Goal: Task Accomplishment & Management: Manage account settings

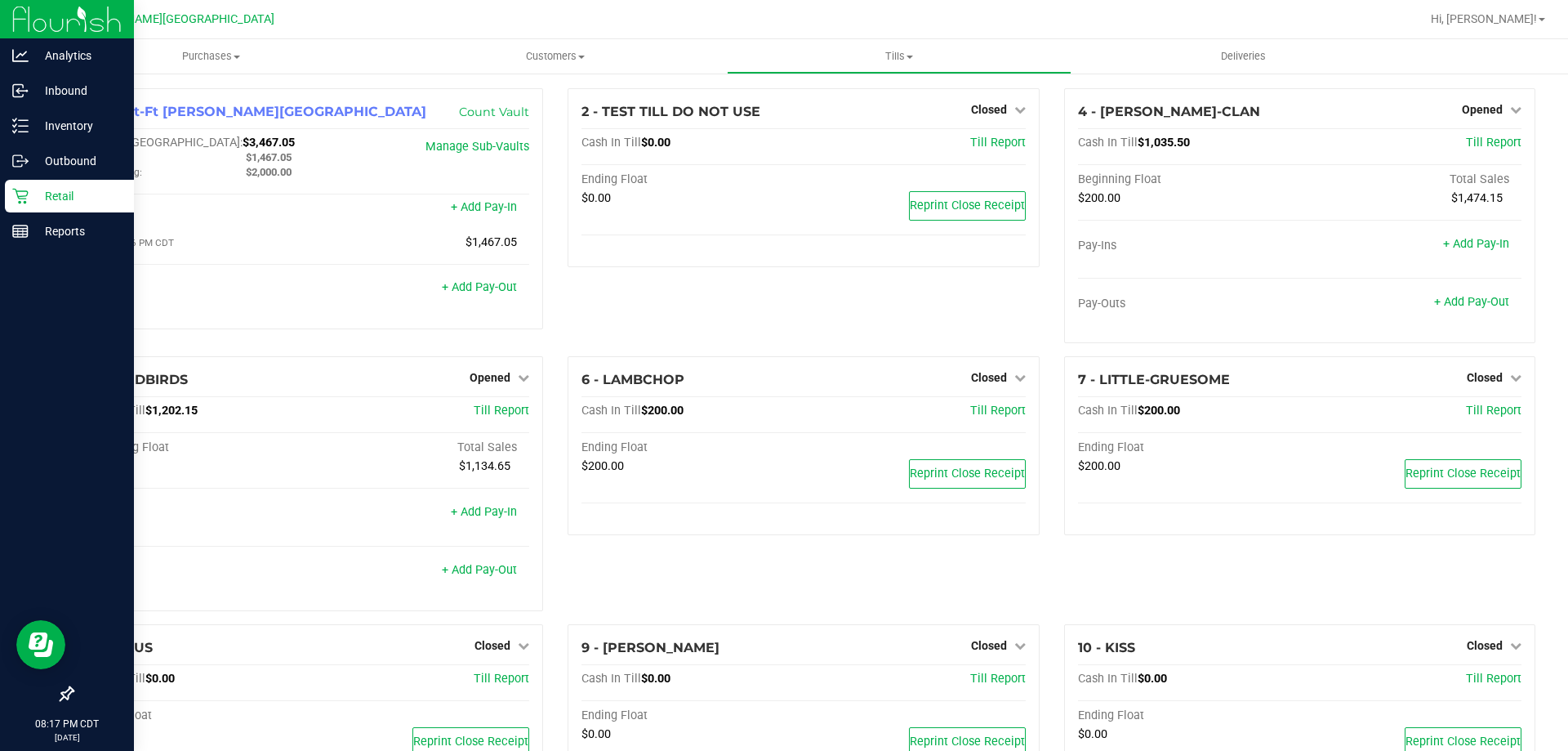
click at [45, 198] on p "Retail" at bounding box center [77, 196] width 98 height 20
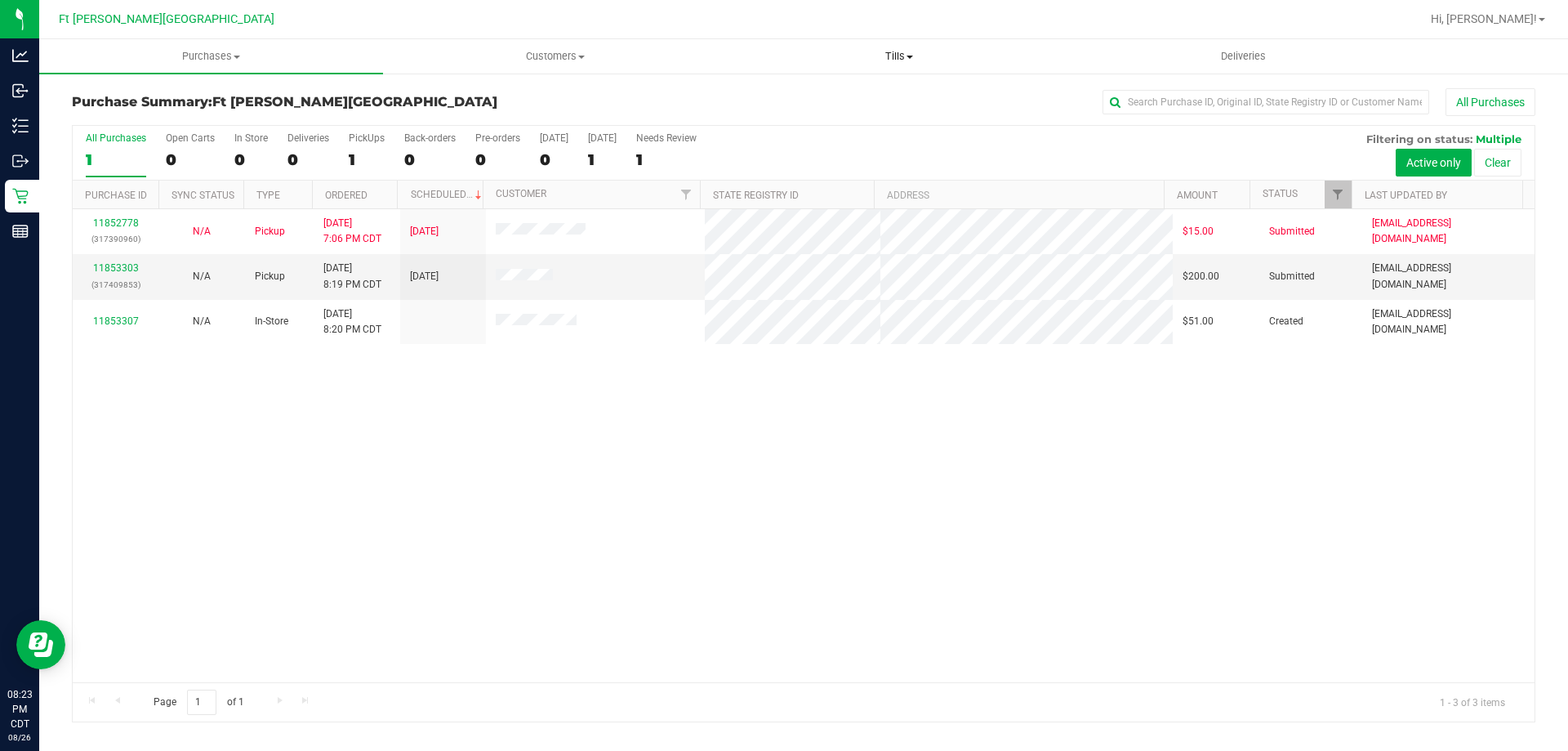
click at [875, 60] on span "Tills" at bounding box center [898, 56] width 342 height 15
click at [825, 96] on span "Manage tills" at bounding box center [782, 99] width 110 height 14
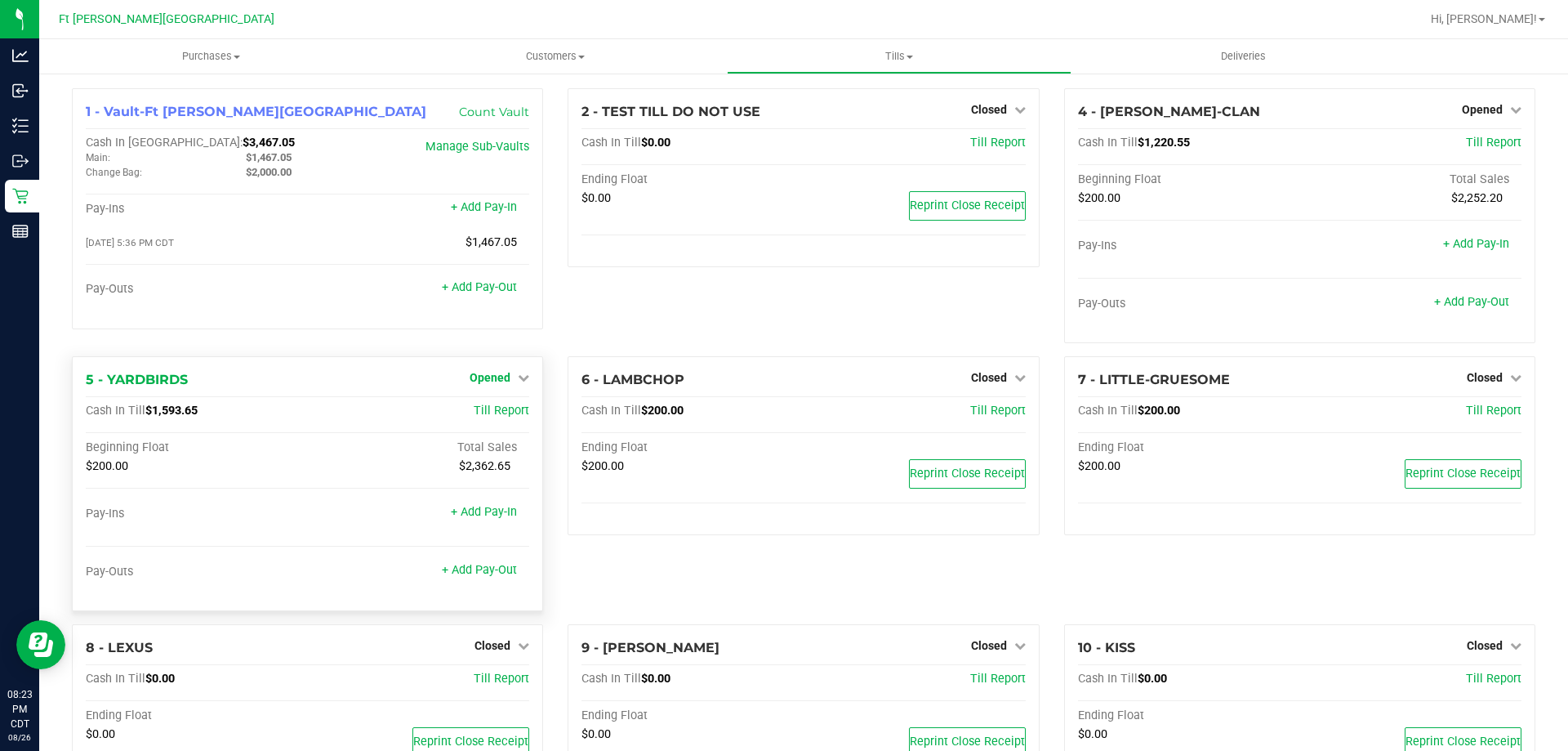
click at [487, 380] on span "Opened" at bounding box center [490, 377] width 41 height 13
click at [497, 419] on link "Close Till" at bounding box center [492, 412] width 45 height 13
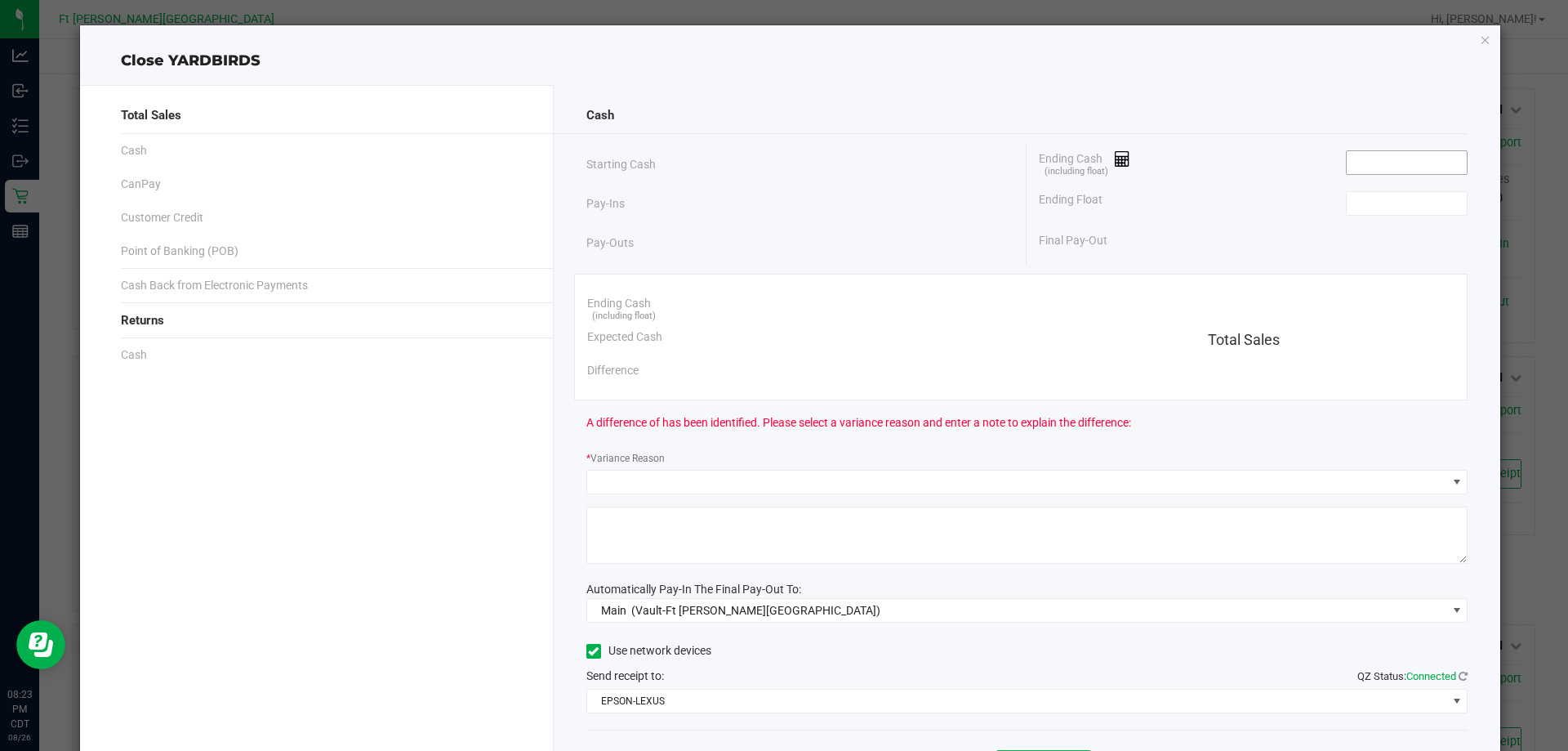
click at [1380, 162] on input at bounding box center [1406, 163] width 120 height 23
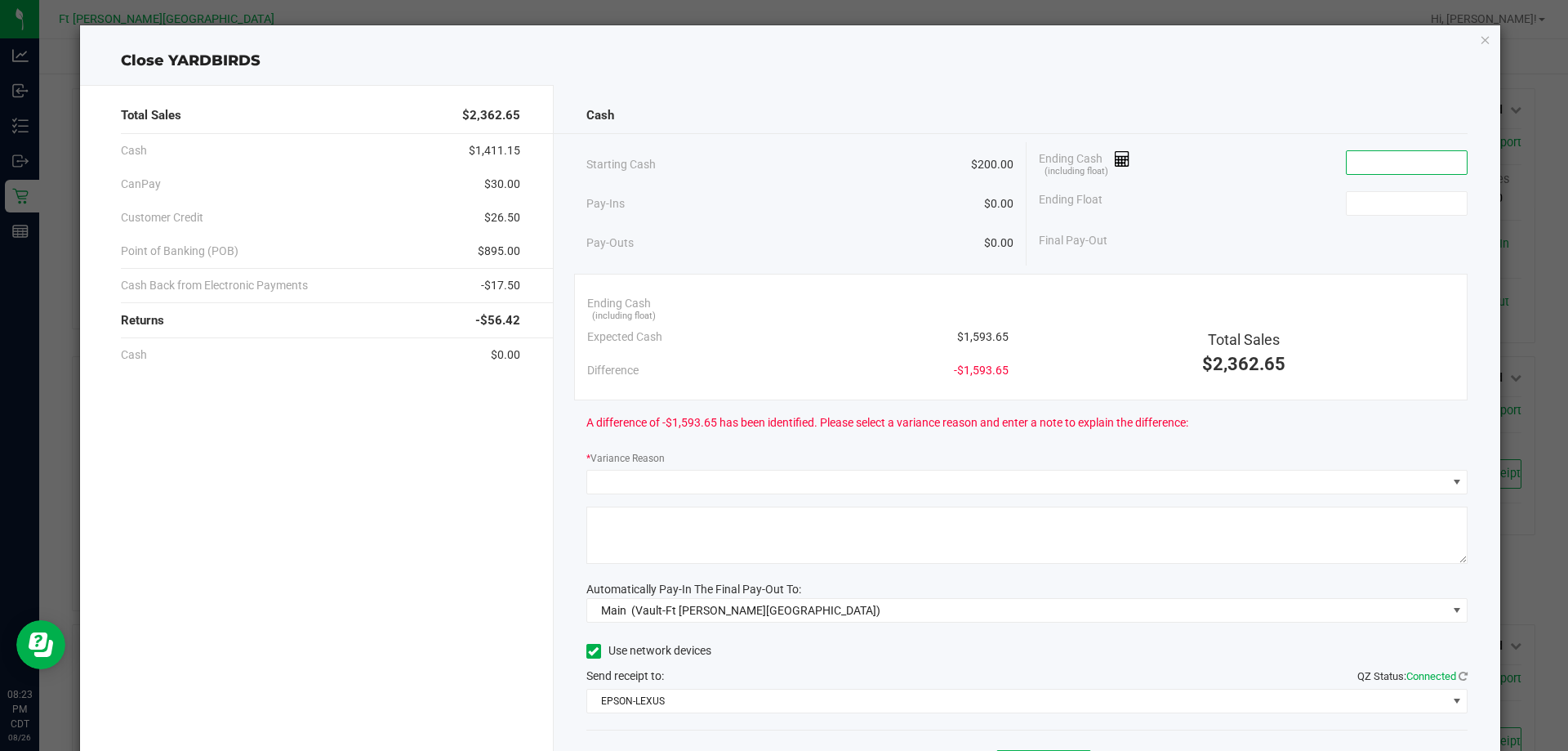
paste input "1593.65"
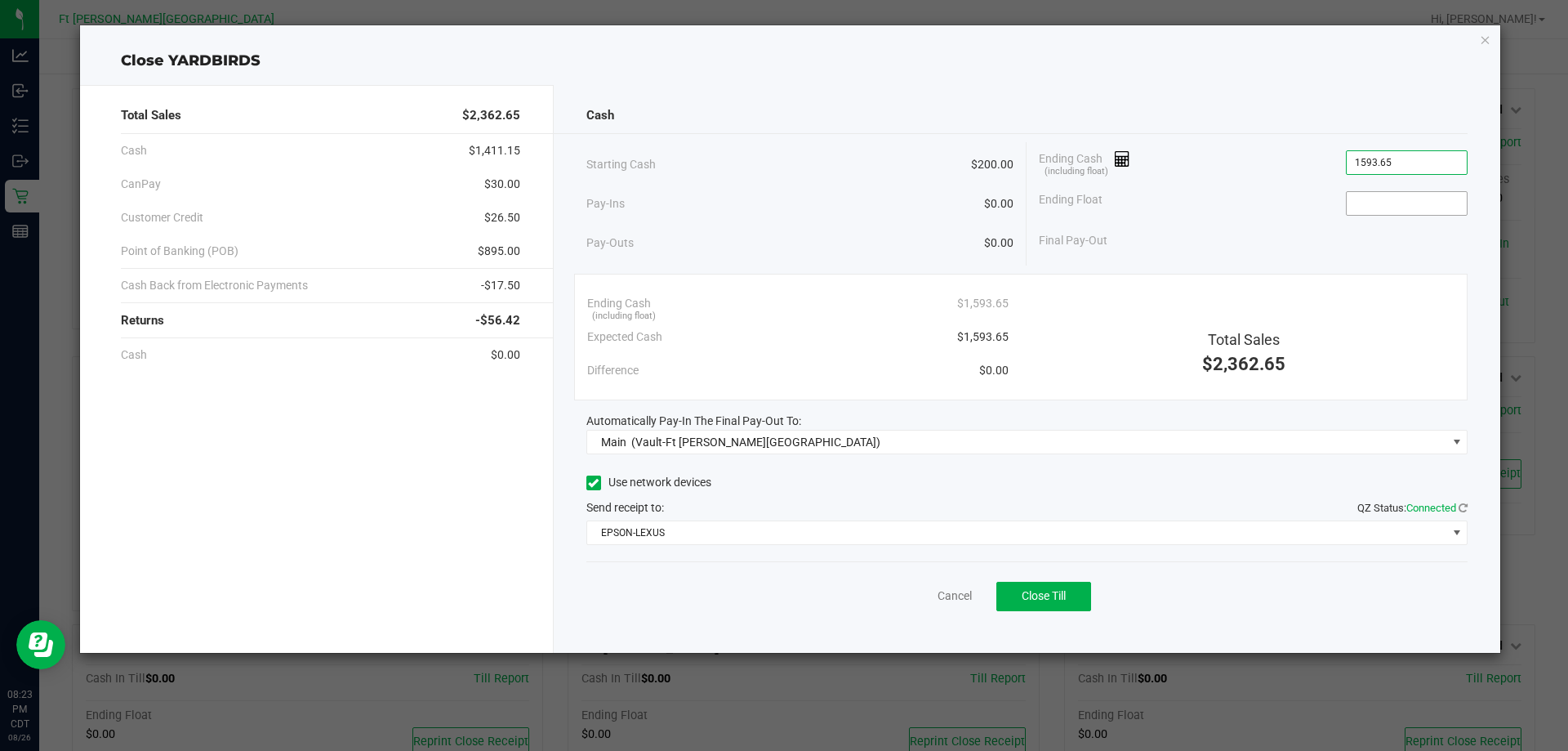
click at [1411, 202] on input at bounding box center [1406, 204] width 120 height 23
type input "$1,593.65"
click at [1045, 606] on button "Close Till" at bounding box center [1044, 596] width 94 height 29
type input "$200.00"
click at [911, 591] on link "Dismiss" at bounding box center [919, 595] width 39 height 17
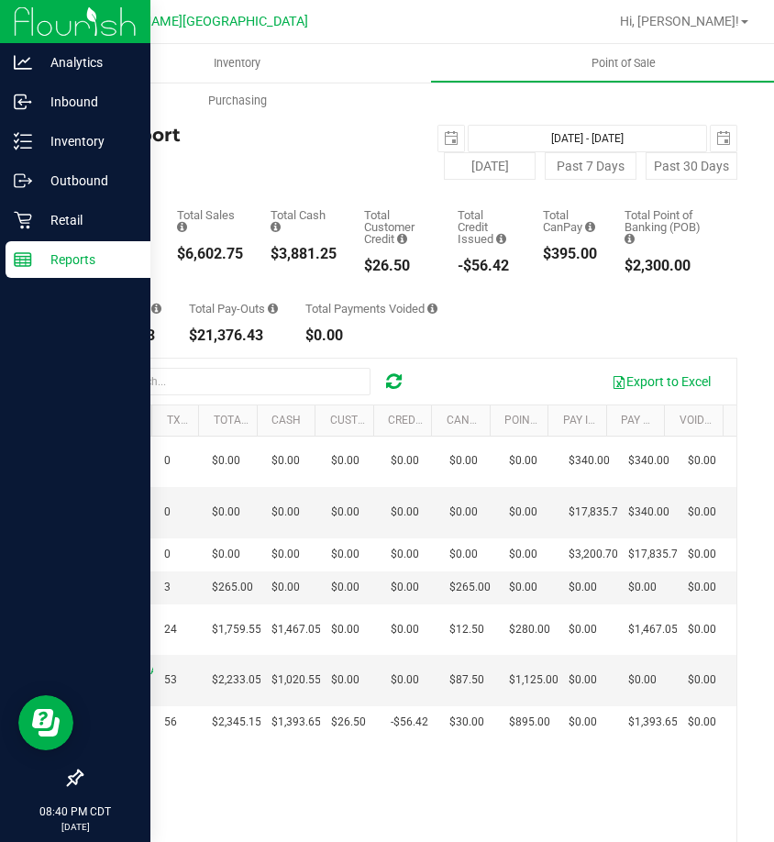
click at [25, 260] on icon at bounding box center [23, 259] width 18 height 18
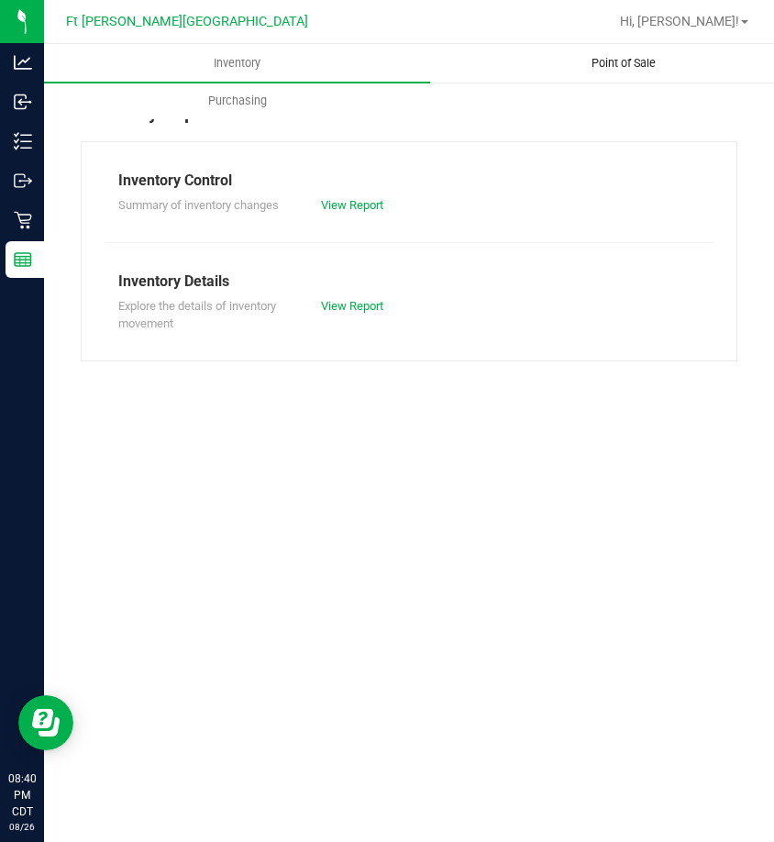
click at [604, 61] on span "Point of Sale" at bounding box center [624, 63] width 114 height 17
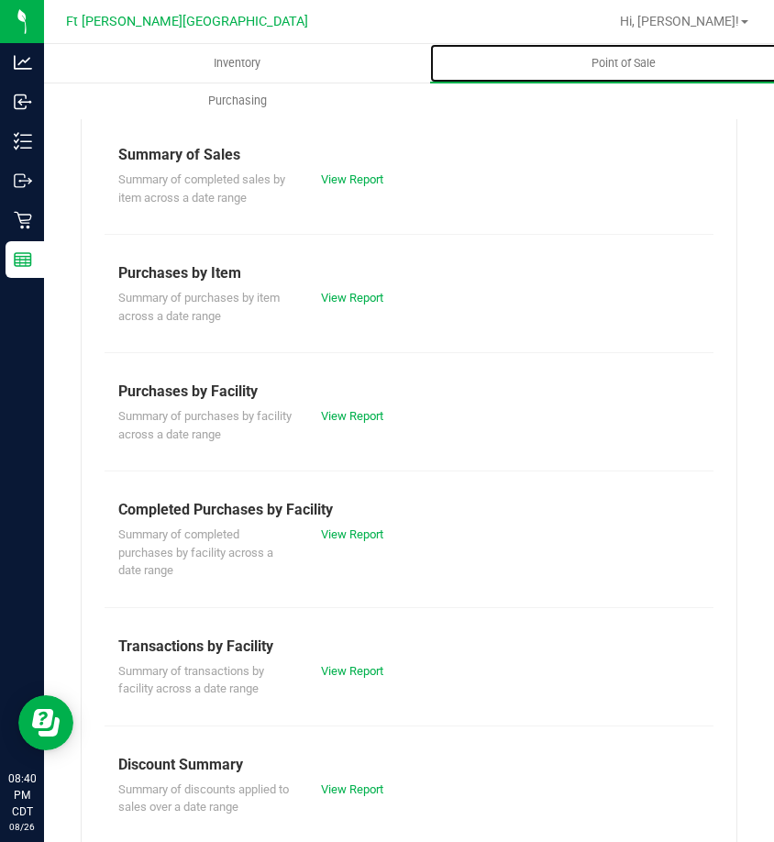
scroll to position [283, 0]
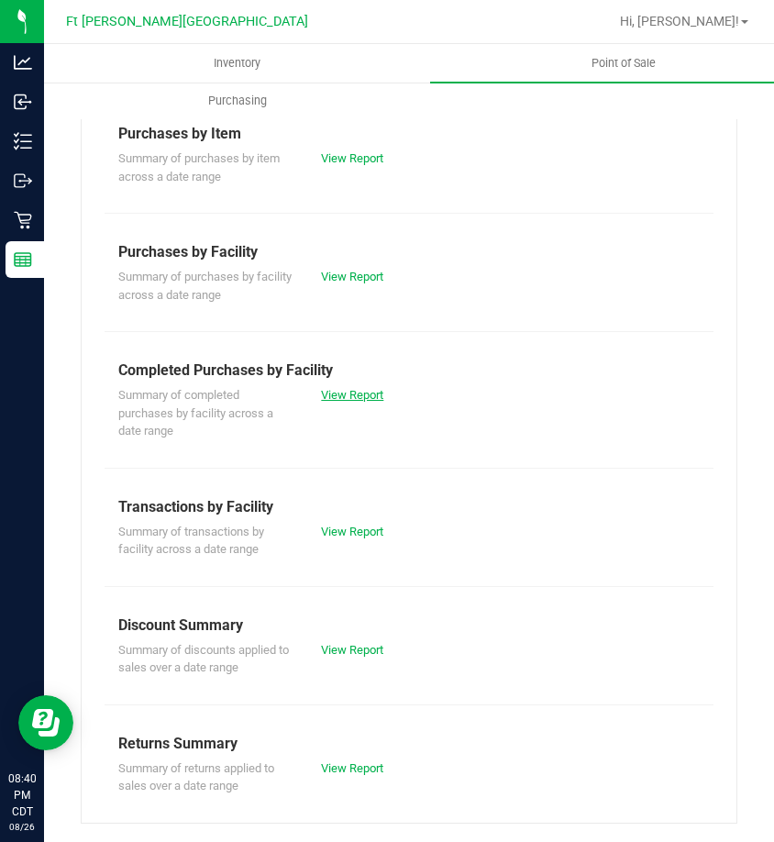
drag, startPoint x: 359, startPoint y: 392, endPoint x: 382, endPoint y: 360, distance: 38.7
click at [359, 391] on link "View Report" at bounding box center [352, 395] width 62 height 14
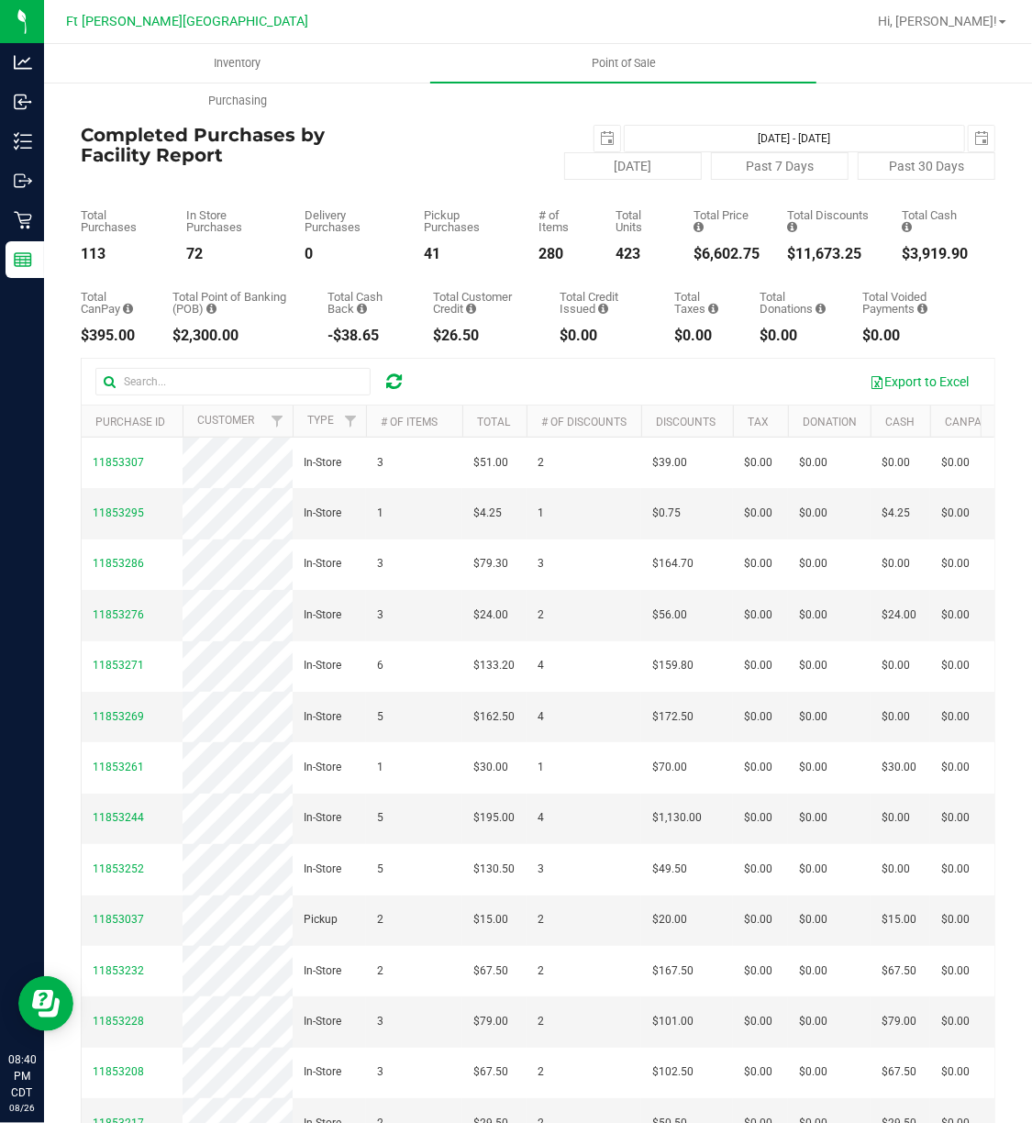
drag, startPoint x: 404, startPoint y: 339, endPoint x: 379, endPoint y: 171, distance: 170.6
click at [374, 176] on div "Today Past 7 Days Past 30 Days" at bounding box center [689, 166] width 637 height 28
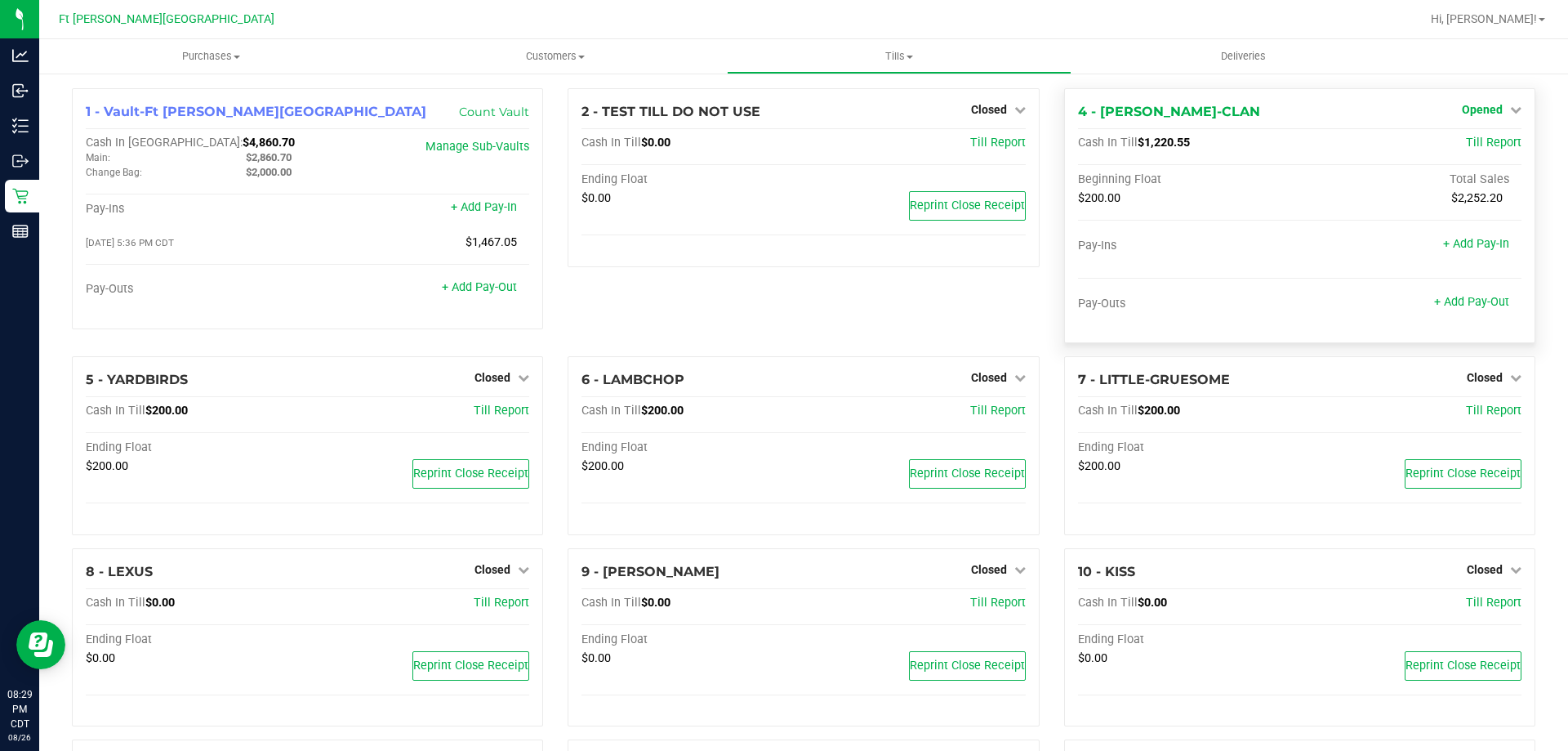
click at [1484, 113] on span "Opened" at bounding box center [1483, 110] width 41 height 13
click at [1462, 142] on link "Close Till" at bounding box center [1484, 143] width 45 height 13
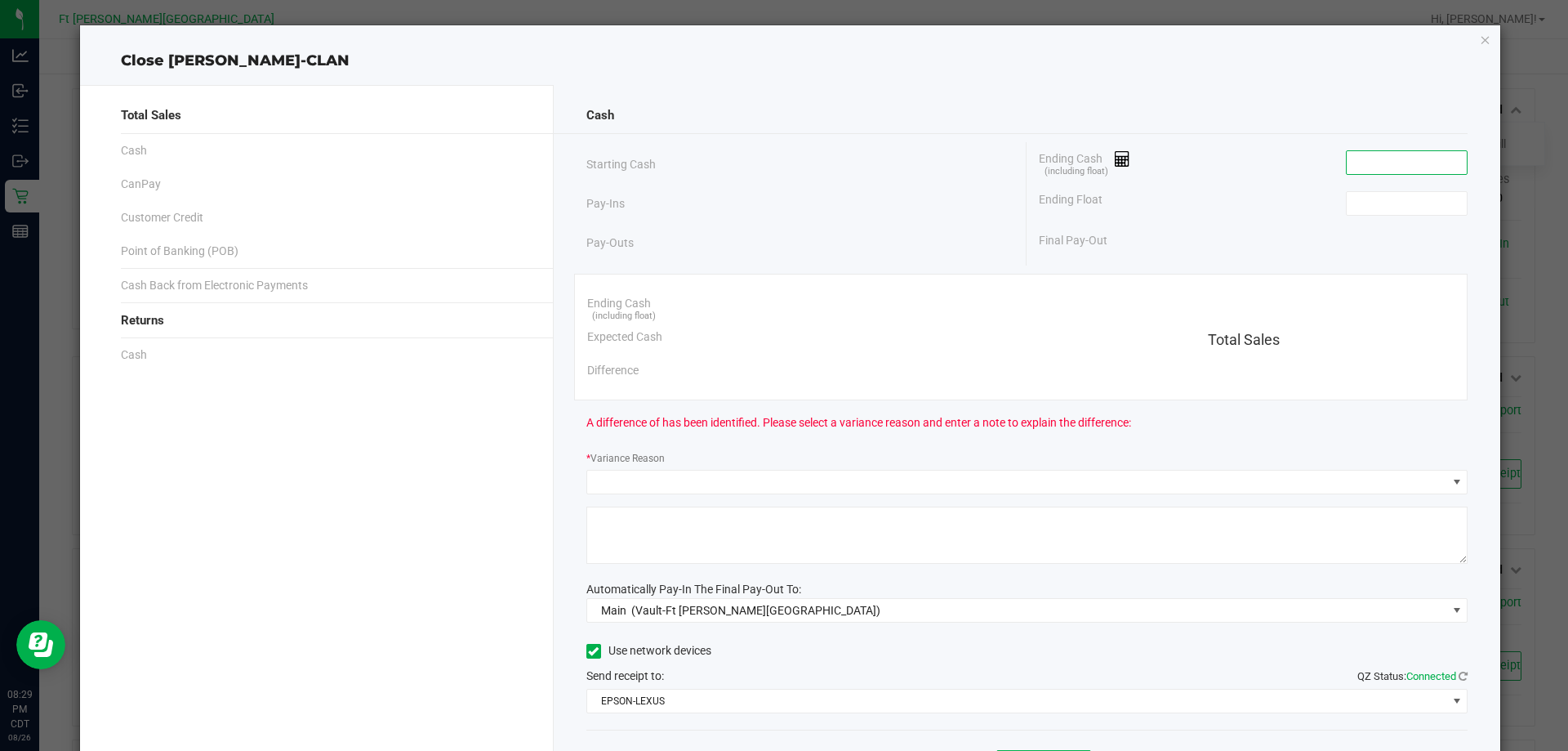
click at [1399, 154] on input at bounding box center [1406, 163] width 120 height 23
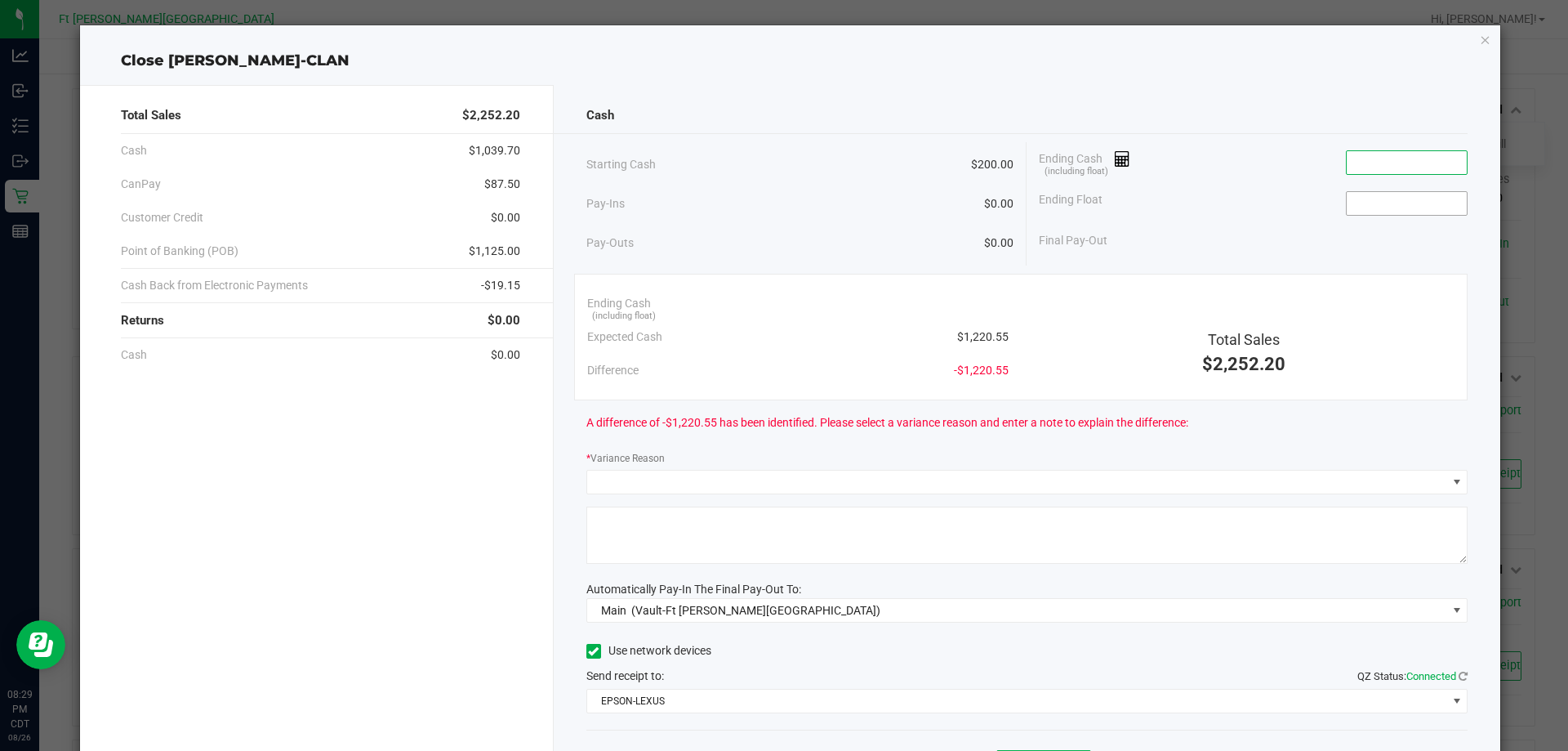
paste input "1593.65"
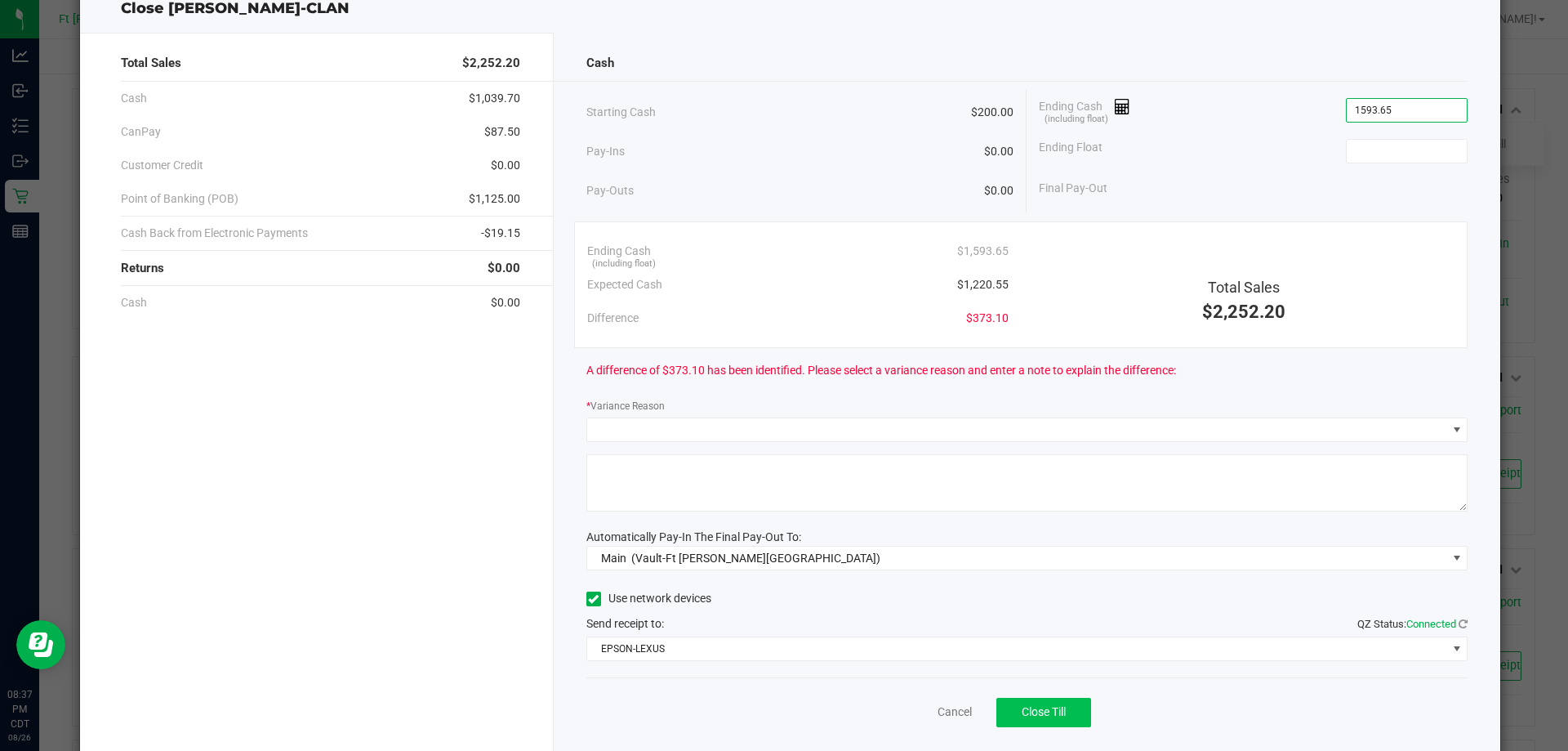
scroll to position [95, 0]
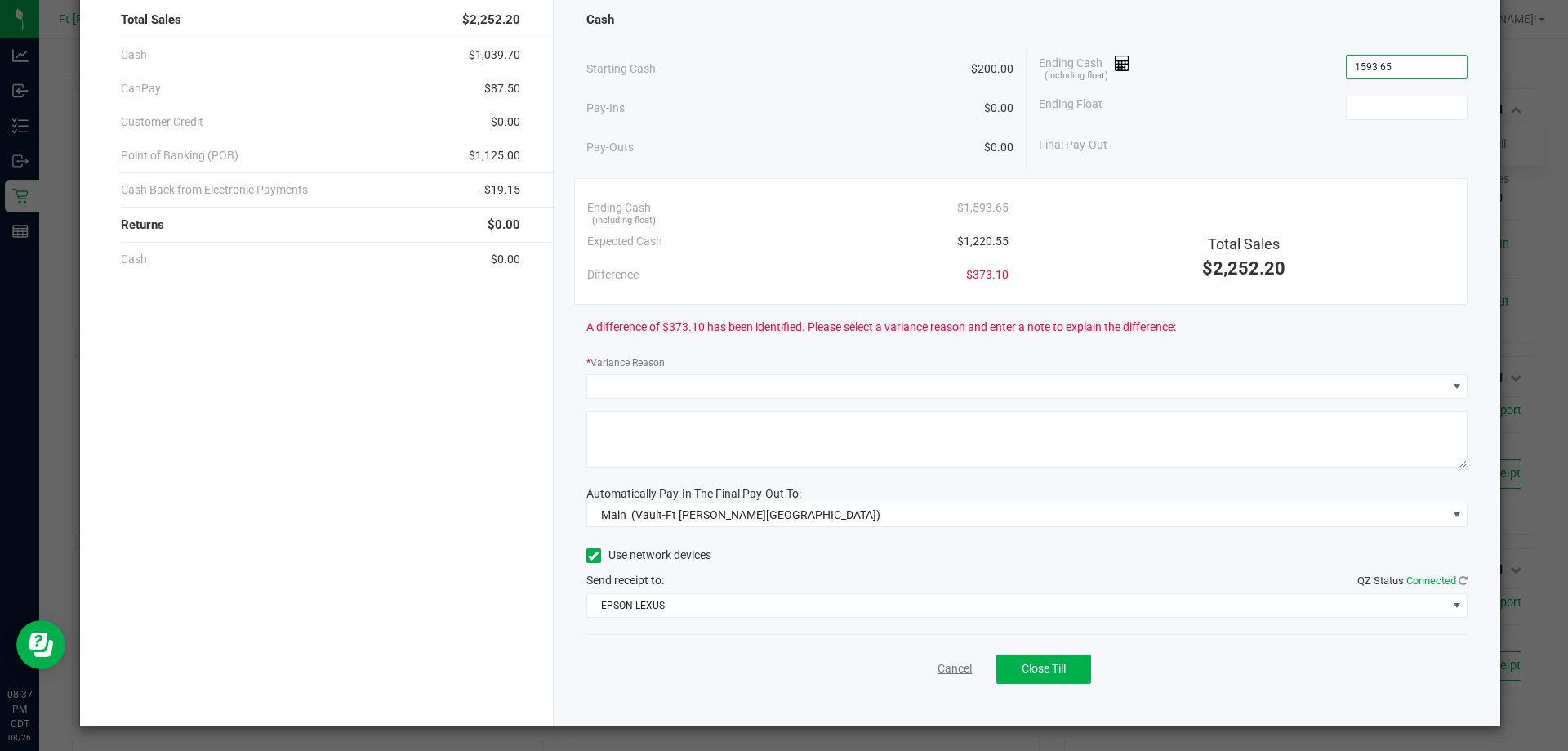
type input "$1,593.65"
click at [956, 671] on link "Cancel" at bounding box center [955, 668] width 35 height 17
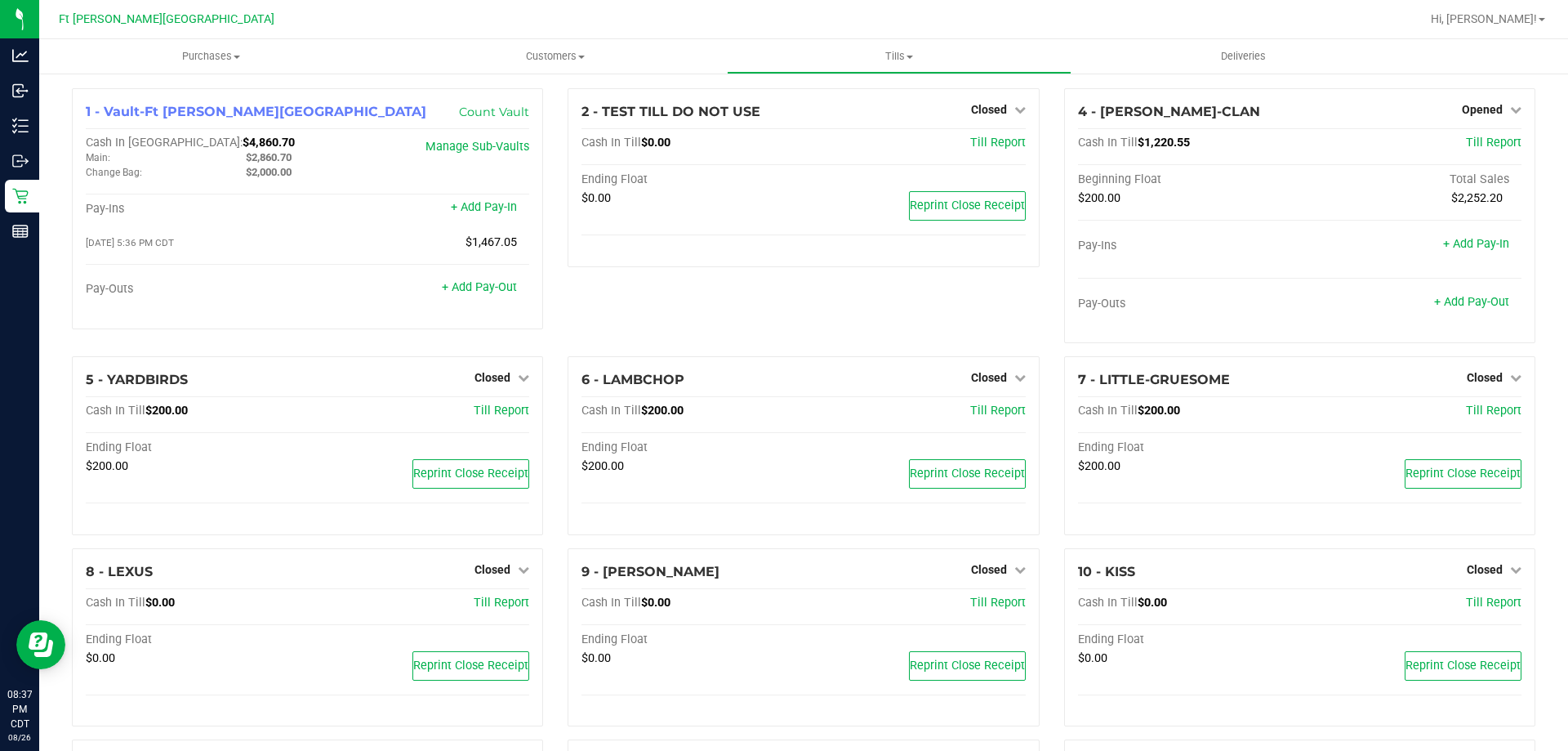
drag, startPoint x: 1442, startPoint y: 577, endPoint x: 1423, endPoint y: 586, distance: 21.0
click at [1426, 586] on div "10 - KISS Closed Open Till Cash In Till $0.00 Till Report Ending Float $0.00 Re…" at bounding box center [1299, 637] width 471 height 179
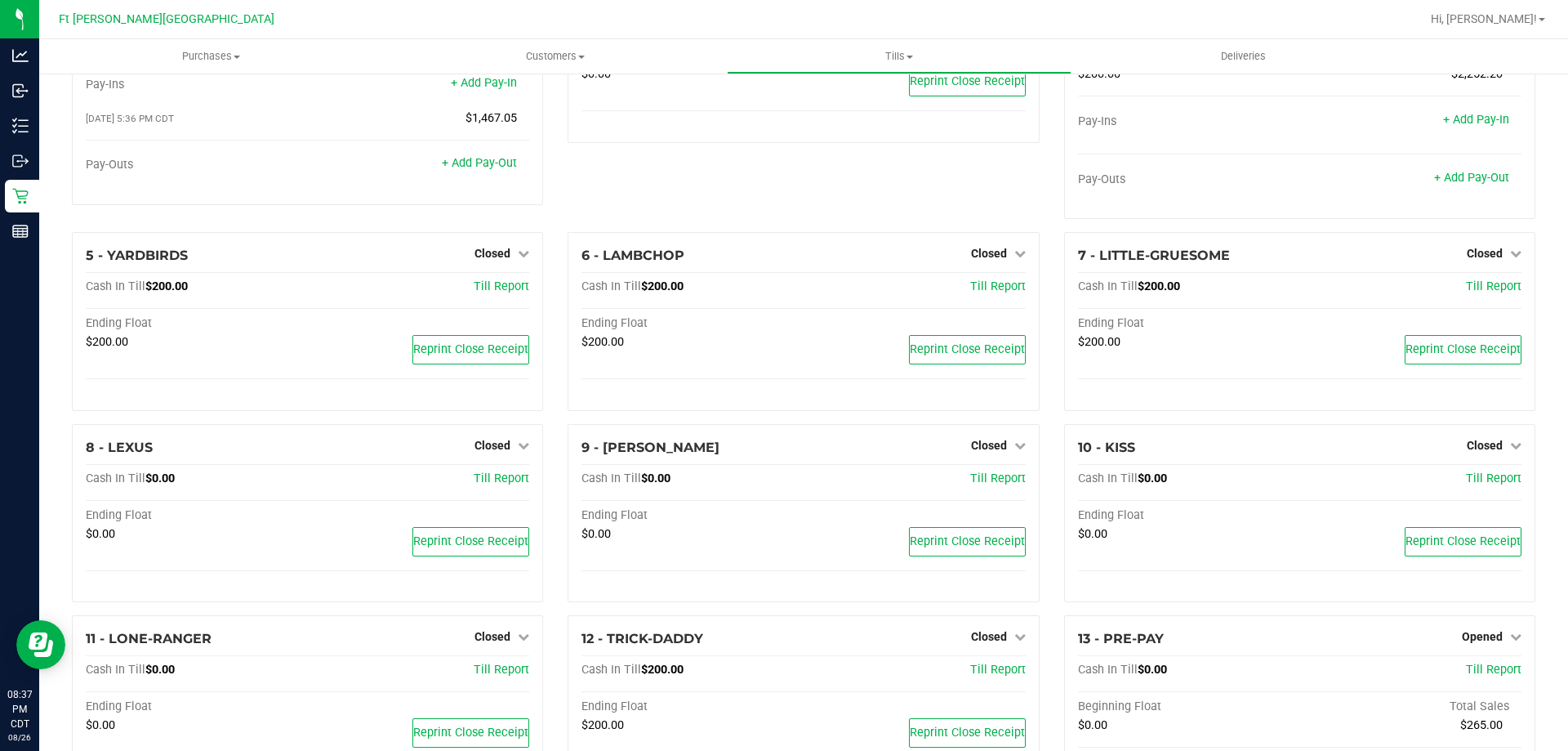
scroll to position [465, 0]
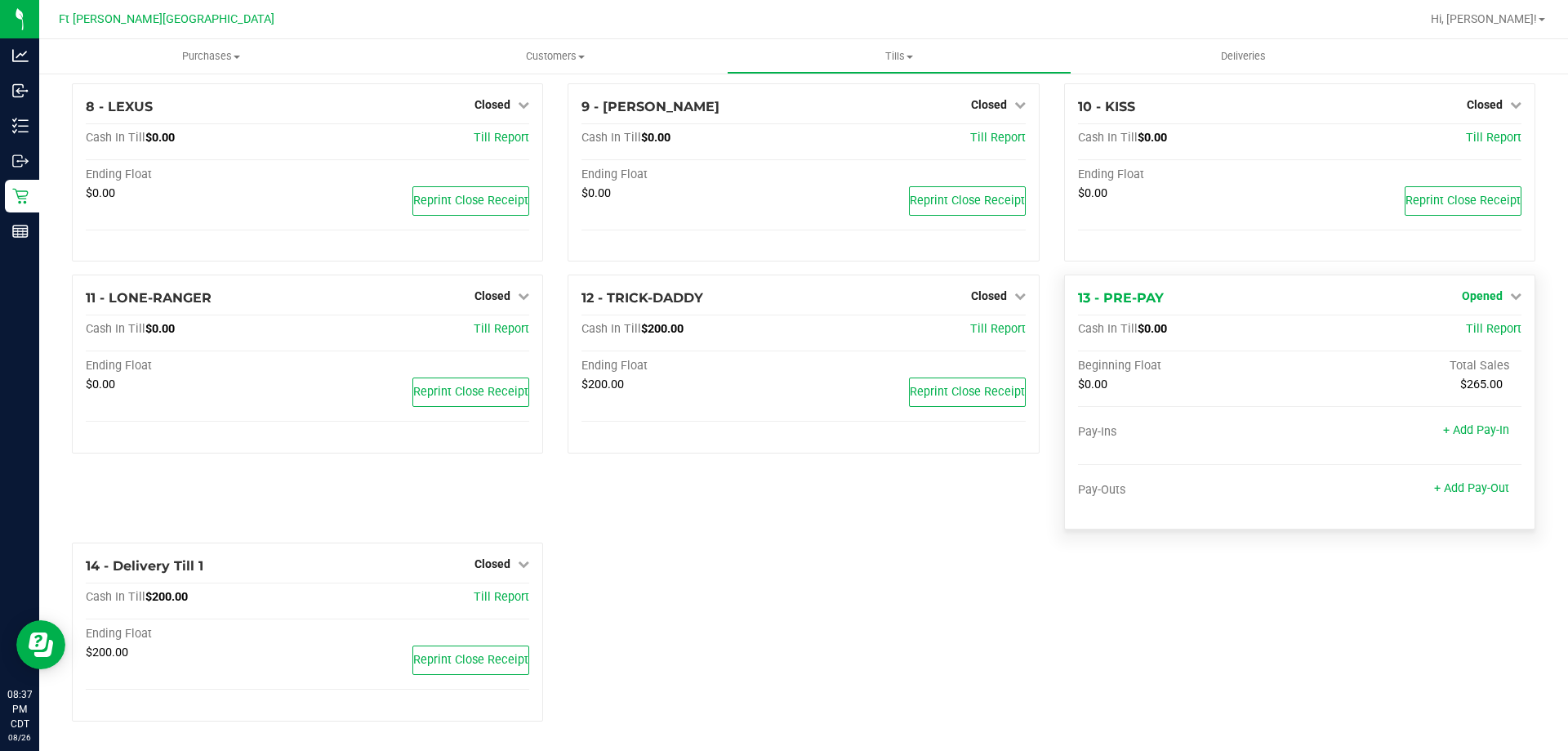
click at [1477, 295] on span "Opened" at bounding box center [1483, 296] width 41 height 13
click at [1475, 334] on link "Close Till" at bounding box center [1484, 330] width 45 height 13
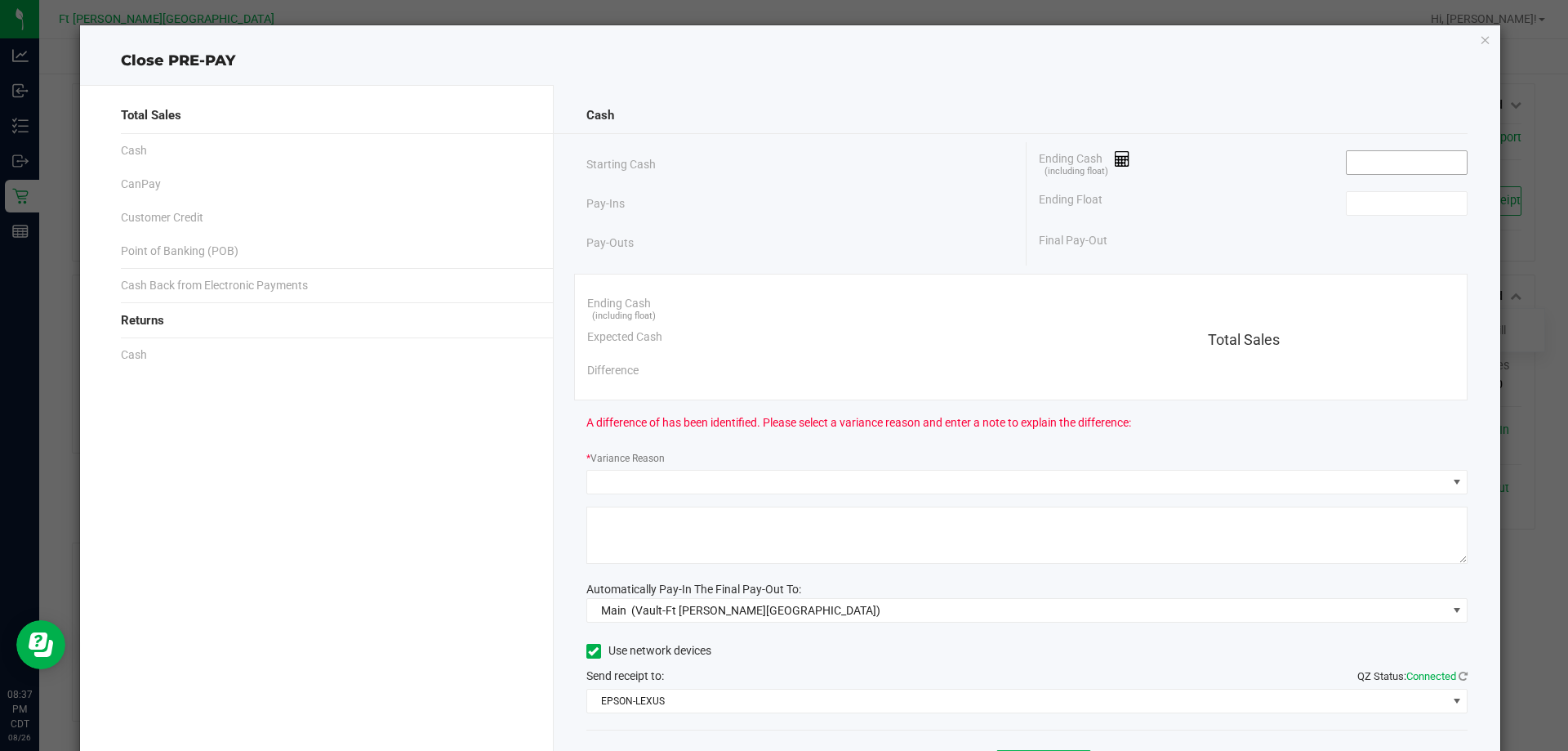
click at [1368, 165] on input at bounding box center [1406, 163] width 120 height 23
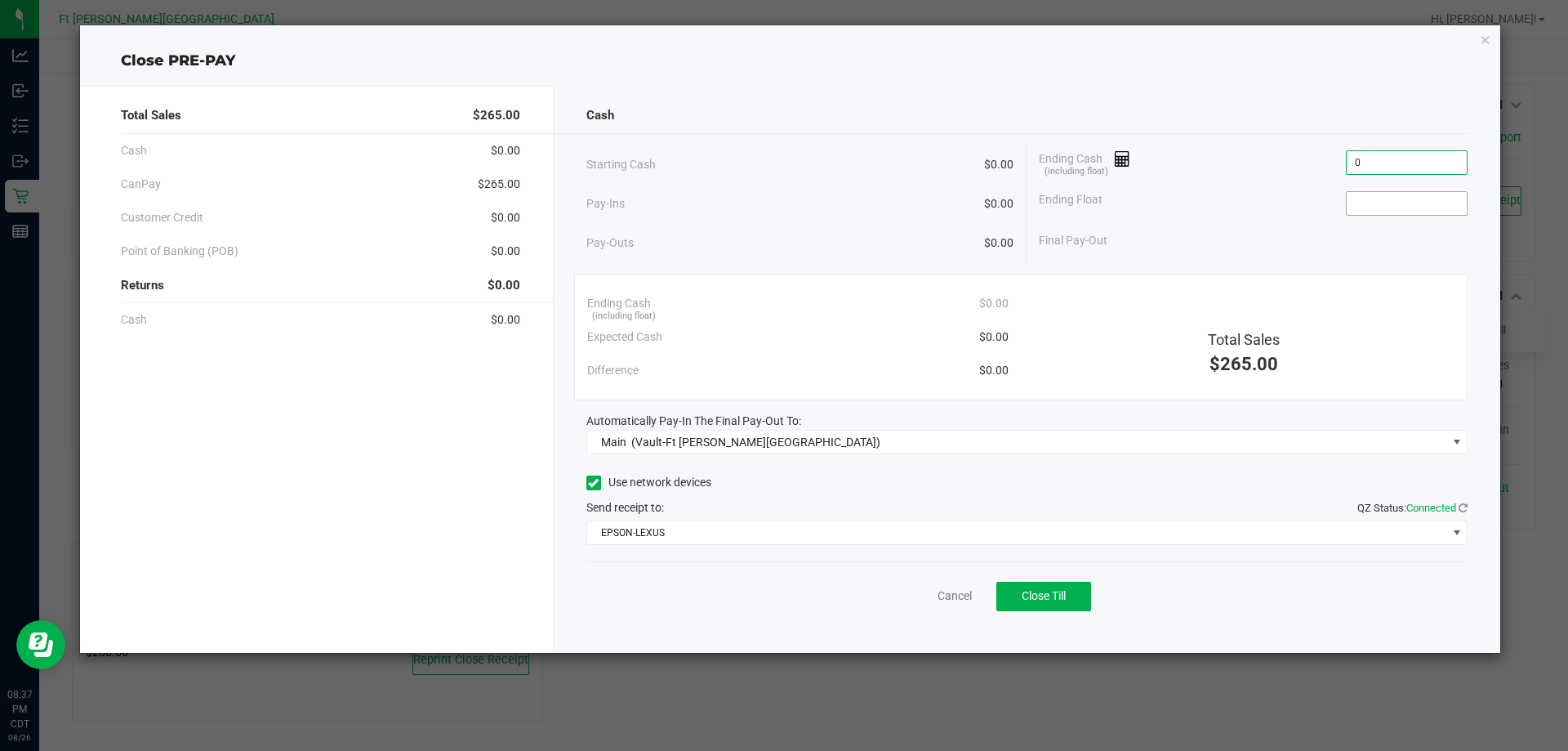
type input "$0.00"
click at [1356, 202] on input at bounding box center [1406, 204] width 120 height 23
type input "$0.00"
click at [1236, 200] on div "Ending Float $0.00" at bounding box center [1253, 203] width 428 height 41
click at [1027, 592] on span "Close Till" at bounding box center [1044, 595] width 45 height 13
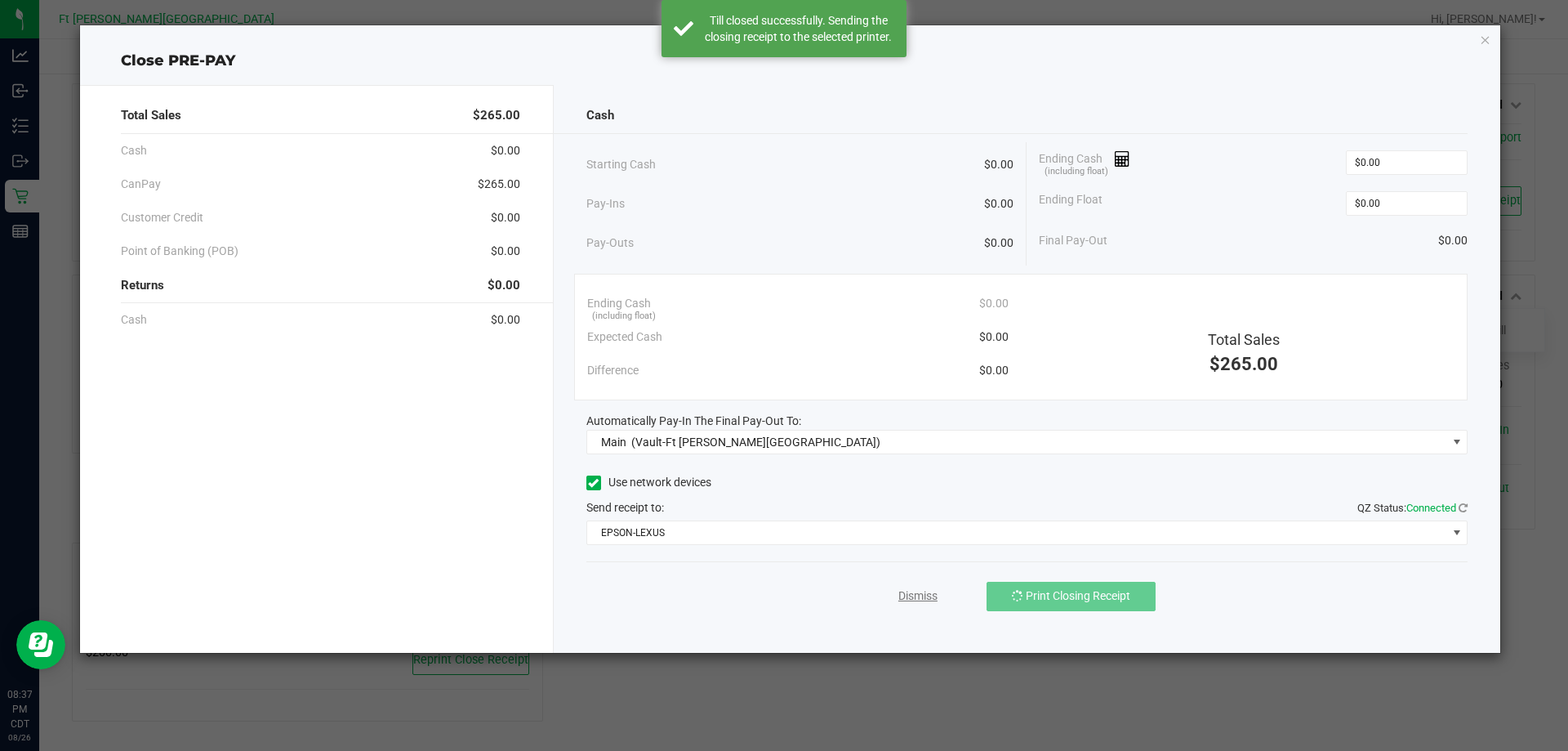
click at [929, 594] on link "Dismiss" at bounding box center [918, 595] width 39 height 17
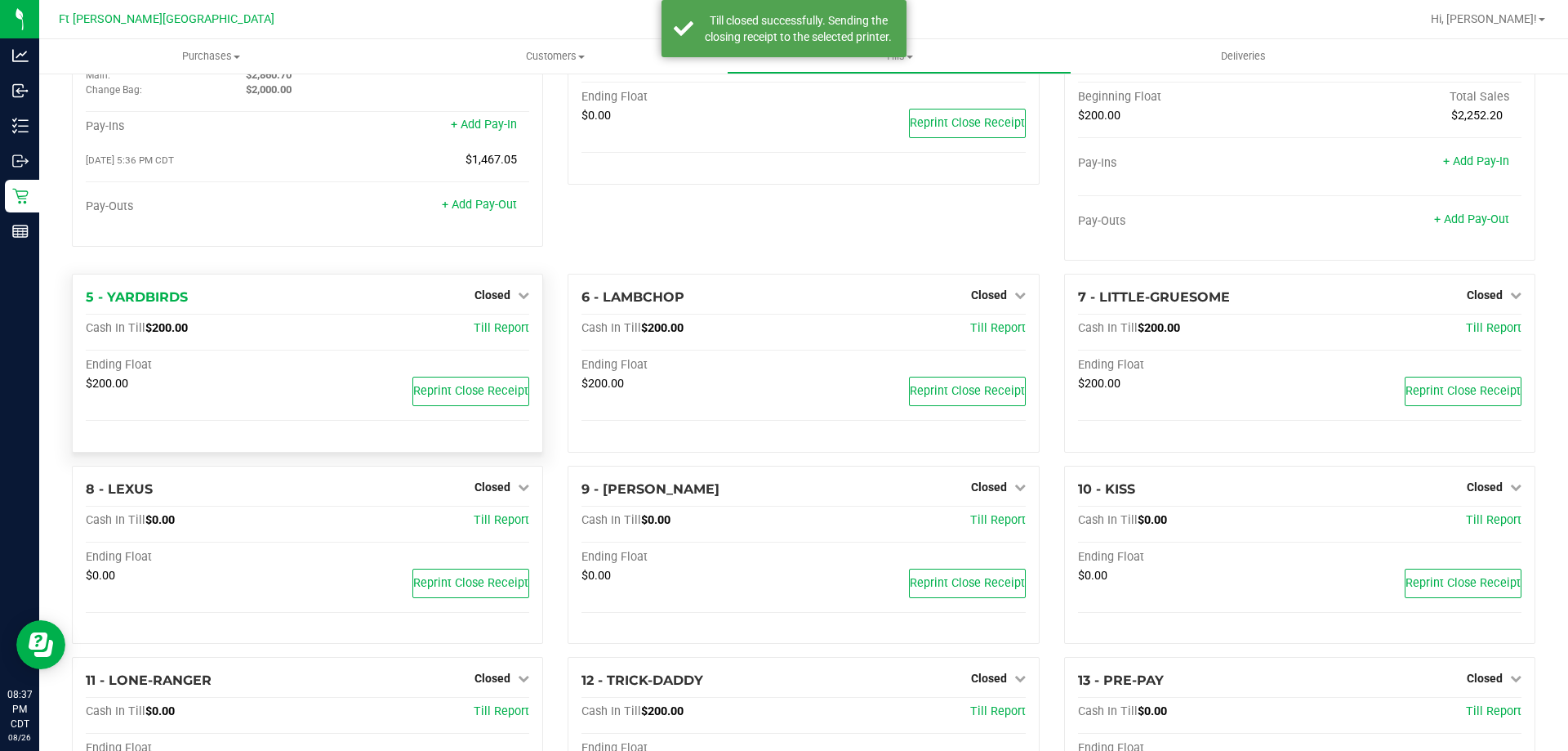
scroll to position [0, 0]
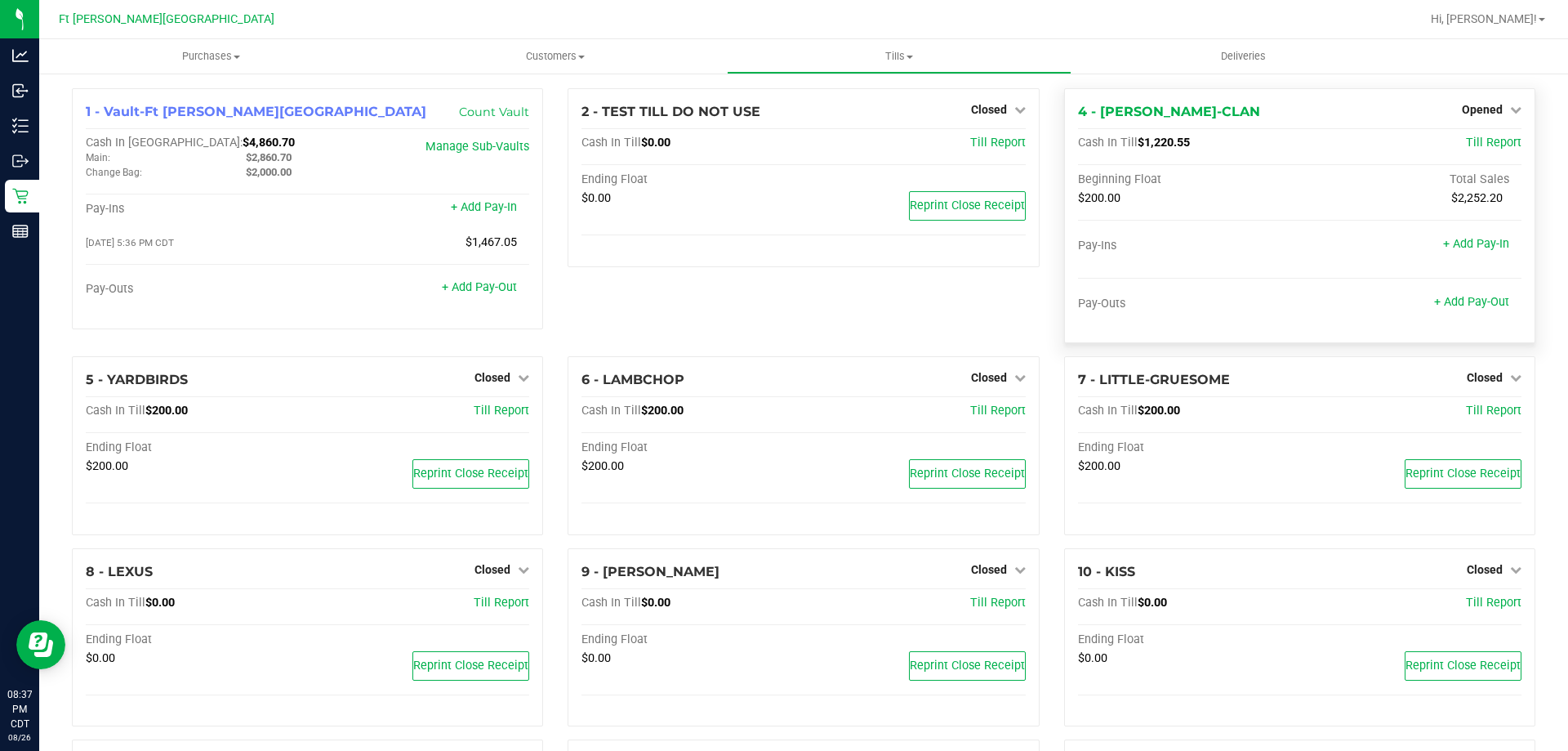
click at [1474, 118] on div "Opened" at bounding box center [1491, 110] width 60 height 20
click at [1488, 98] on div "4 - WU-TANG-CLAN Opened Close Till Cash In Till $1,220.55 Till Report Beginning…" at bounding box center [1299, 216] width 471 height 255
click at [1483, 105] on span "Opened" at bounding box center [1483, 110] width 41 height 13
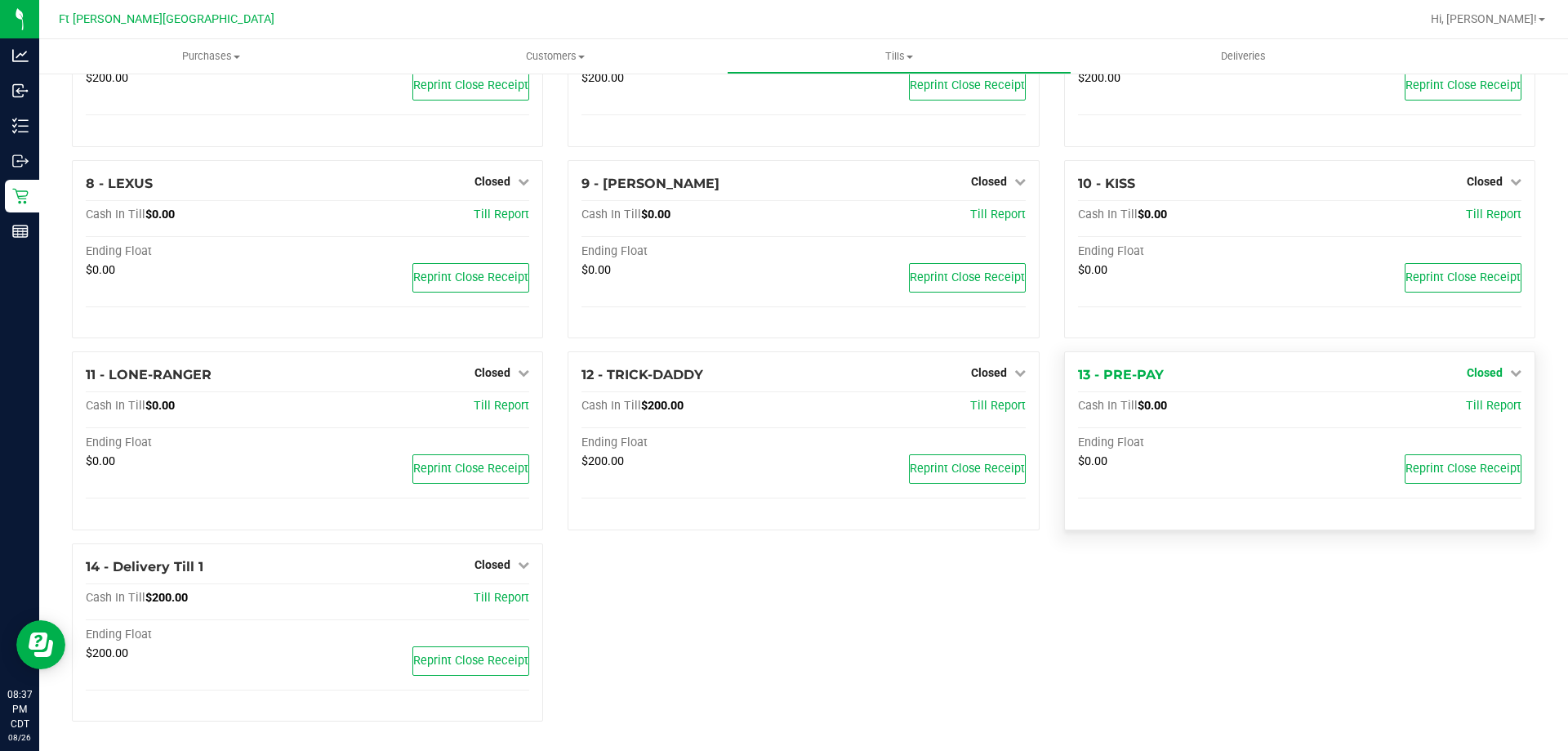
click at [1471, 375] on span "Closed" at bounding box center [1484, 372] width 36 height 13
click at [1462, 400] on link "Open Till" at bounding box center [1483, 406] width 44 height 13
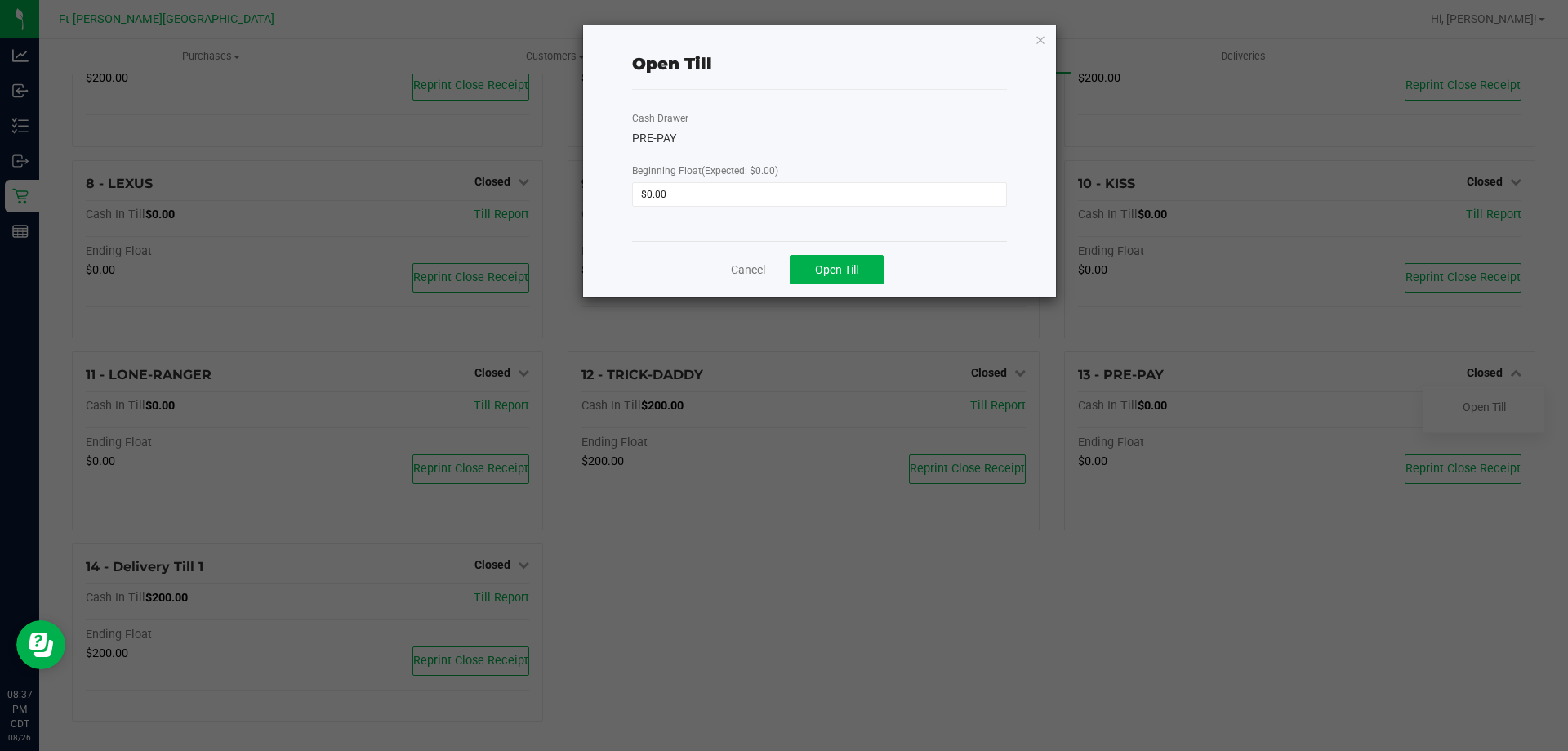
click at [754, 271] on link "Cancel" at bounding box center [748, 269] width 35 height 17
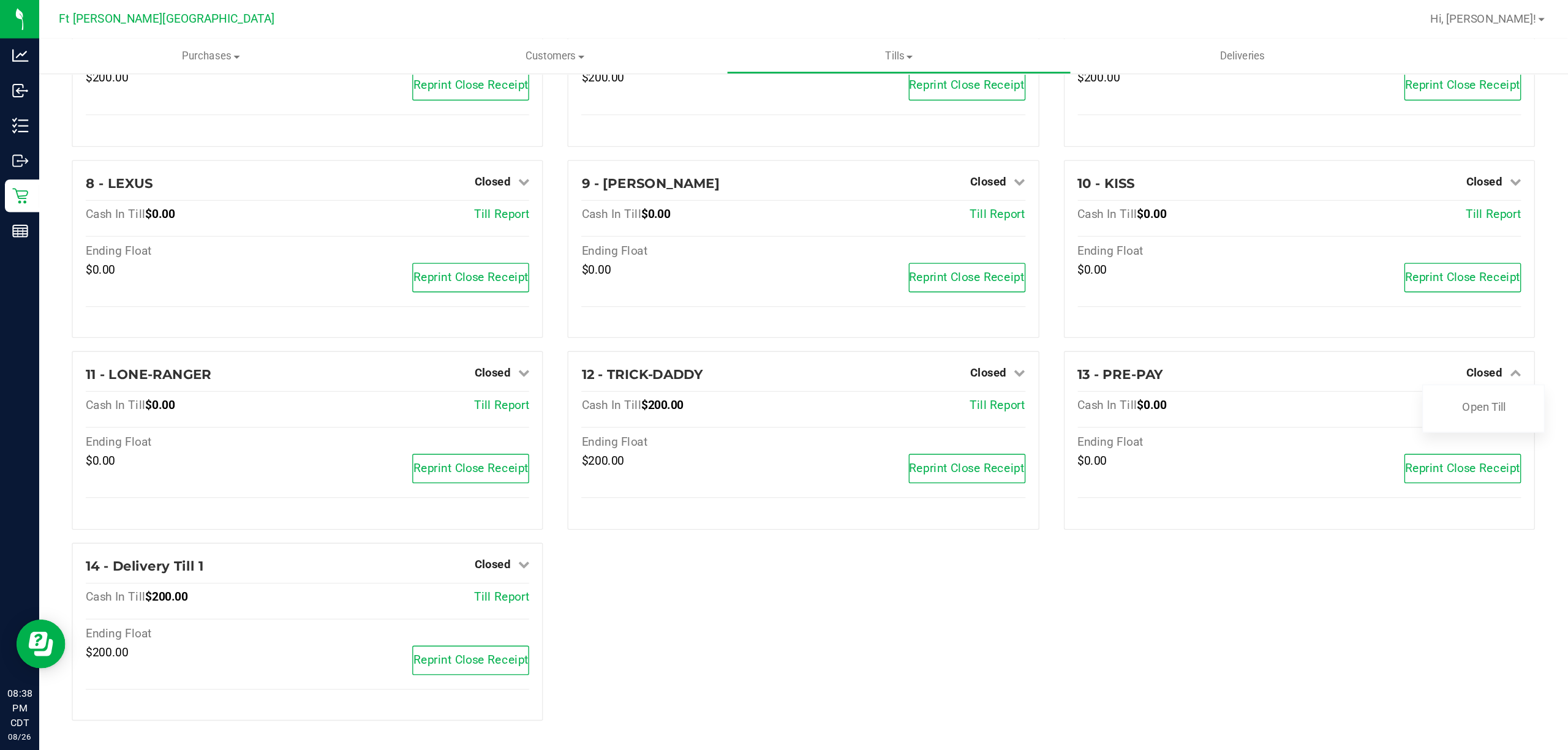
scroll to position [0, 0]
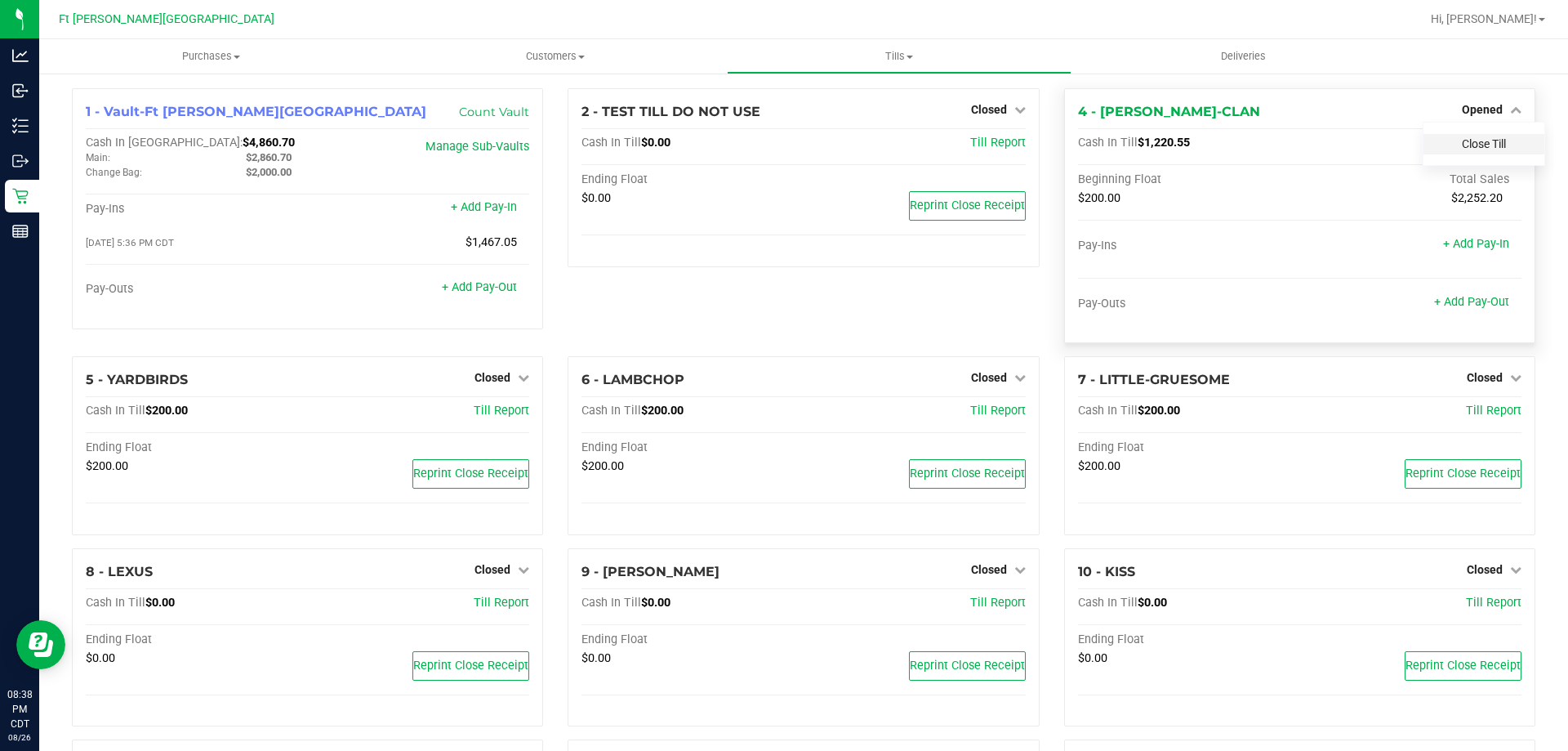
click at [1476, 149] on link "Close Till" at bounding box center [1484, 143] width 45 height 13
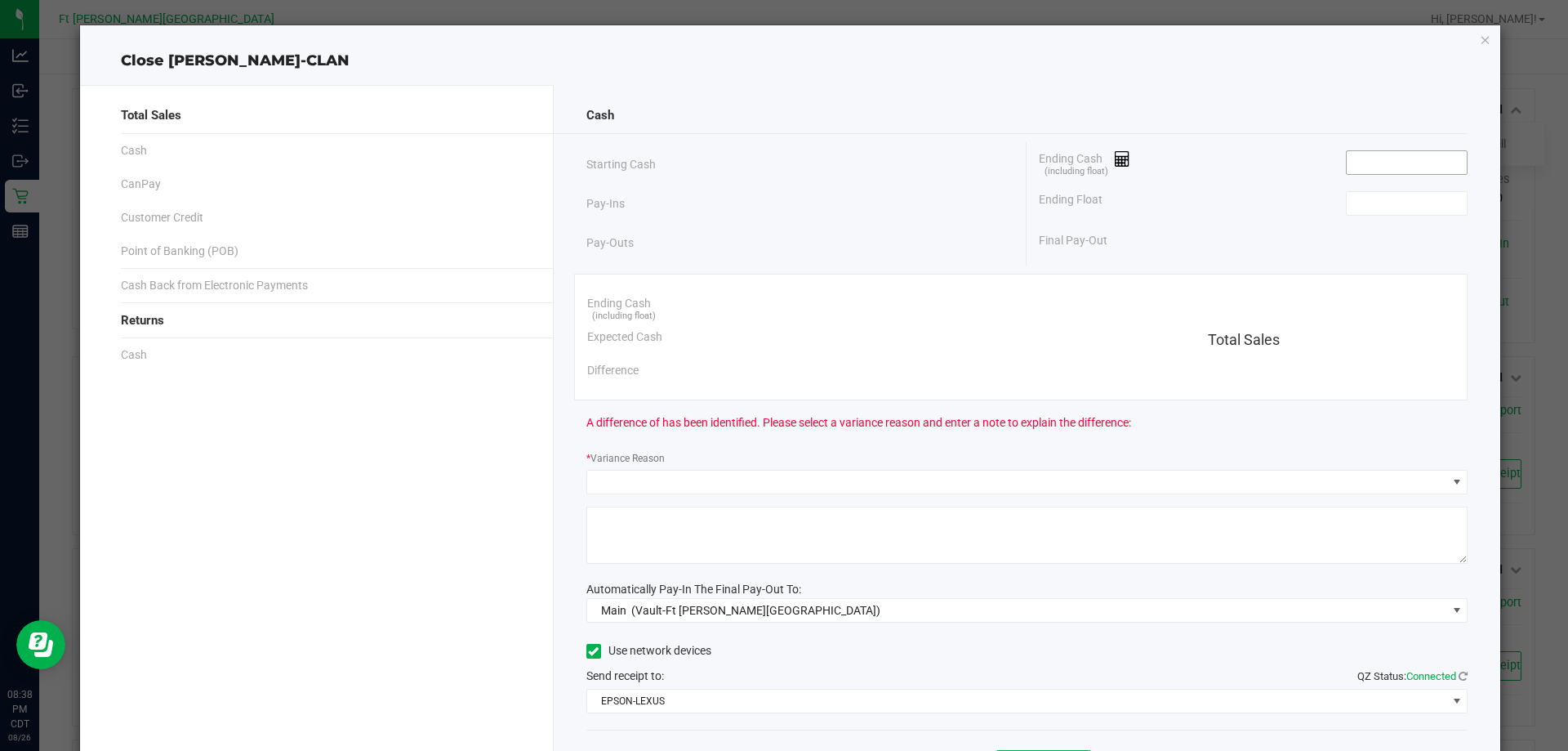
click at [1433, 163] on input at bounding box center [1406, 163] width 120 height 23
paste input "1220.55"
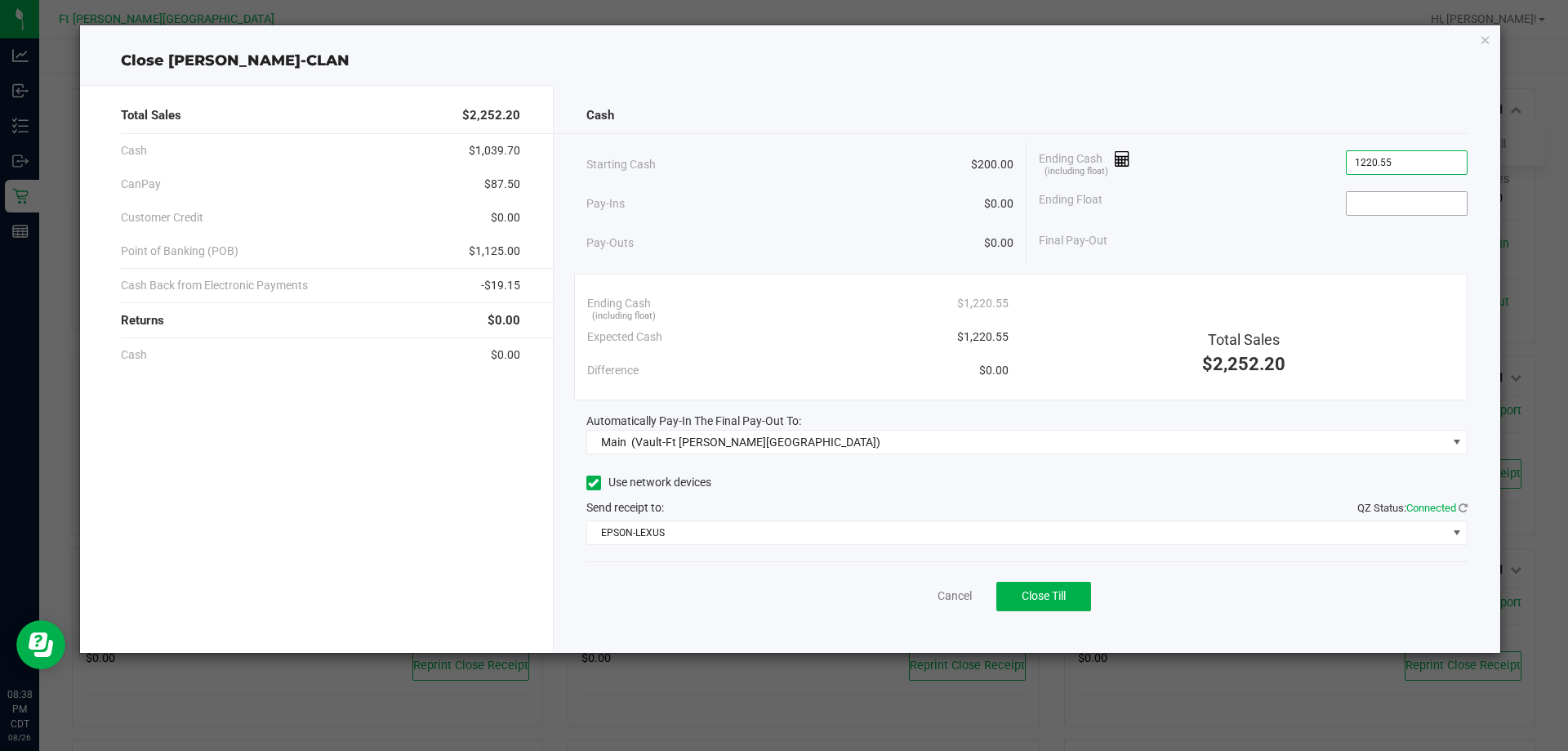
type input "$1,220.55"
click at [1408, 210] on input at bounding box center [1406, 204] width 120 height 23
type input "$200.00"
click at [1020, 612] on div "Cancel Close Till" at bounding box center [1027, 592] width 881 height 63
click at [1025, 602] on span "Close Till" at bounding box center [1044, 595] width 45 height 13
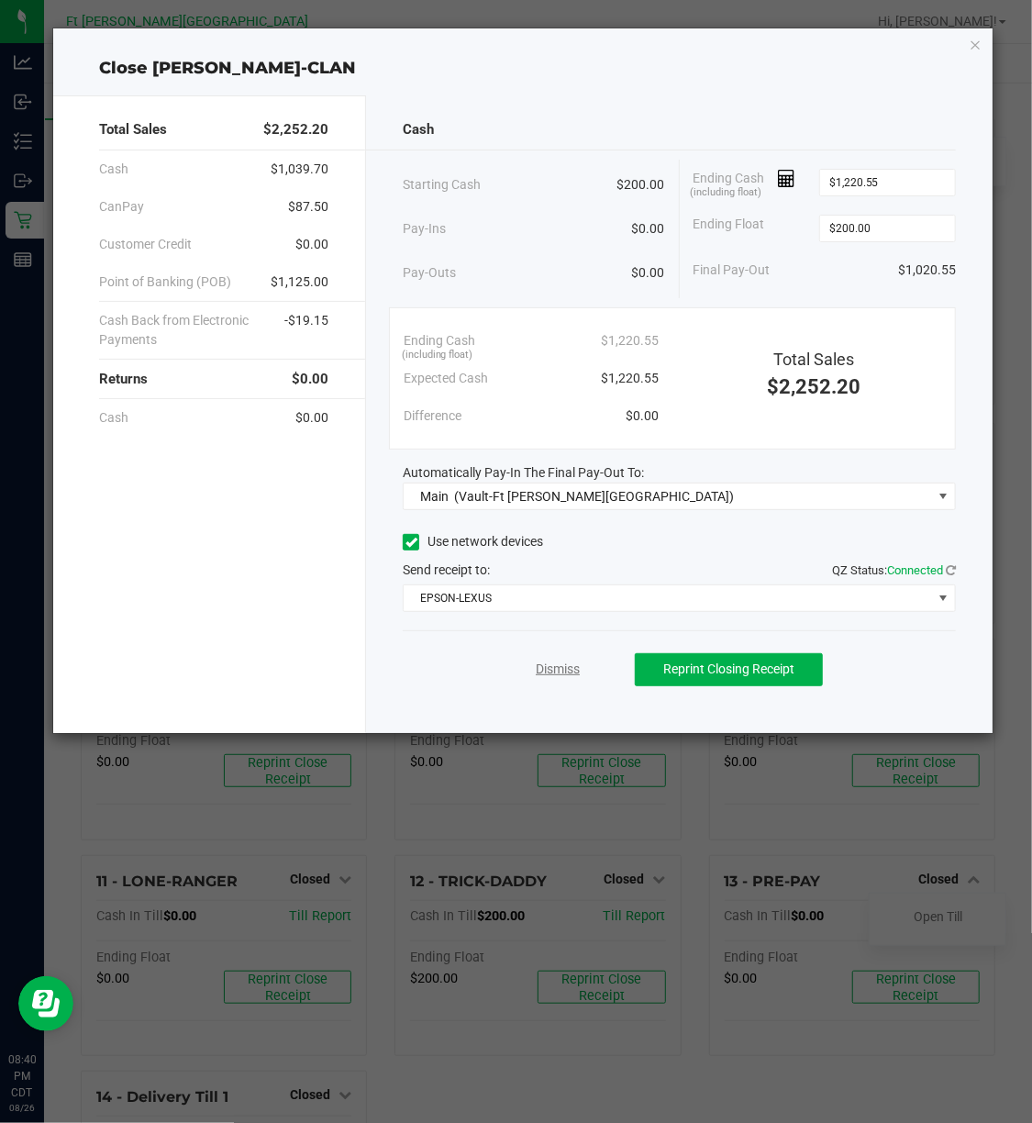
click at [570, 665] on link "Dismiss" at bounding box center [558, 668] width 44 height 19
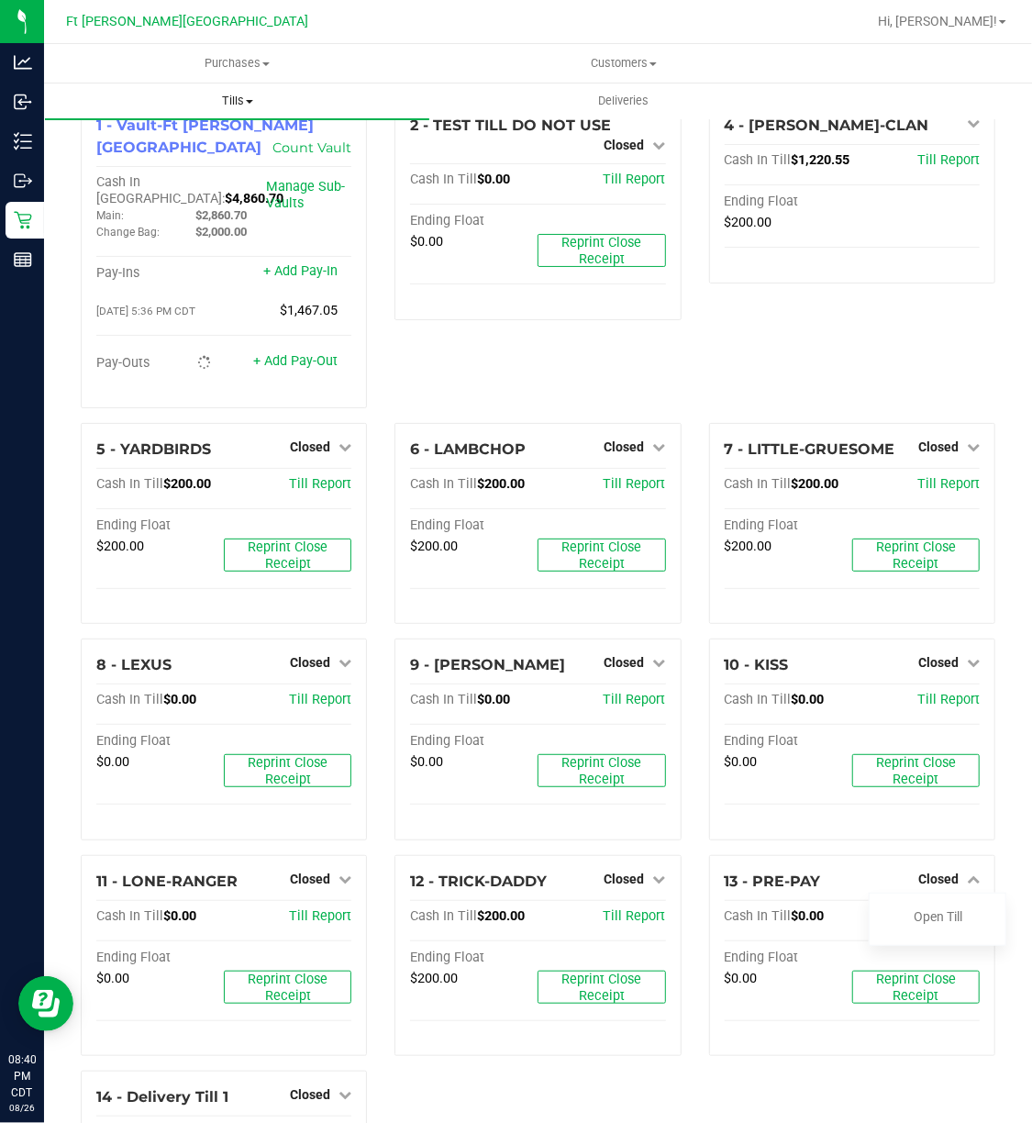
click at [243, 86] on uib-tab-heading "Tills Manage tills Reconcile e-payments" at bounding box center [237, 101] width 384 height 37
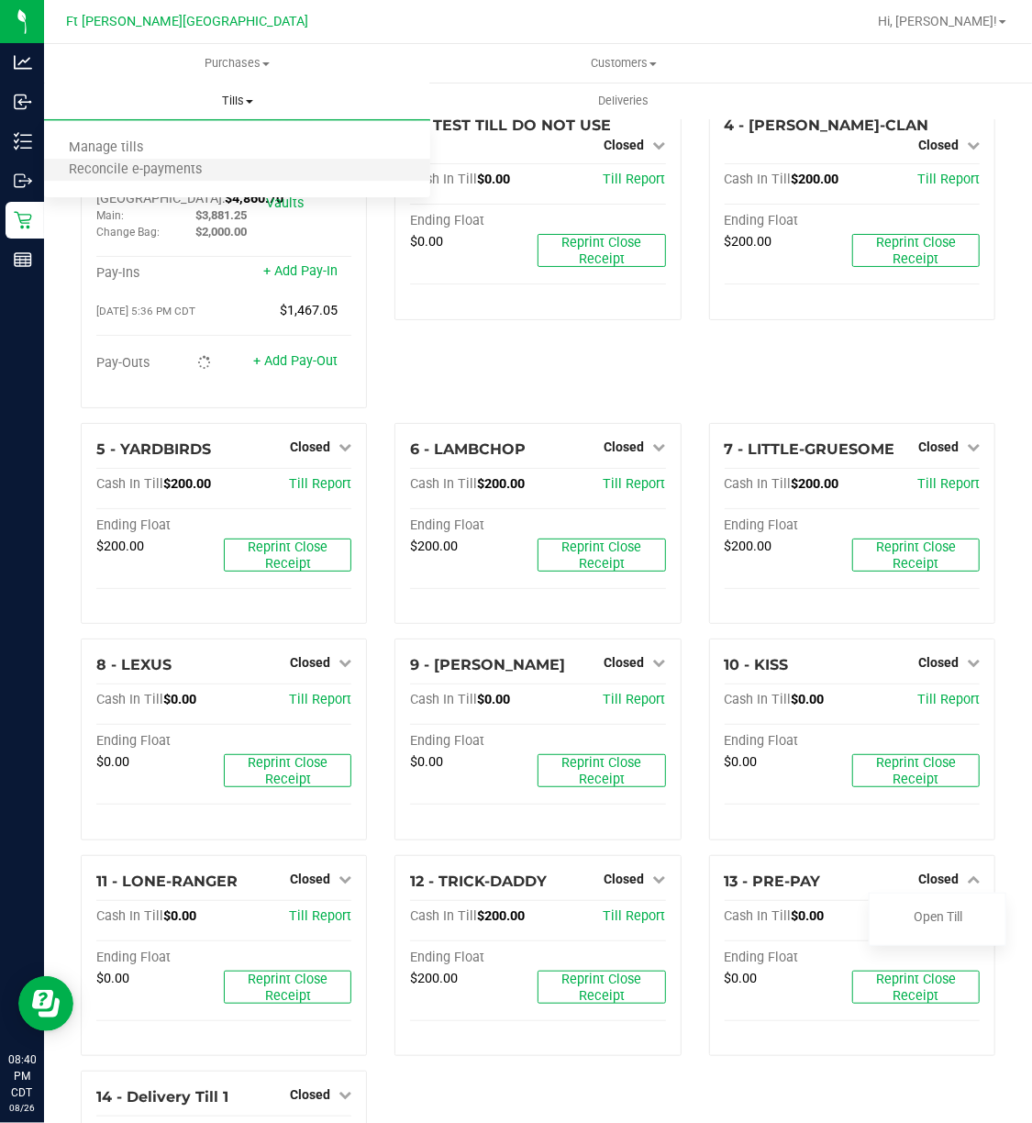
click at [207, 180] on li "Reconcile e-payments" at bounding box center [237, 171] width 386 height 22
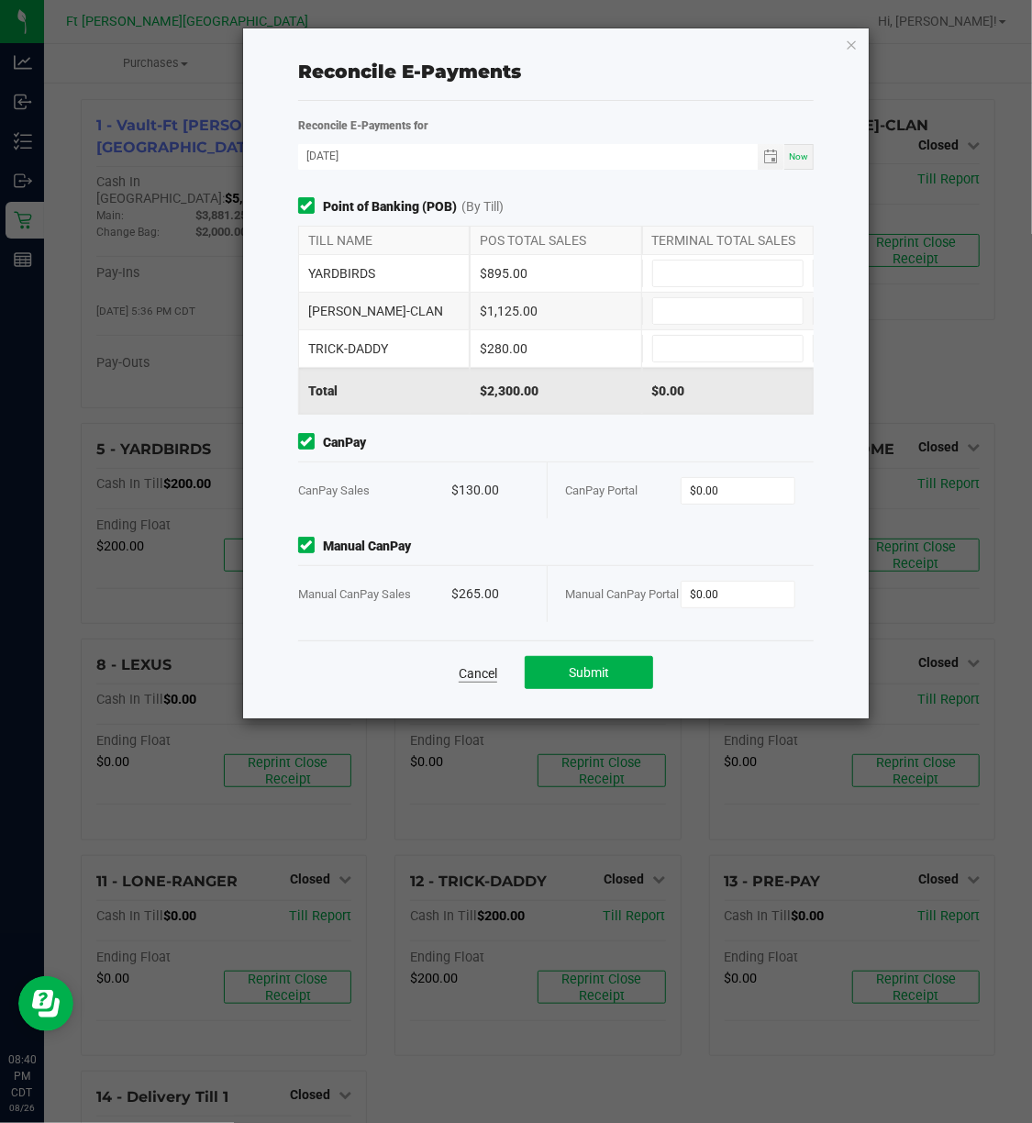
click at [471, 682] on link "Cancel" at bounding box center [478, 673] width 39 height 18
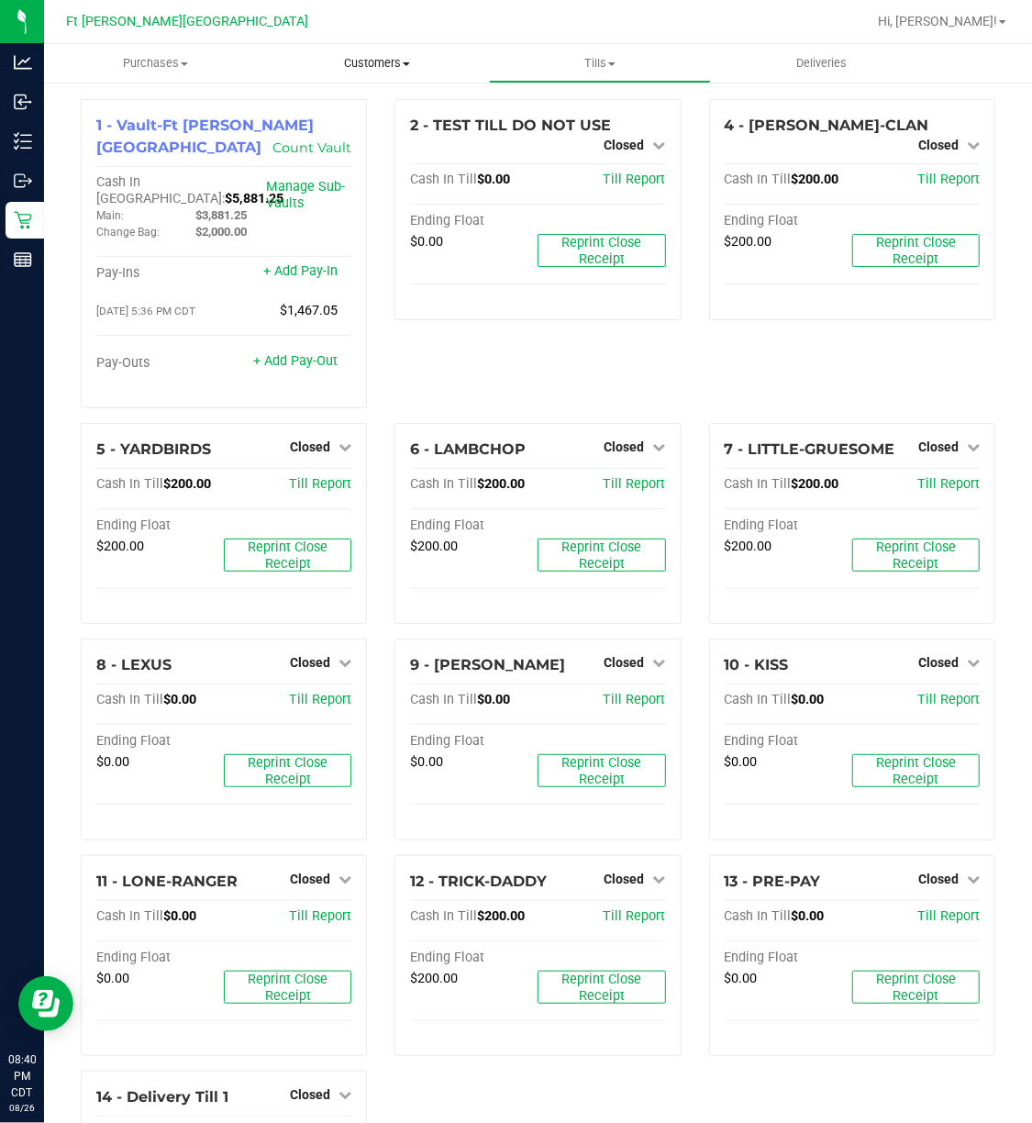
click at [394, 63] on span "Customers" at bounding box center [377, 63] width 220 height 17
click at [598, 49] on uib-tab-heading "Tills Manage tills Reconcile e-payments" at bounding box center [600, 63] width 220 height 37
click at [570, 130] on span "Reconcile e-payments" at bounding box center [580, 133] width 182 height 16
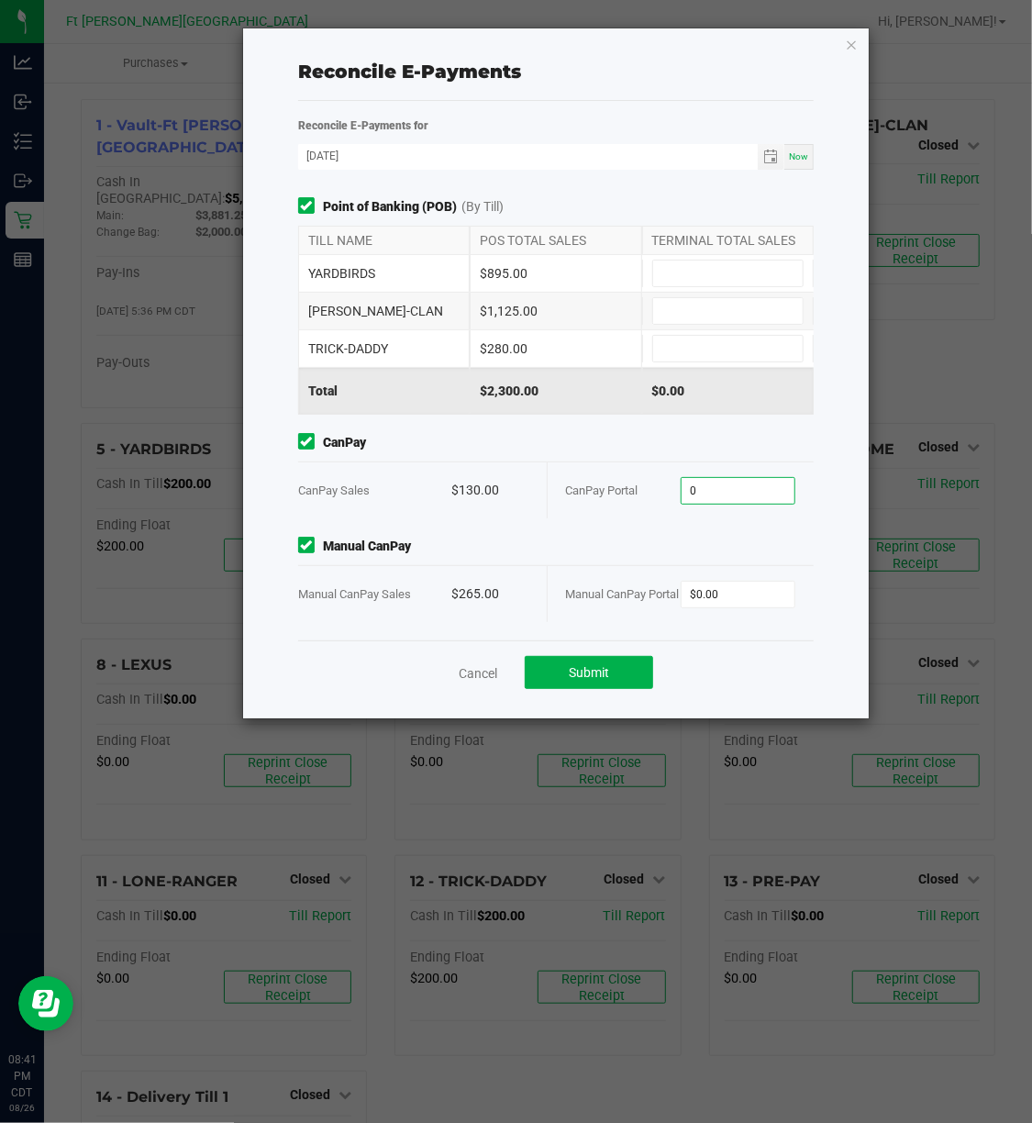
click at [683, 479] on input "0" at bounding box center [737, 491] width 113 height 26
type input "$130.00"
type input "$265.00"
click at [739, 275] on input at bounding box center [727, 273] width 149 height 26
click at [713, 259] on div "YARDBIRDS $895.00" at bounding box center [555, 273] width 515 height 37
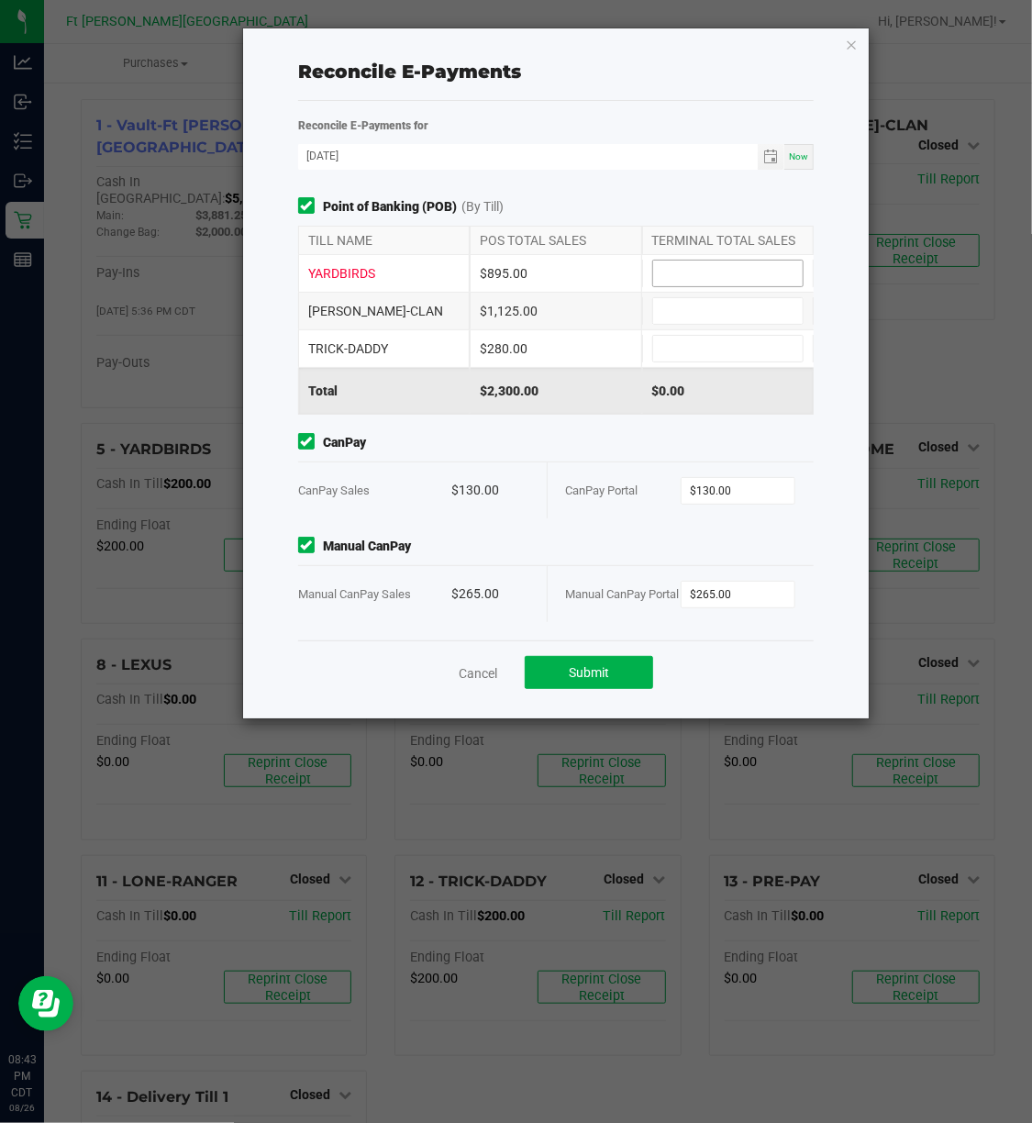
click at [713, 268] on input at bounding box center [727, 273] width 149 height 26
type input "$895.00"
type input "$1,125.00"
type input "$280.00"
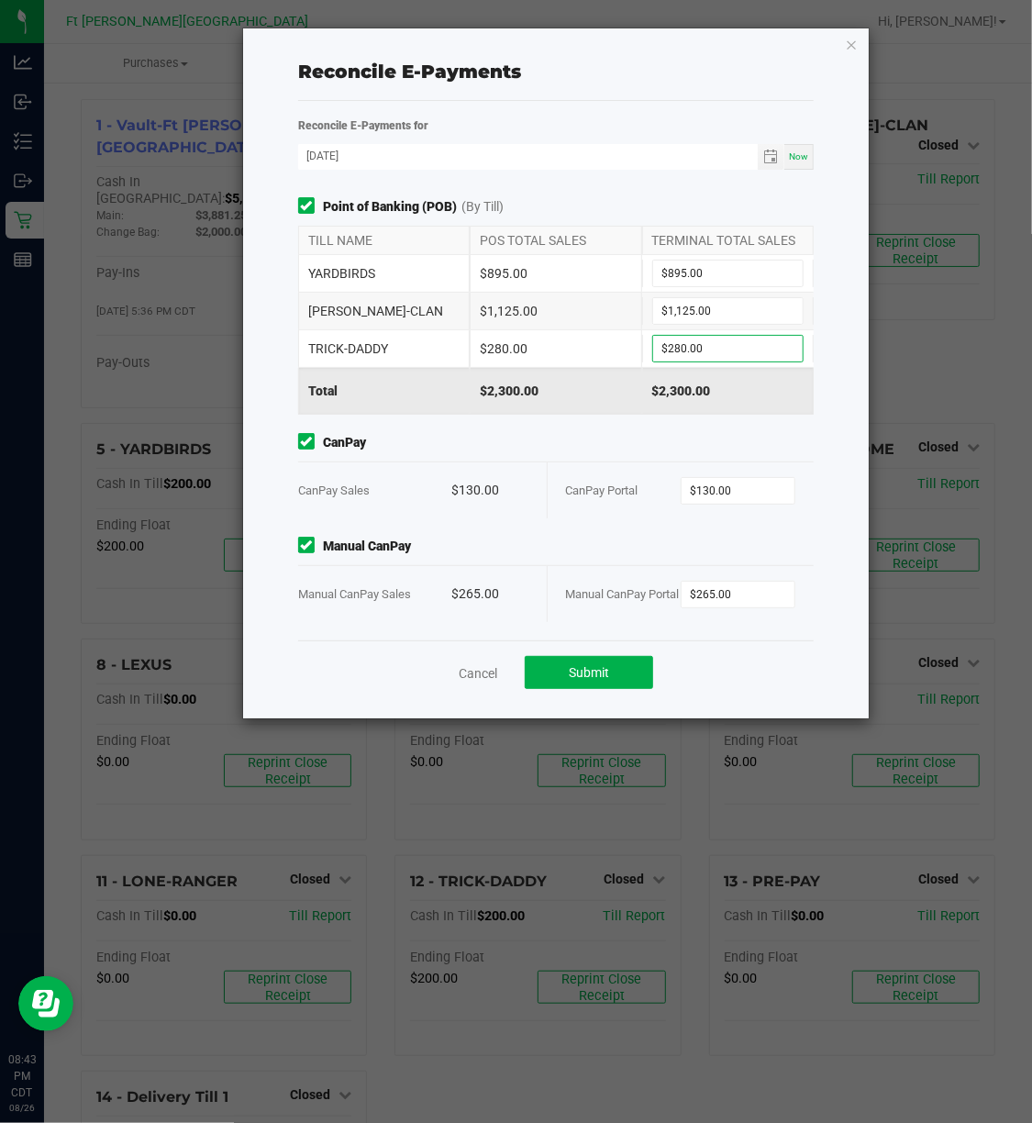
click at [583, 592] on span "Manual CanPay Portal" at bounding box center [623, 594] width 114 height 14
click at [562, 689] on button "Submit" at bounding box center [589, 672] width 128 height 33
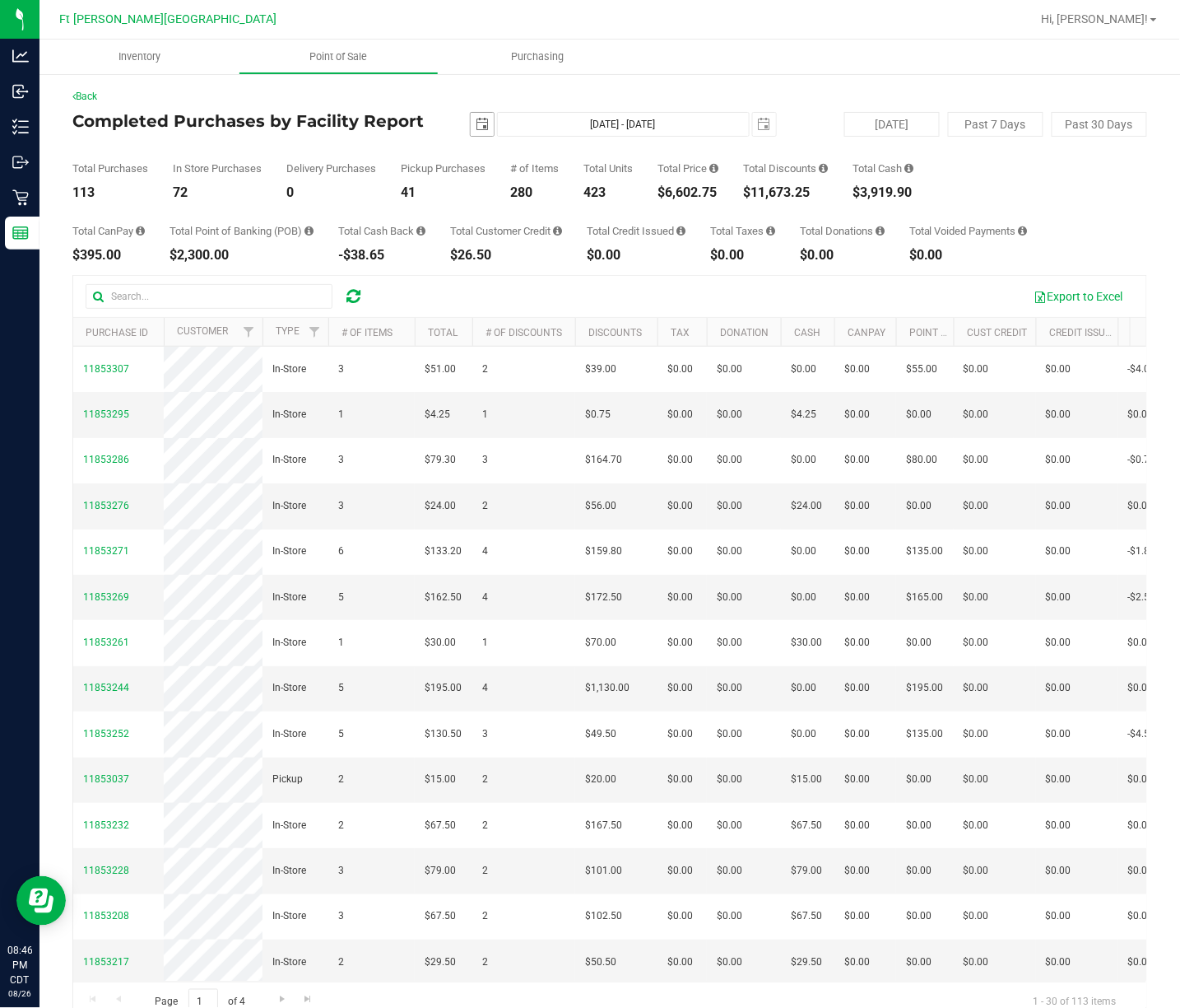
click at [476, 130] on span "select" at bounding box center [482, 124] width 13 height 13
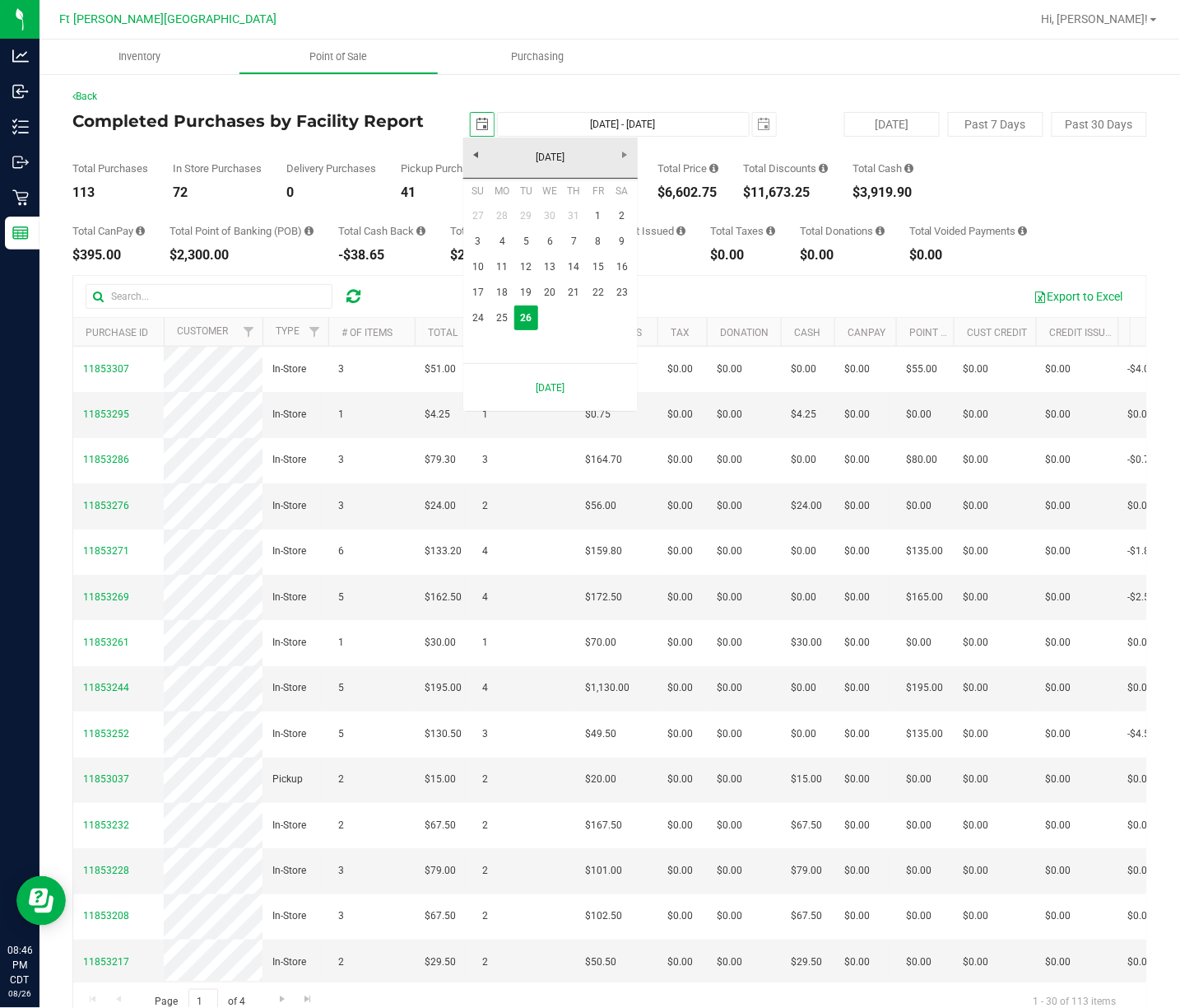
scroll to position [0, 41]
click at [471, 311] on link "24" at bounding box center [478, 318] width 24 height 25
type input "[DATE]"
type input "[DATE] - [DATE]"
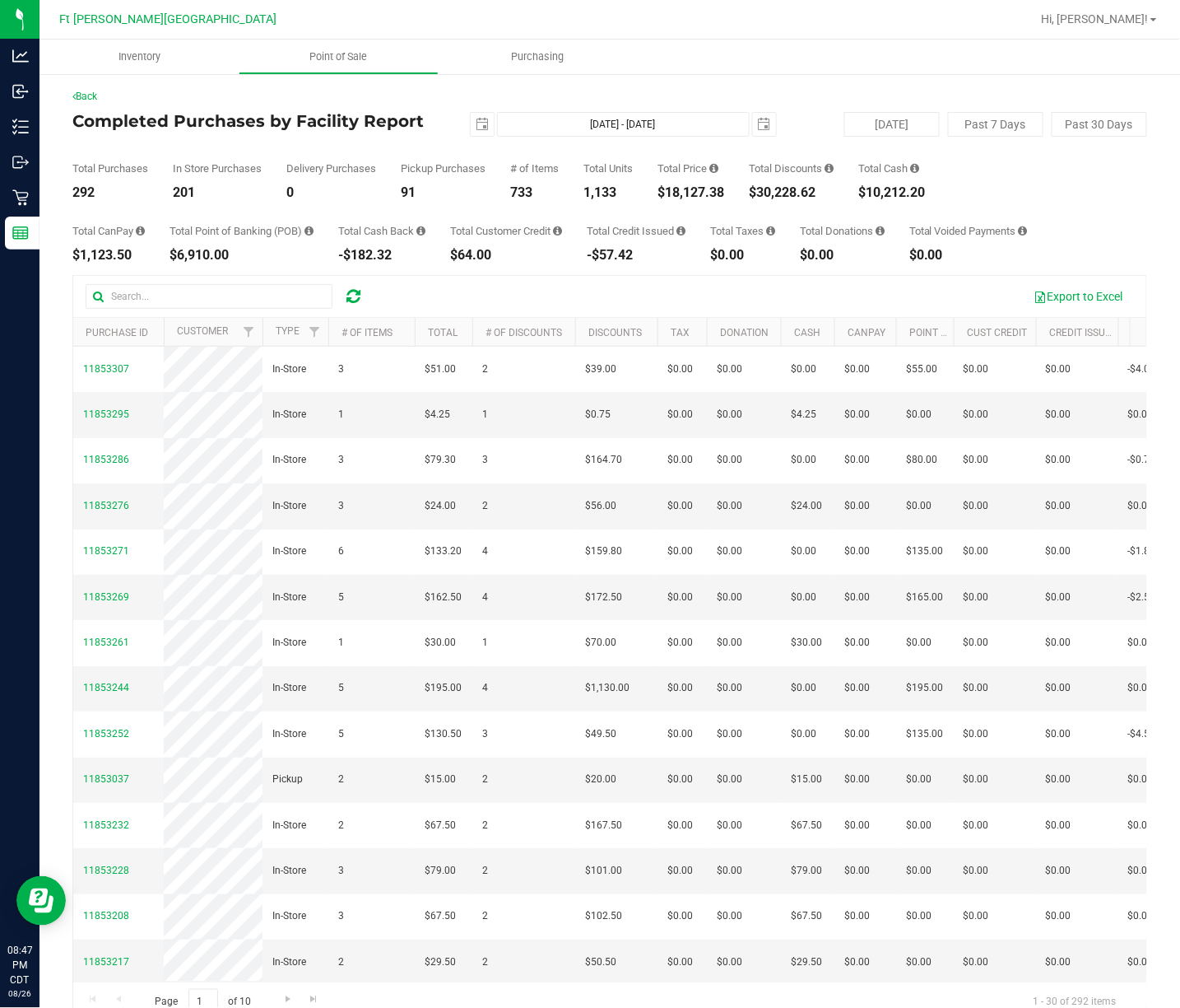
click at [488, 124] on div "[DATE] [DATE] - [DATE] [DATE]" at bounding box center [603, 125] width 371 height 25
click at [476, 126] on span "select" at bounding box center [482, 124] width 13 height 13
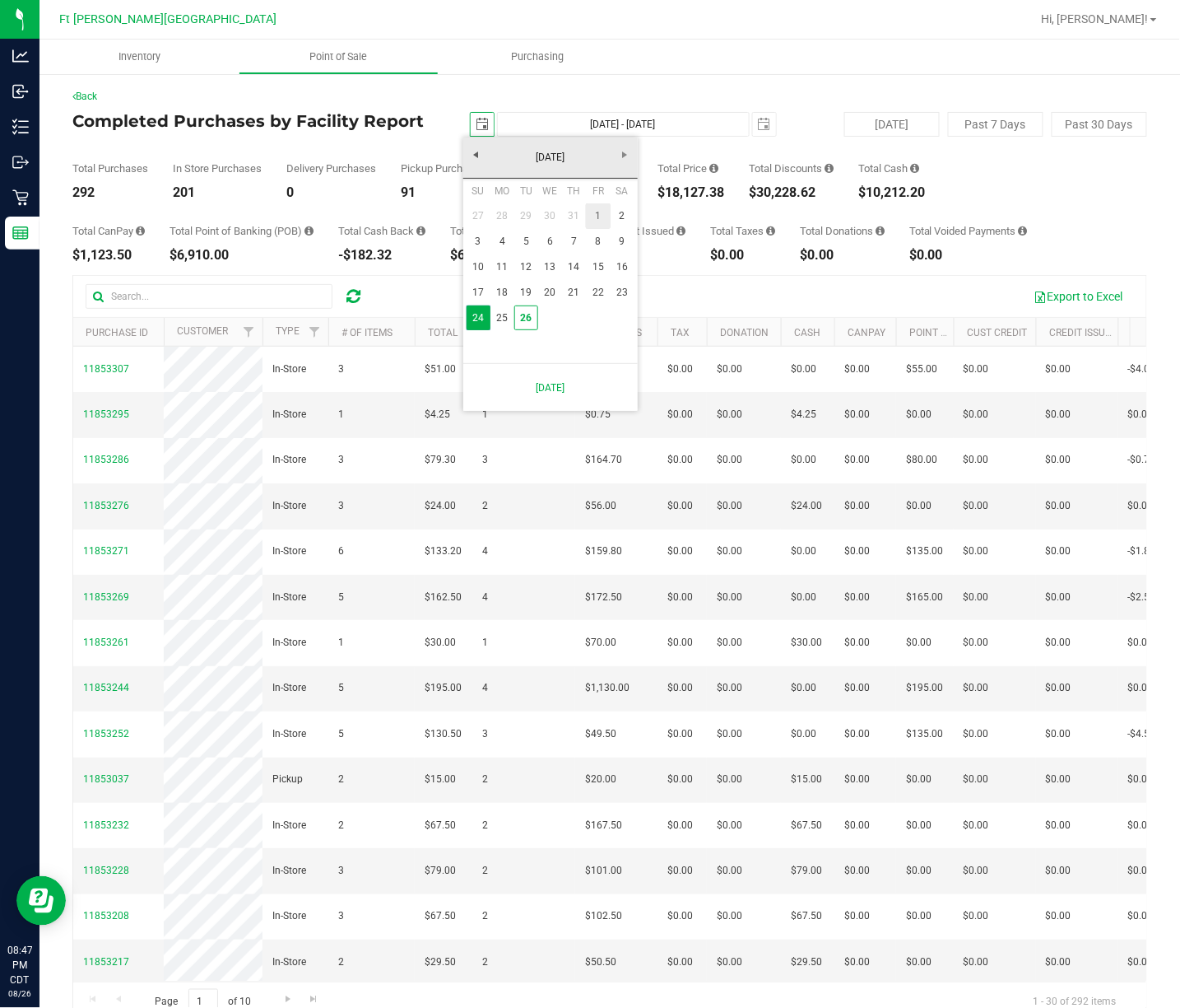
click at [600, 212] on link "1" at bounding box center [598, 216] width 24 height 25
type input "[DATE]"
type input "[DATE] - [DATE]"
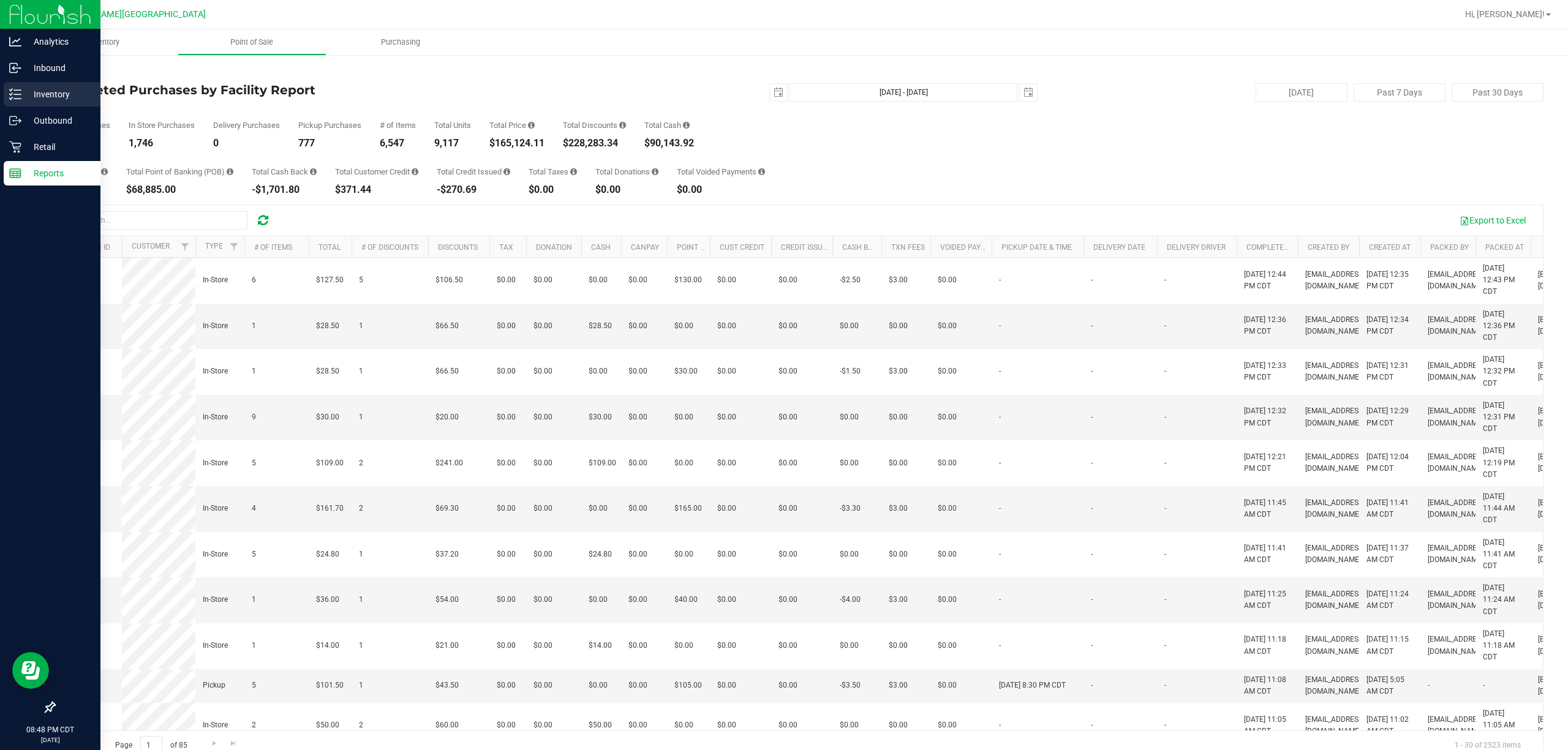
click at [23, 89] on p "Inventory" at bounding box center [58, 94] width 73 height 15
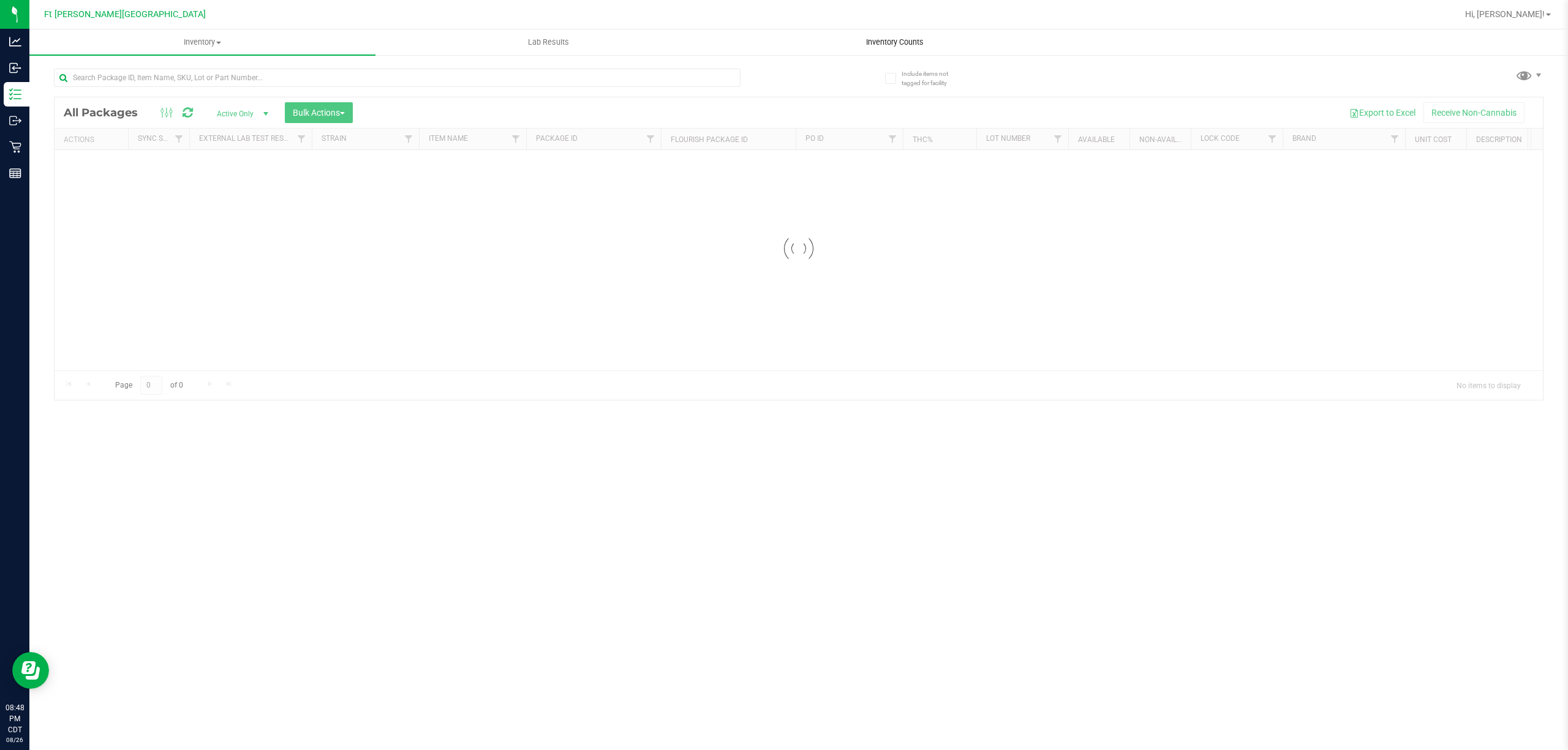
click at [689, 35] on uib-tab-heading "Inventory Counts" at bounding box center [894, 42] width 345 height 25
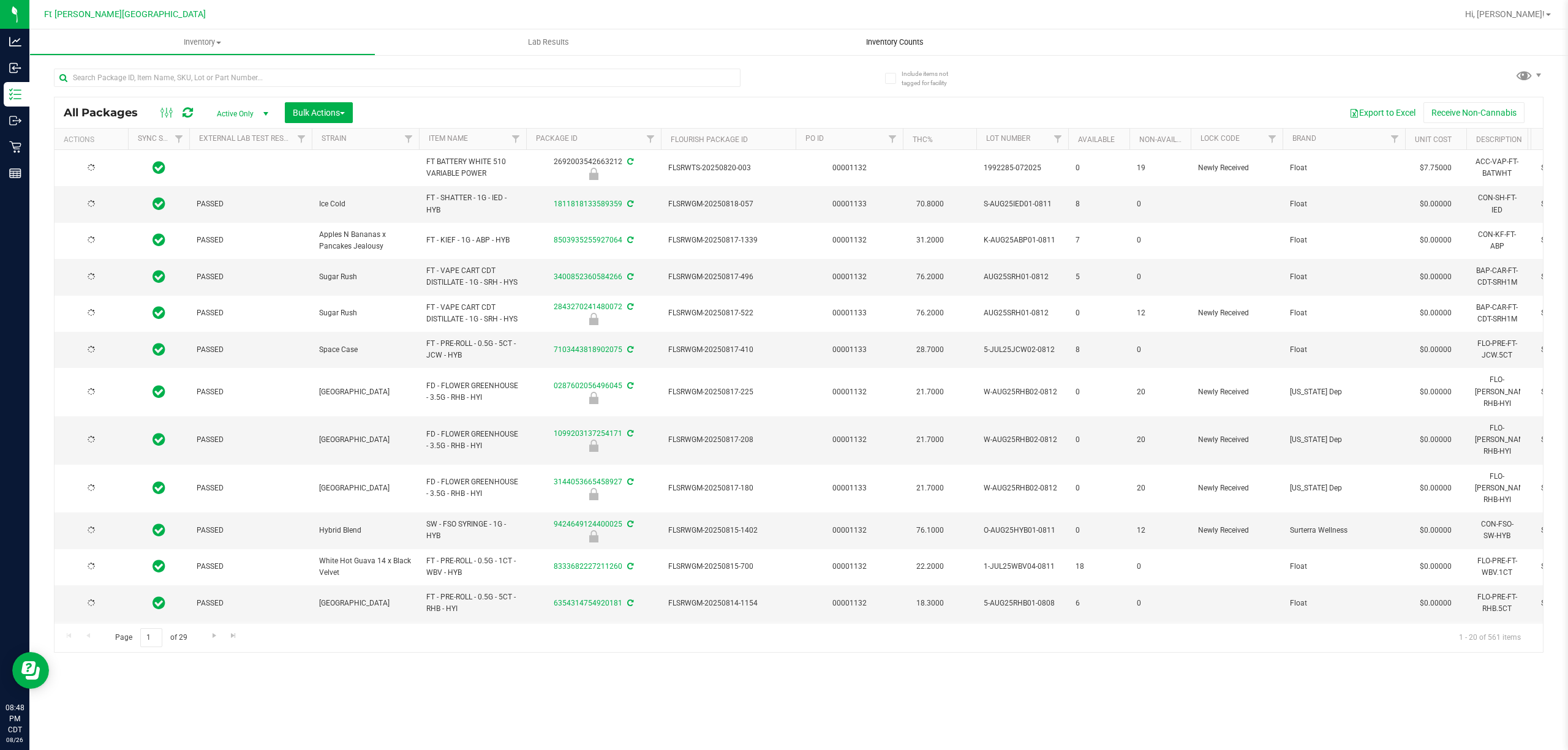
click at [689, 37] on span "Inventory Counts" at bounding box center [895, 42] width 91 height 11
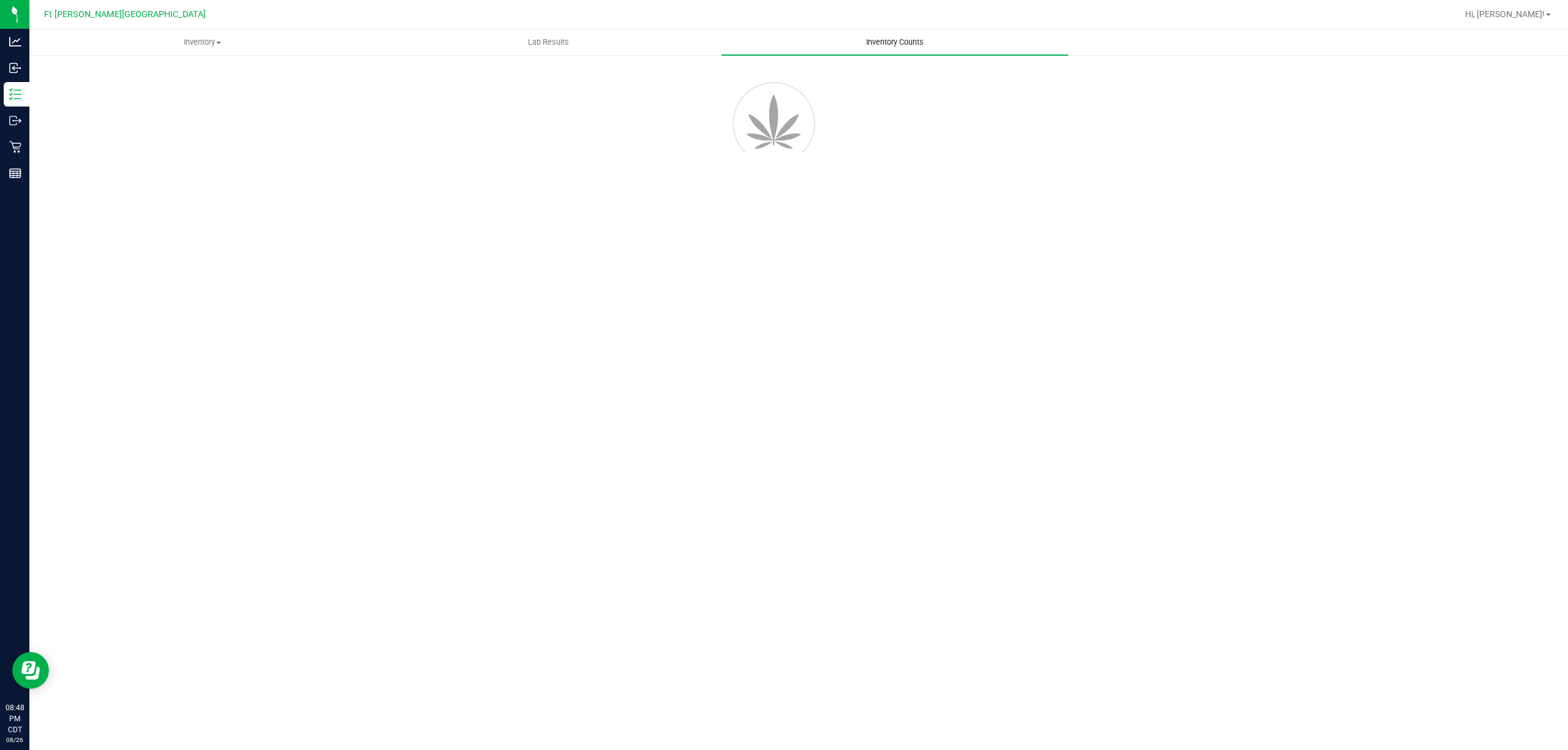
click at [689, 40] on span "Inventory Counts" at bounding box center [895, 42] width 91 height 11
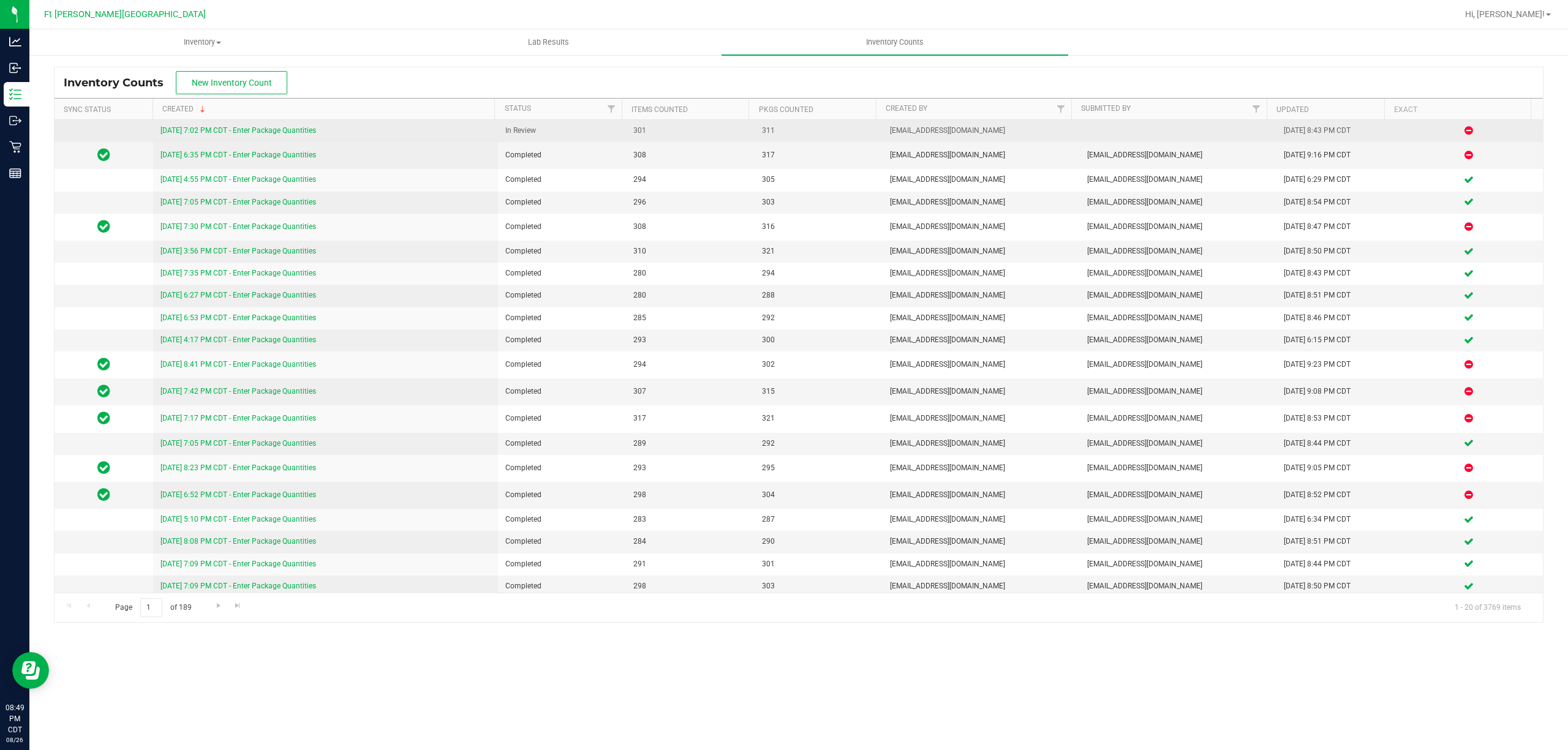
click at [211, 128] on link "[DATE] 7:02 PM CDT - Enter Package Quantities" at bounding box center [238, 130] width 156 height 9
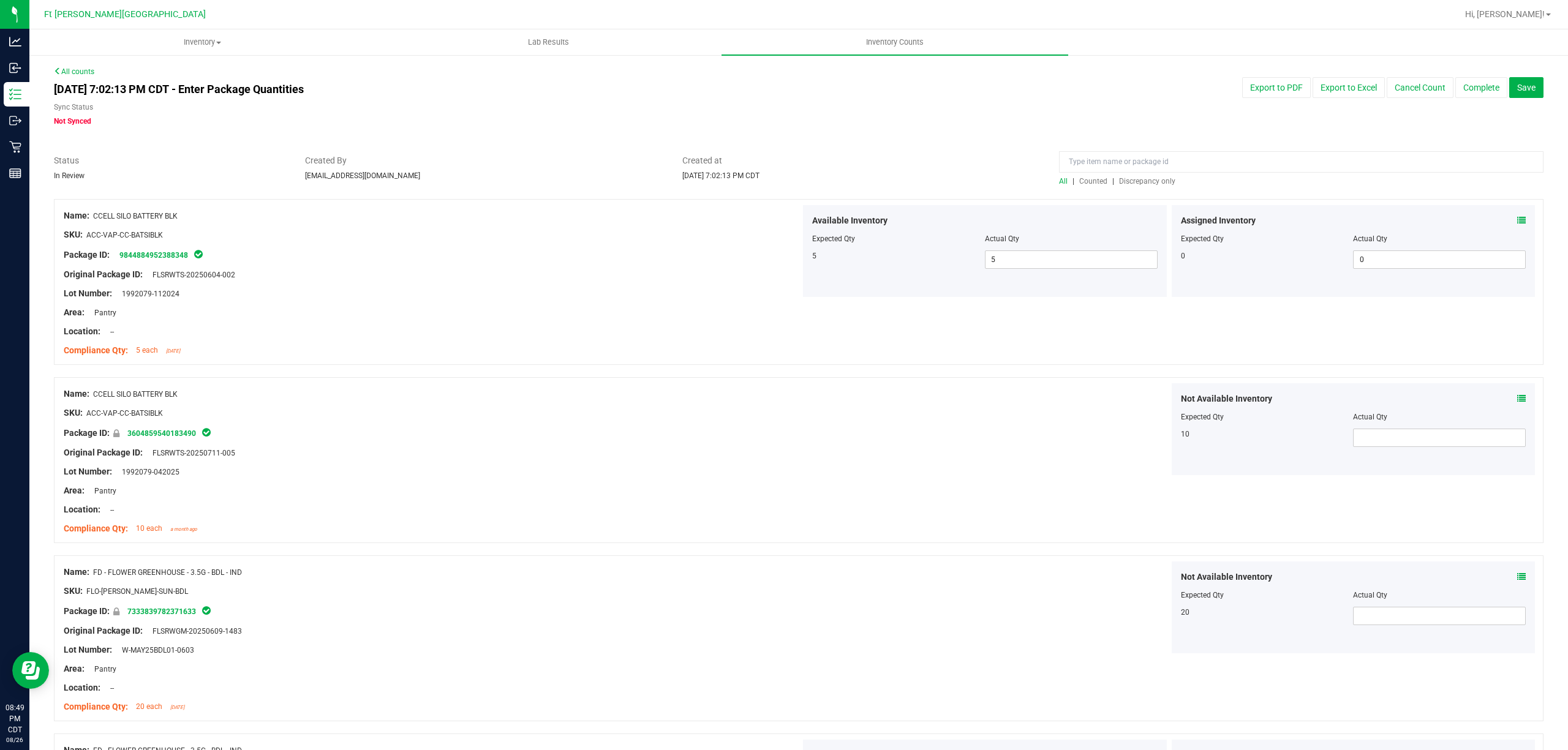
click at [689, 180] on span "Discrepancy only" at bounding box center [1147, 181] width 56 height 9
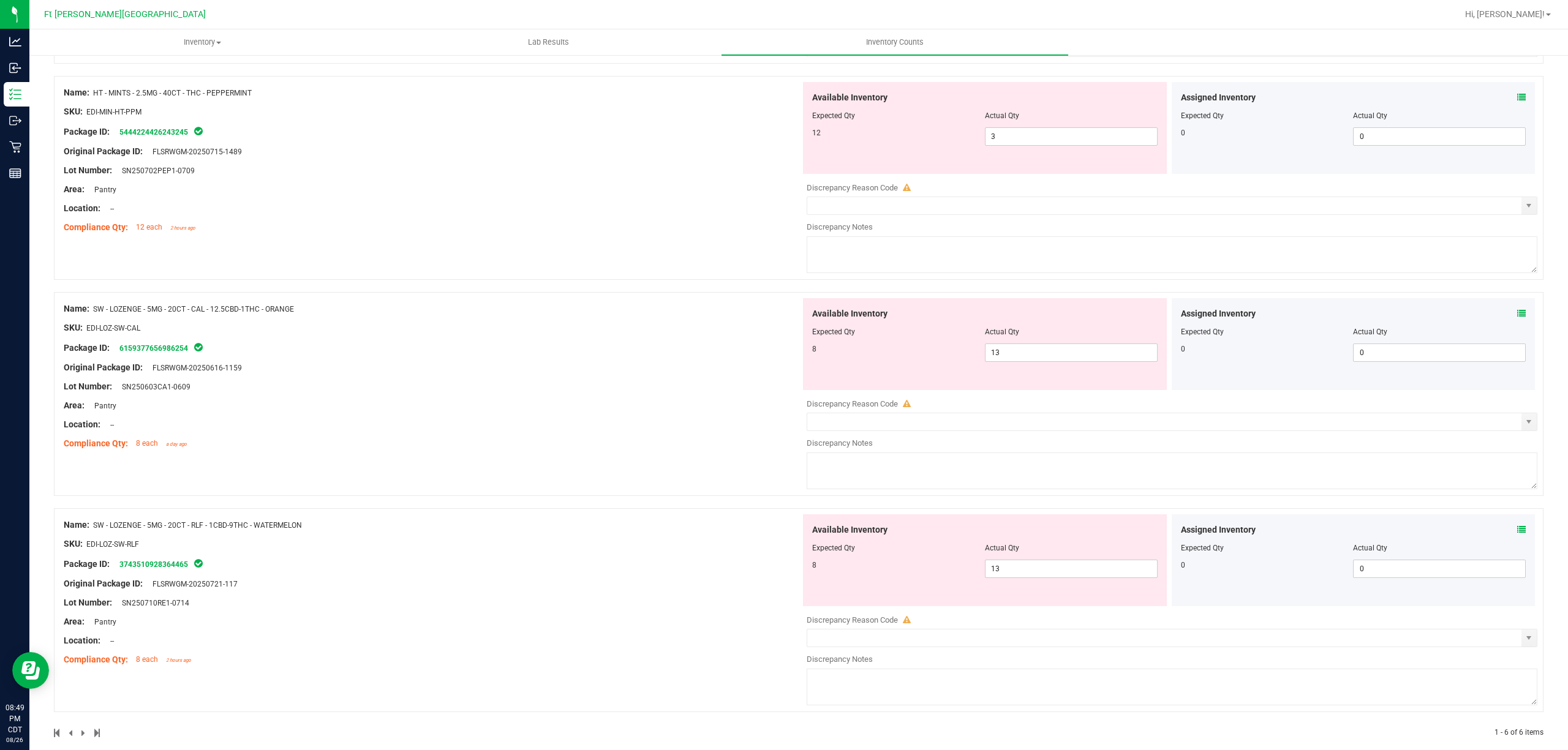
scroll to position [791, 0]
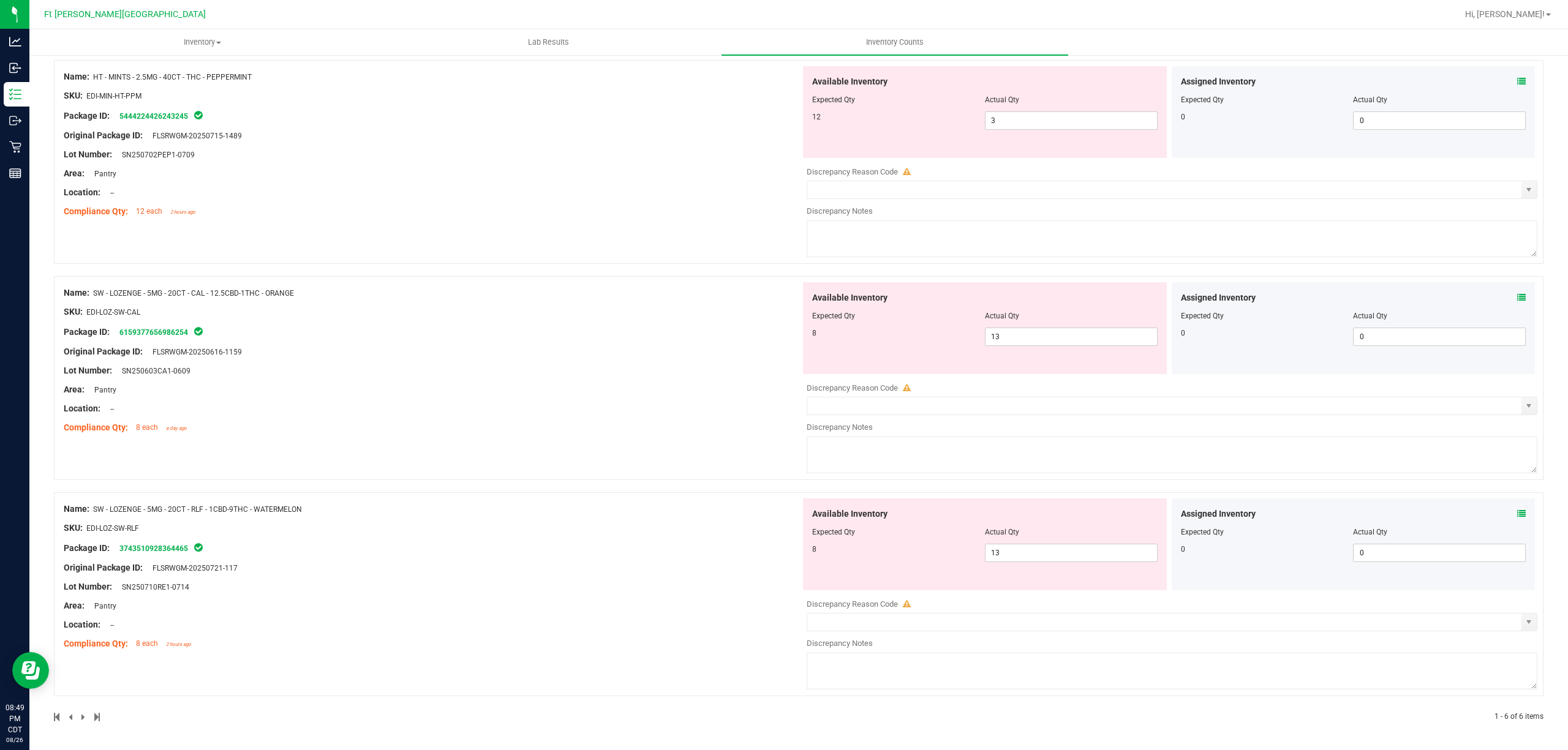
click at [689, 512] on icon at bounding box center [1521, 514] width 9 height 9
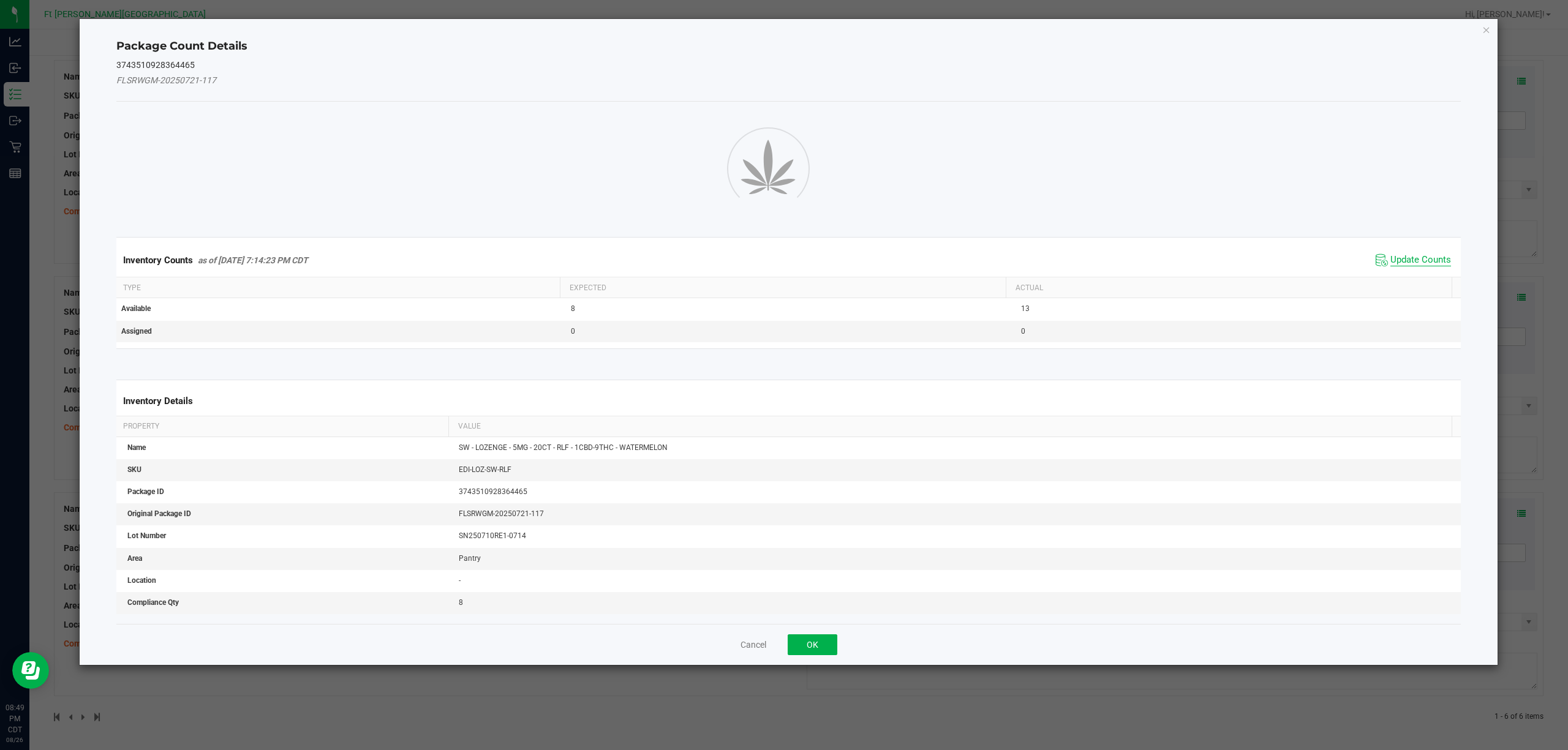
click at [689, 255] on span "Update Counts" at bounding box center [1420, 260] width 61 height 12
click at [689, 640] on button "OK" at bounding box center [812, 644] width 49 height 21
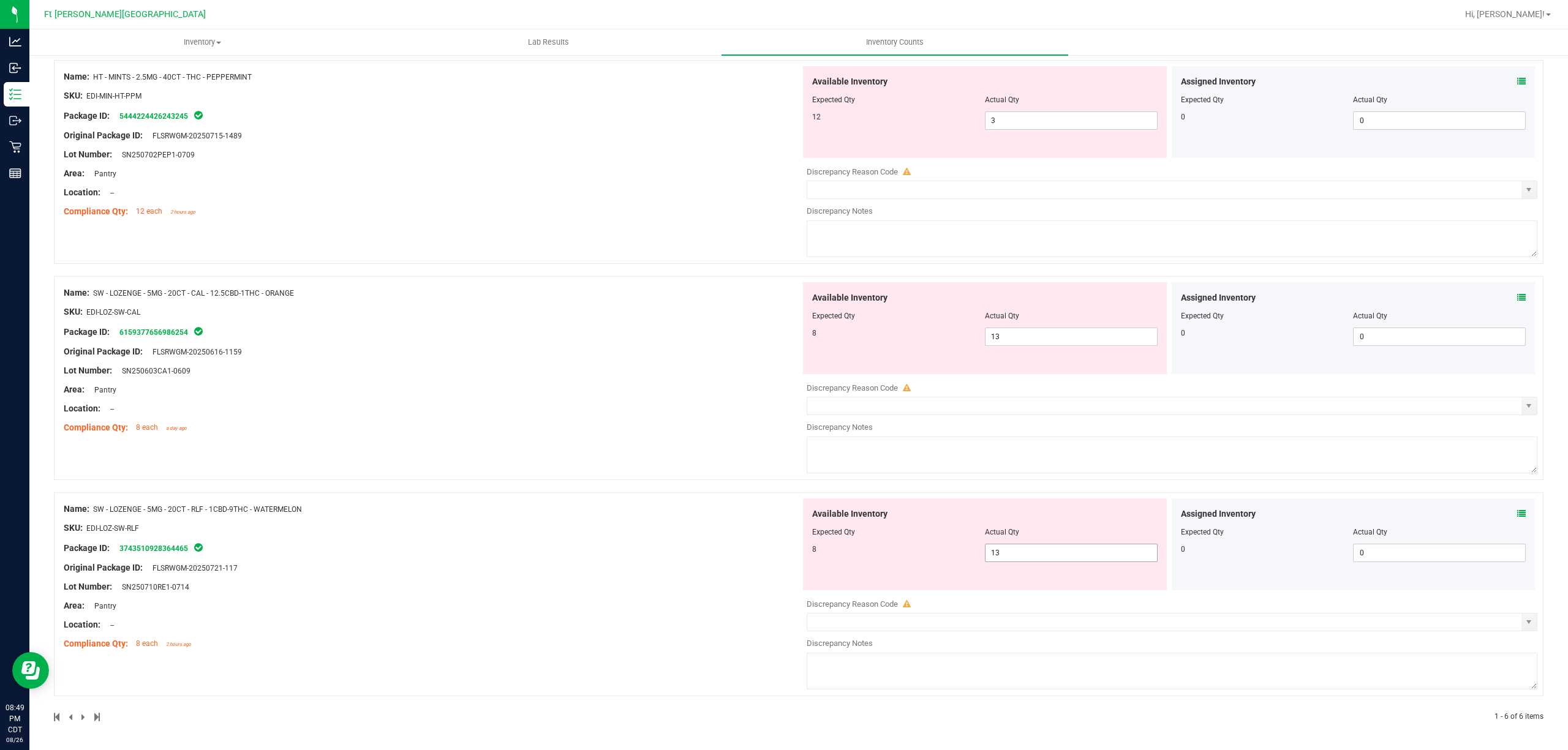
click at [689, 546] on span "13 13" at bounding box center [1071, 553] width 173 height 19
click at [689, 549] on input "13" at bounding box center [1071, 553] width 172 height 17
click at [689, 548] on input "13" at bounding box center [1071, 553] width 172 height 17
type input "8"
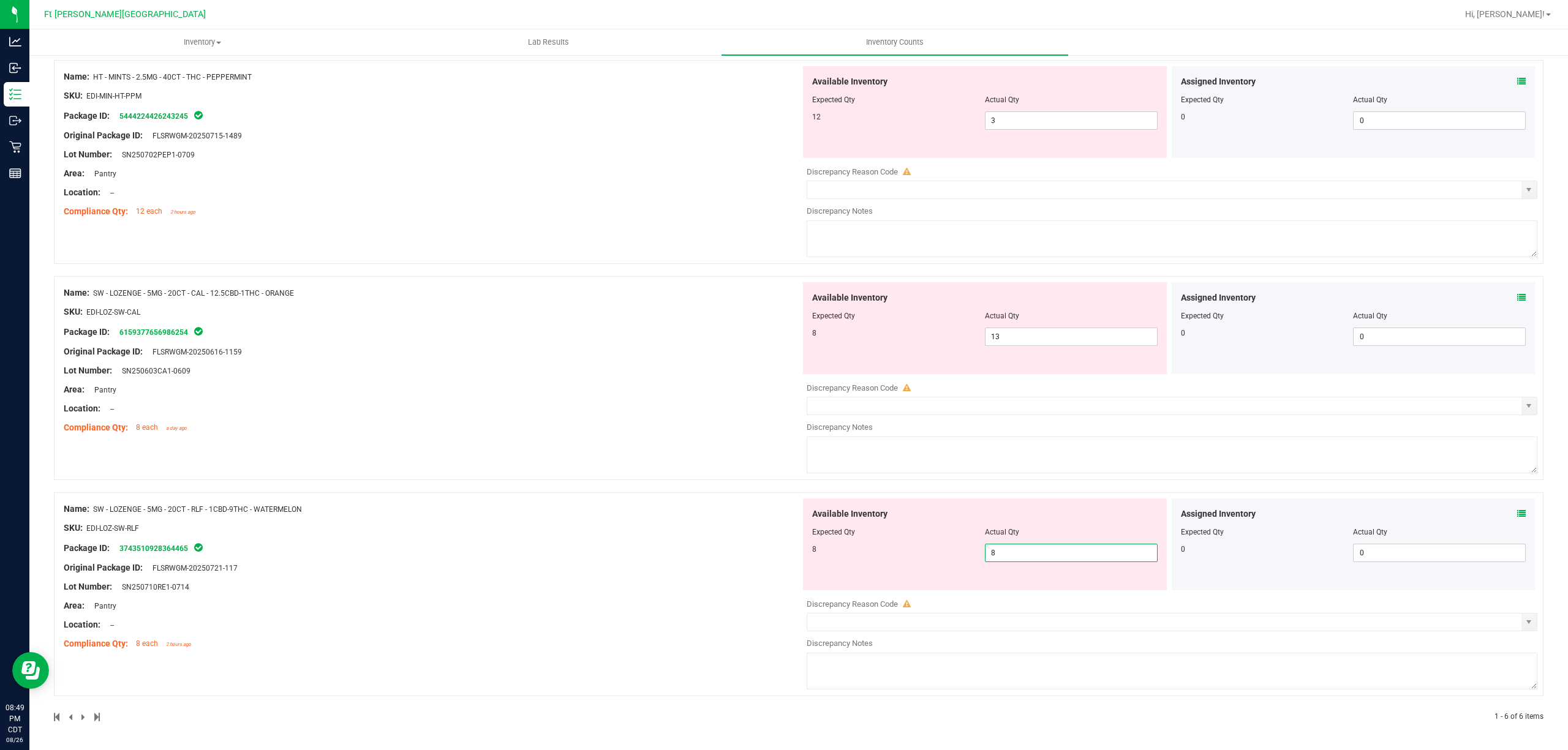
click at [689, 467] on div "Name: SW - LOZENGE - 5MG - 20CT - CAL - 12.5CBD-1THC - ORANGE SKU: EDI-LOZ-SW-C…" at bounding box center [799, 378] width 1489 height 204
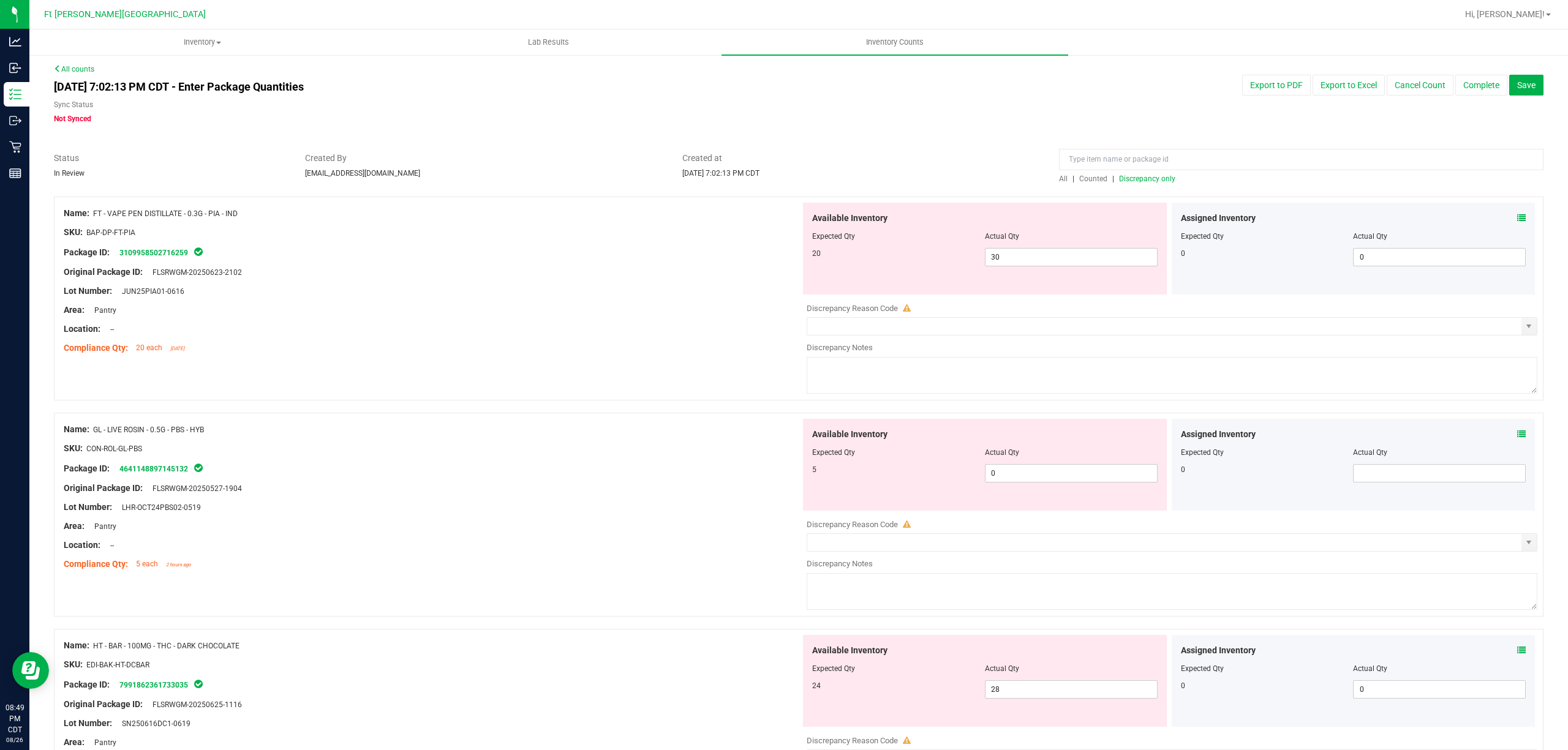
scroll to position [0, 0]
click at [689, 180] on span "Counted" at bounding box center [1093, 181] width 28 height 9
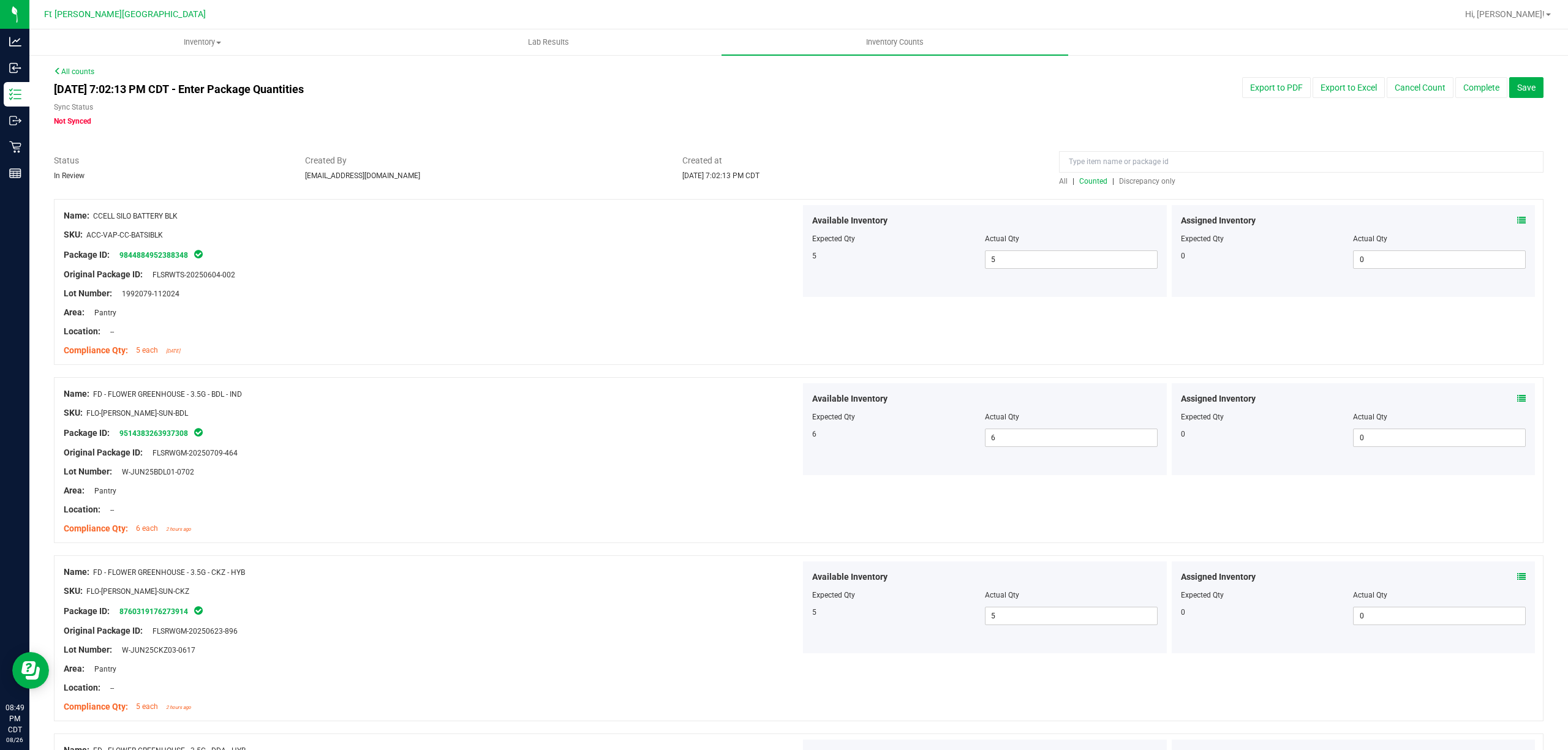
click at [689, 184] on span "Discrepancy only" at bounding box center [1147, 181] width 56 height 9
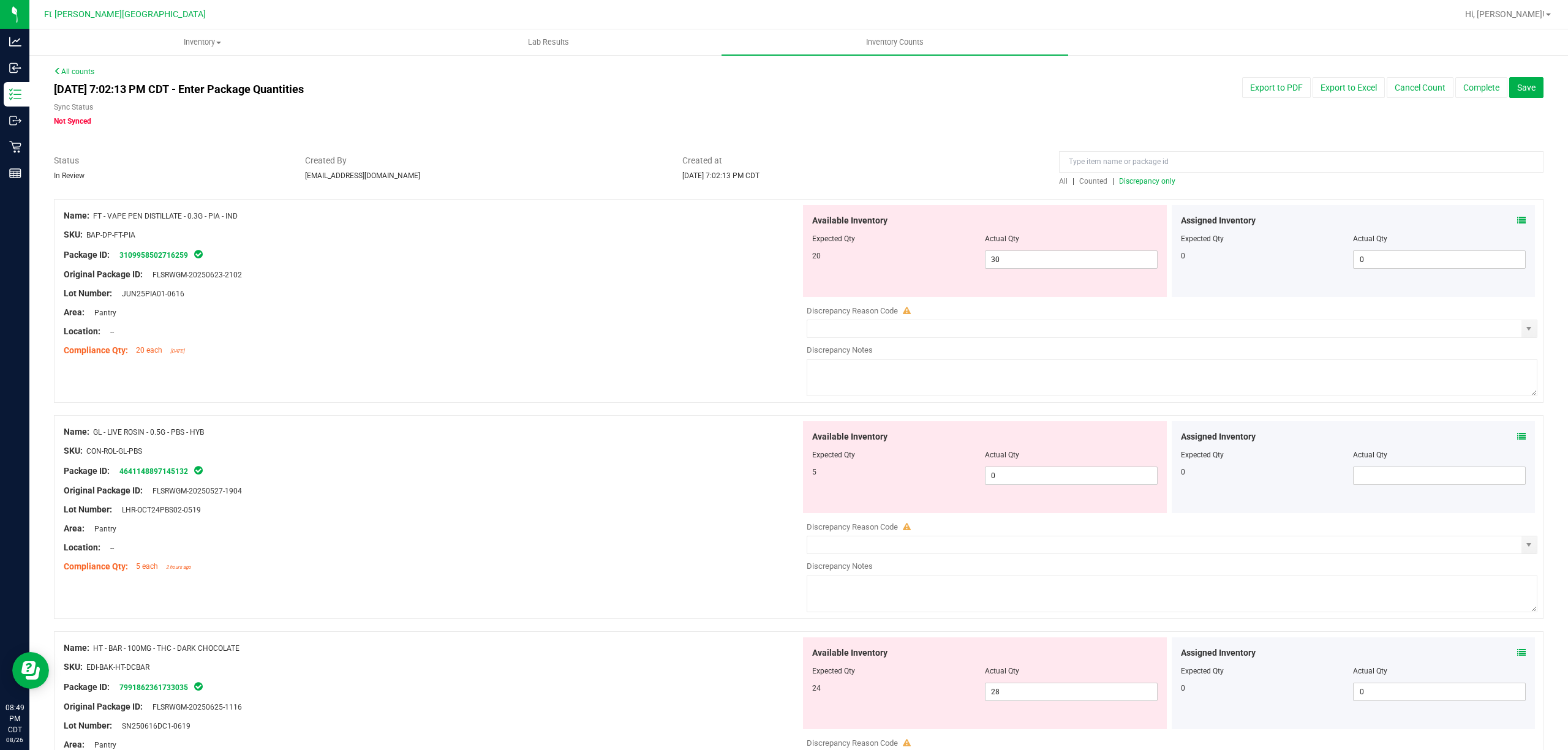
click at [689, 224] on icon at bounding box center [1521, 220] width 9 height 9
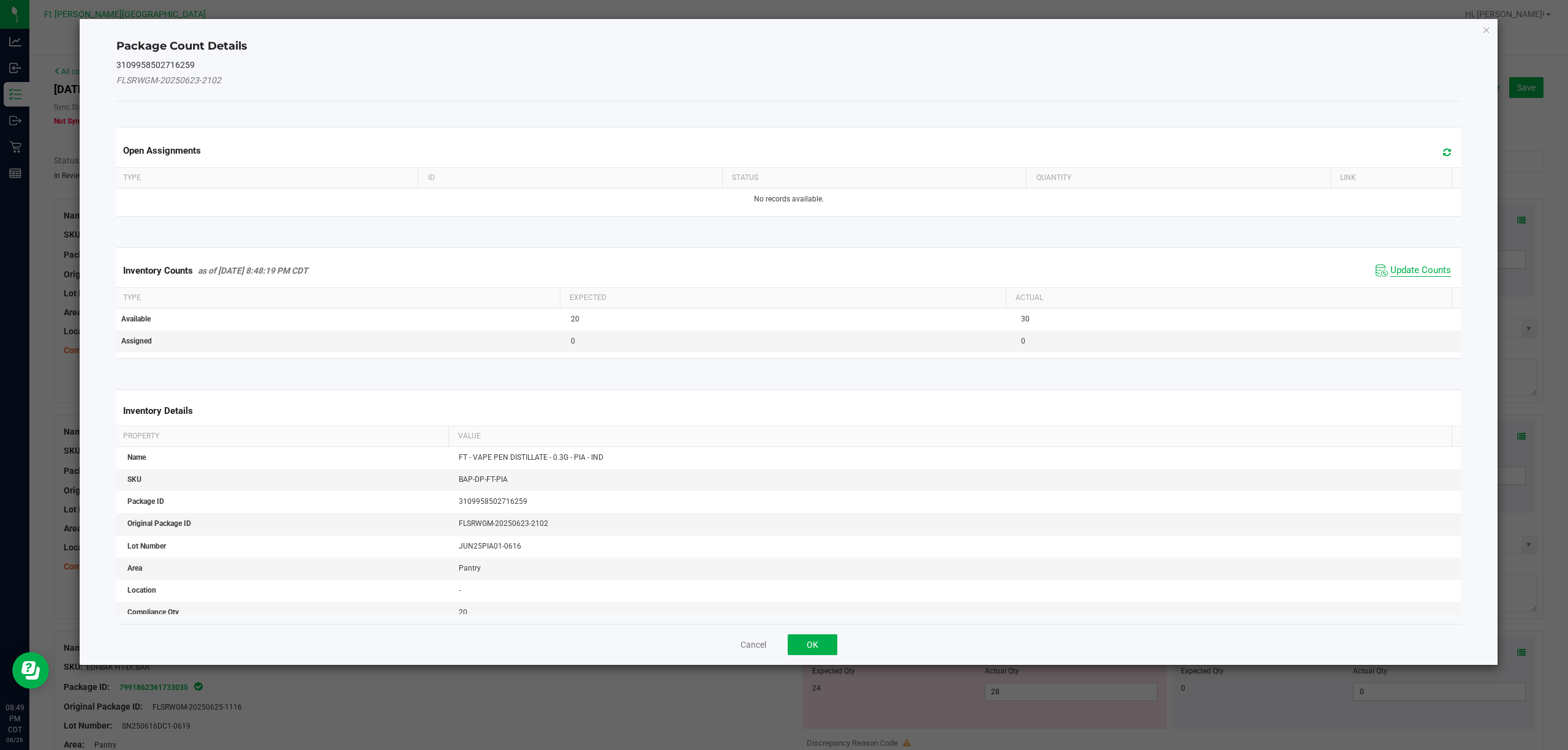
click at [689, 274] on span "Update Counts" at bounding box center [1420, 270] width 61 height 12
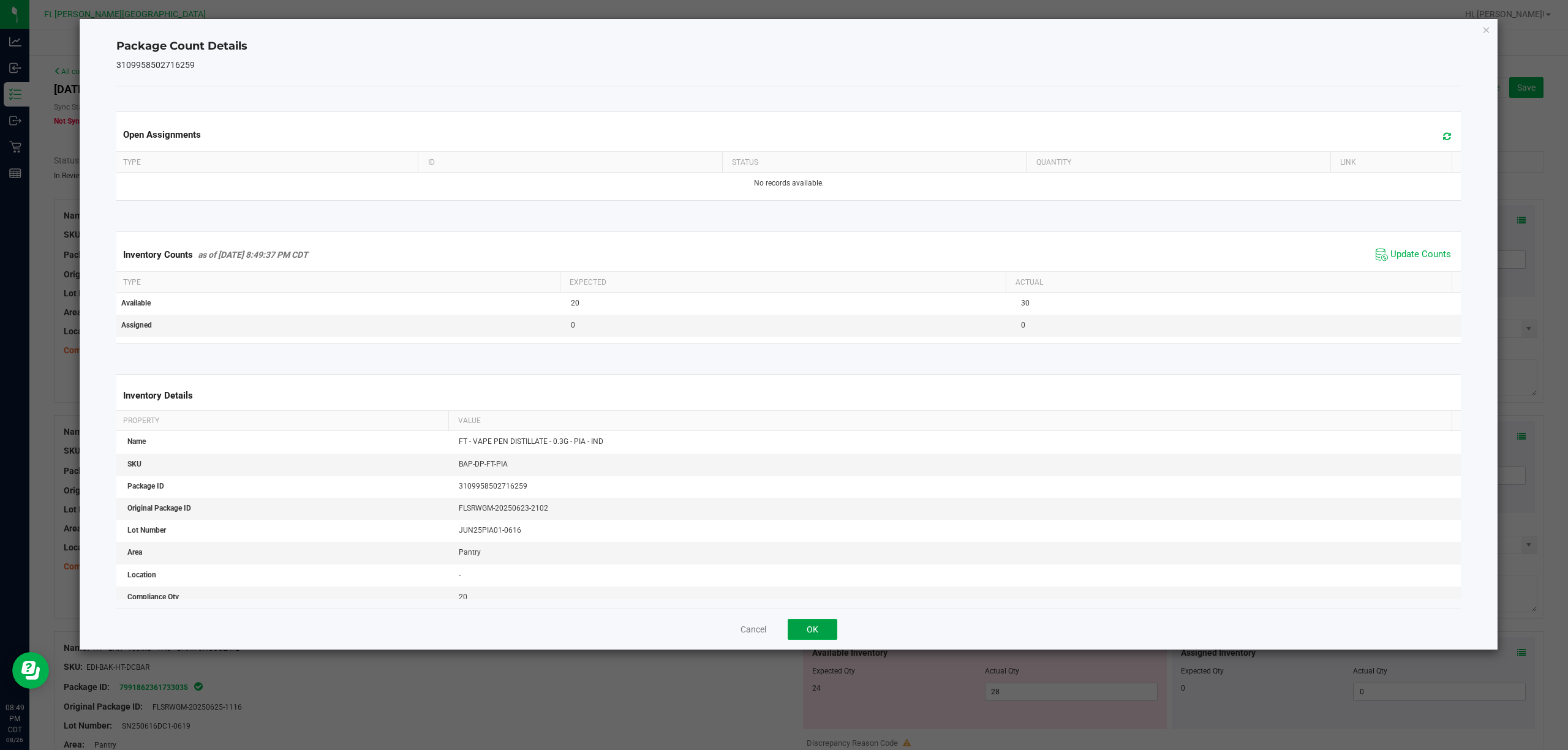
click at [689, 623] on button "OK" at bounding box center [812, 629] width 49 height 21
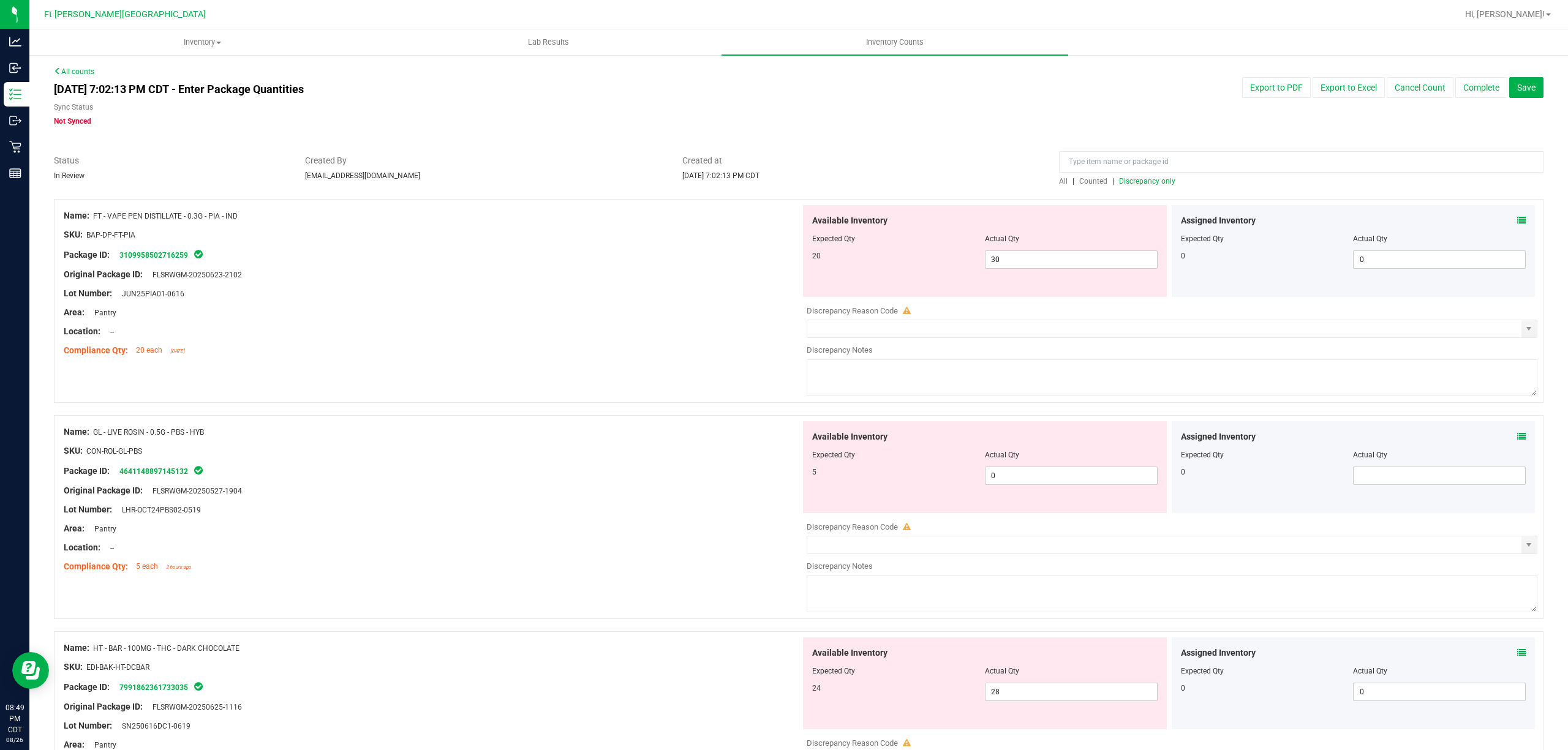
click at [689, 627] on div at bounding box center [799, 625] width 1489 height 12
click at [689, 258] on span "30 30" at bounding box center [1071, 260] width 173 height 19
click at [689, 258] on input "30" at bounding box center [1071, 260] width 172 height 17
type input "20"
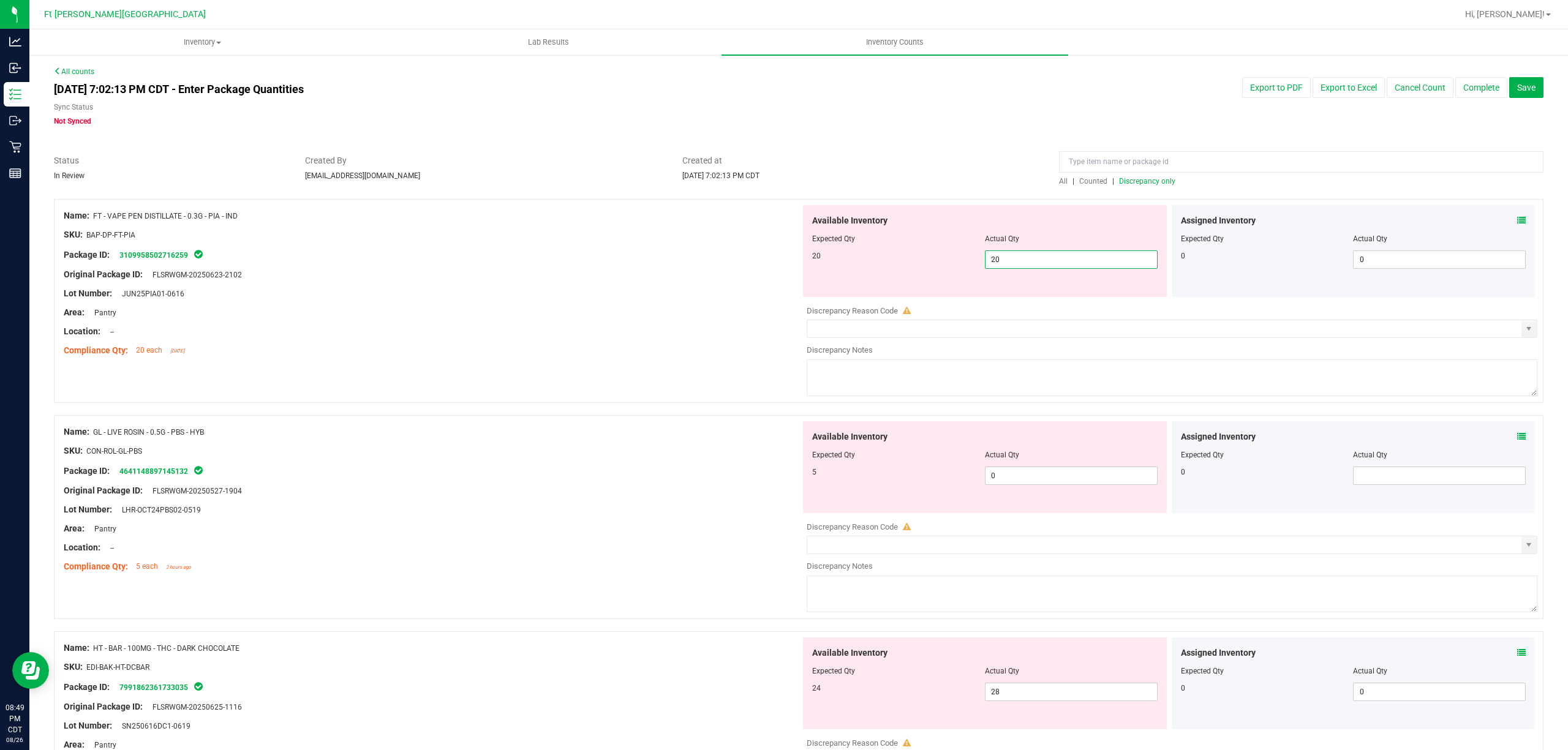
type input "20"
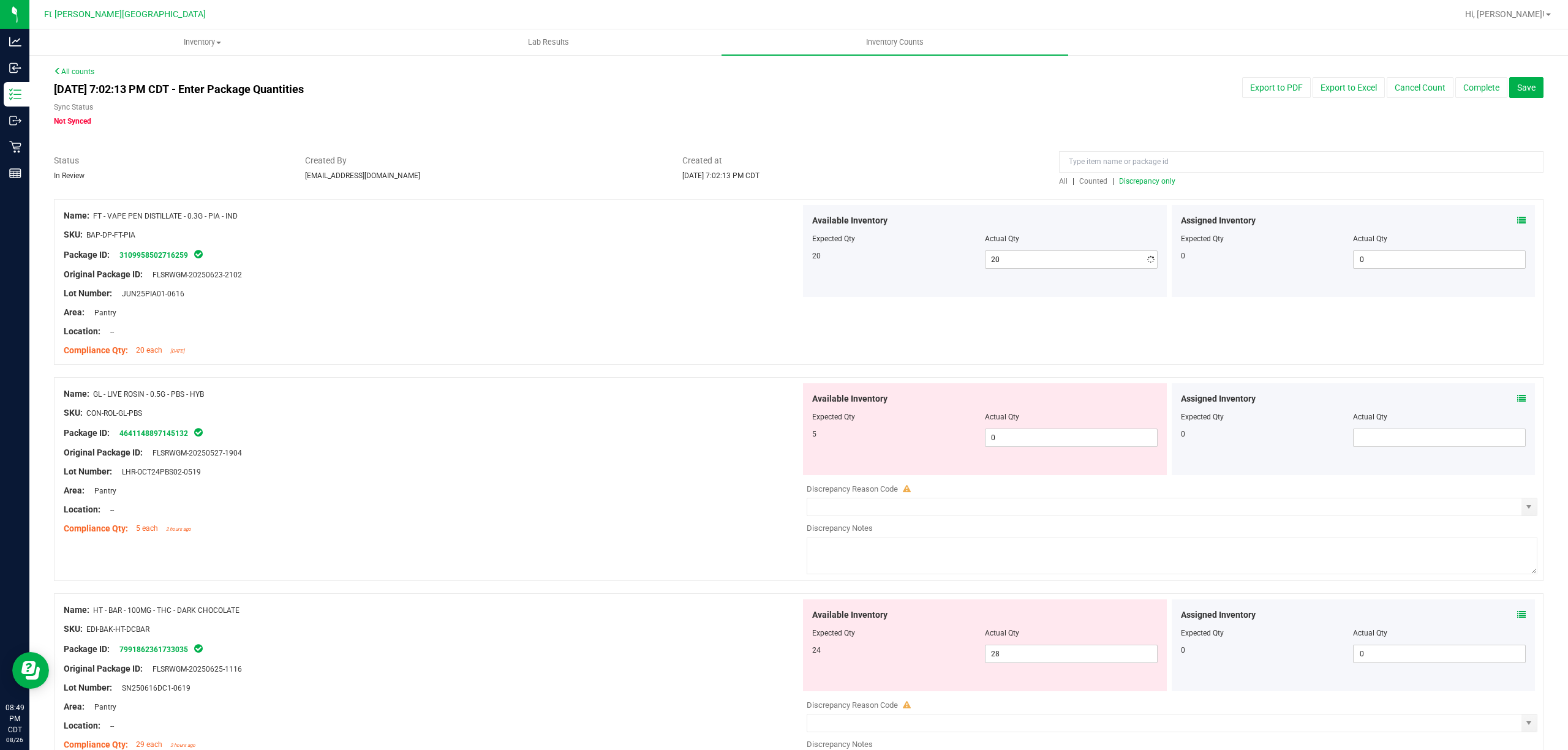
click at [604, 281] on div at bounding box center [431, 284] width 737 height 6
click at [689, 175] on div "All | Counted | Discrepancy only" at bounding box center [1301, 170] width 503 height 33
click at [689, 180] on span "Counted" at bounding box center [1093, 181] width 28 height 9
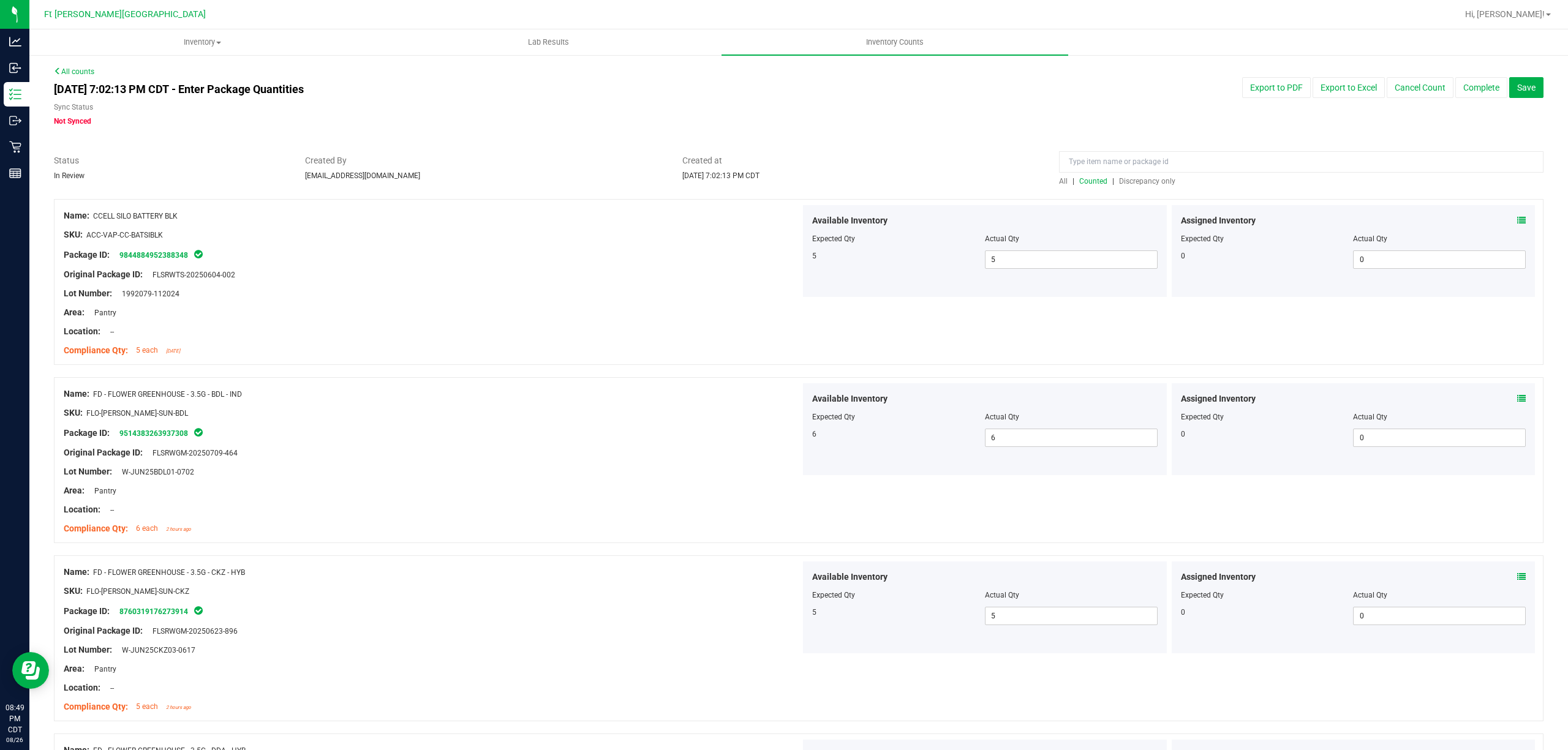
click at [689, 180] on span "Discrepancy only" at bounding box center [1147, 181] width 56 height 9
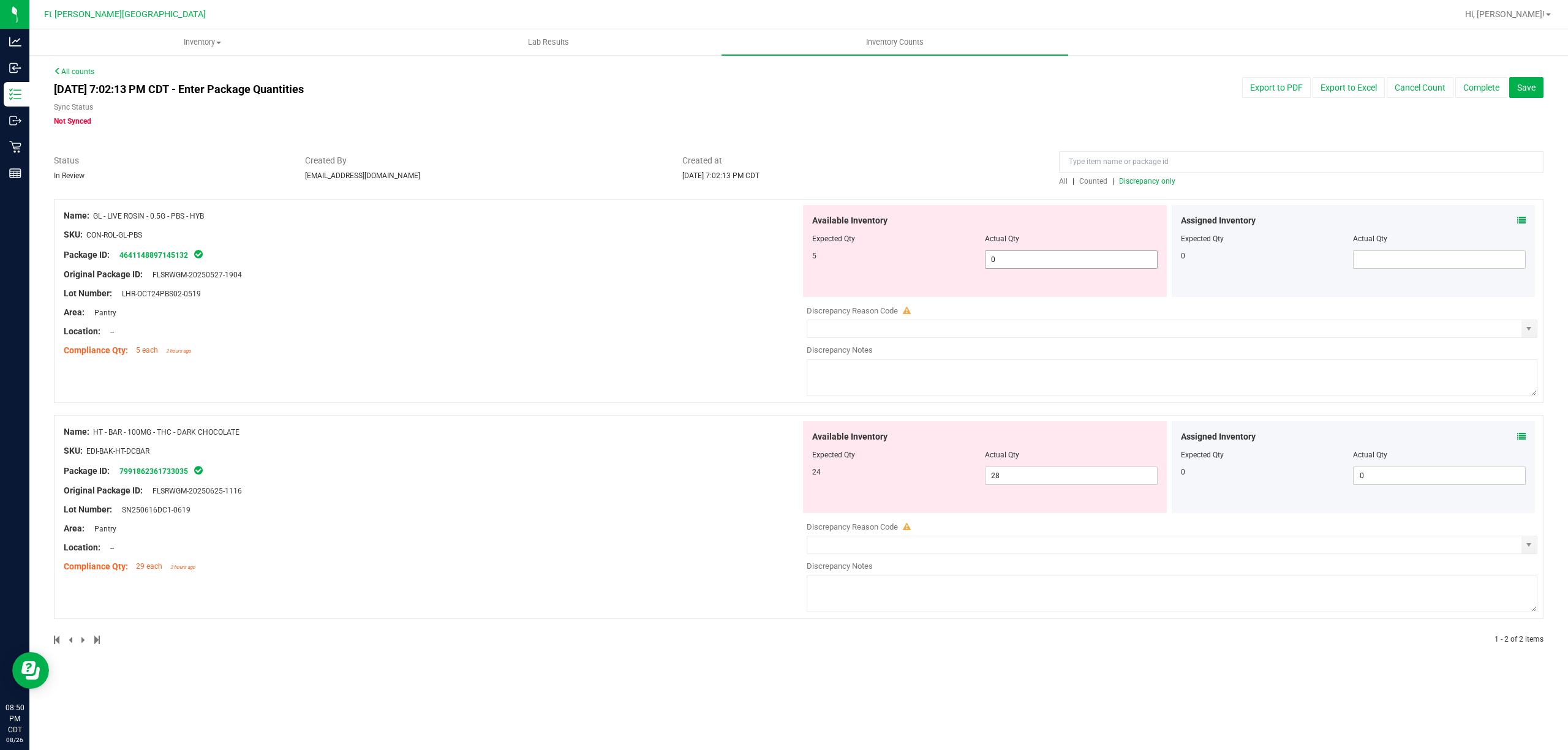
click at [689, 254] on span "0 0" at bounding box center [1071, 260] width 173 height 19
click at [689, 254] on input "0" at bounding box center [1071, 260] width 172 height 17
drag, startPoint x: 1044, startPoint y: 254, endPoint x: 800, endPoint y: 266, distance: 244.3
click at [689, 254] on input "0" at bounding box center [1071, 260] width 172 height 17
type input "5"
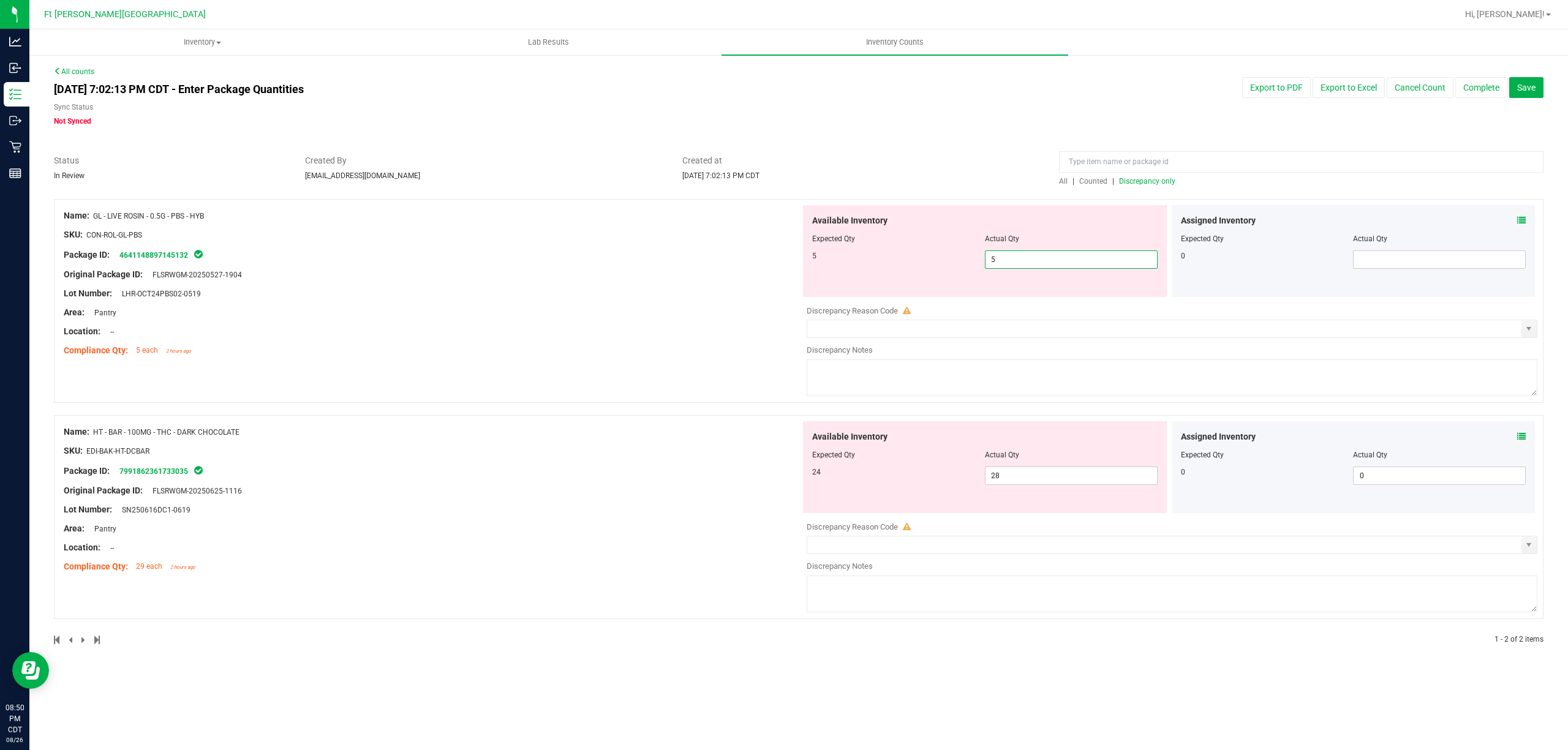
type input "5"
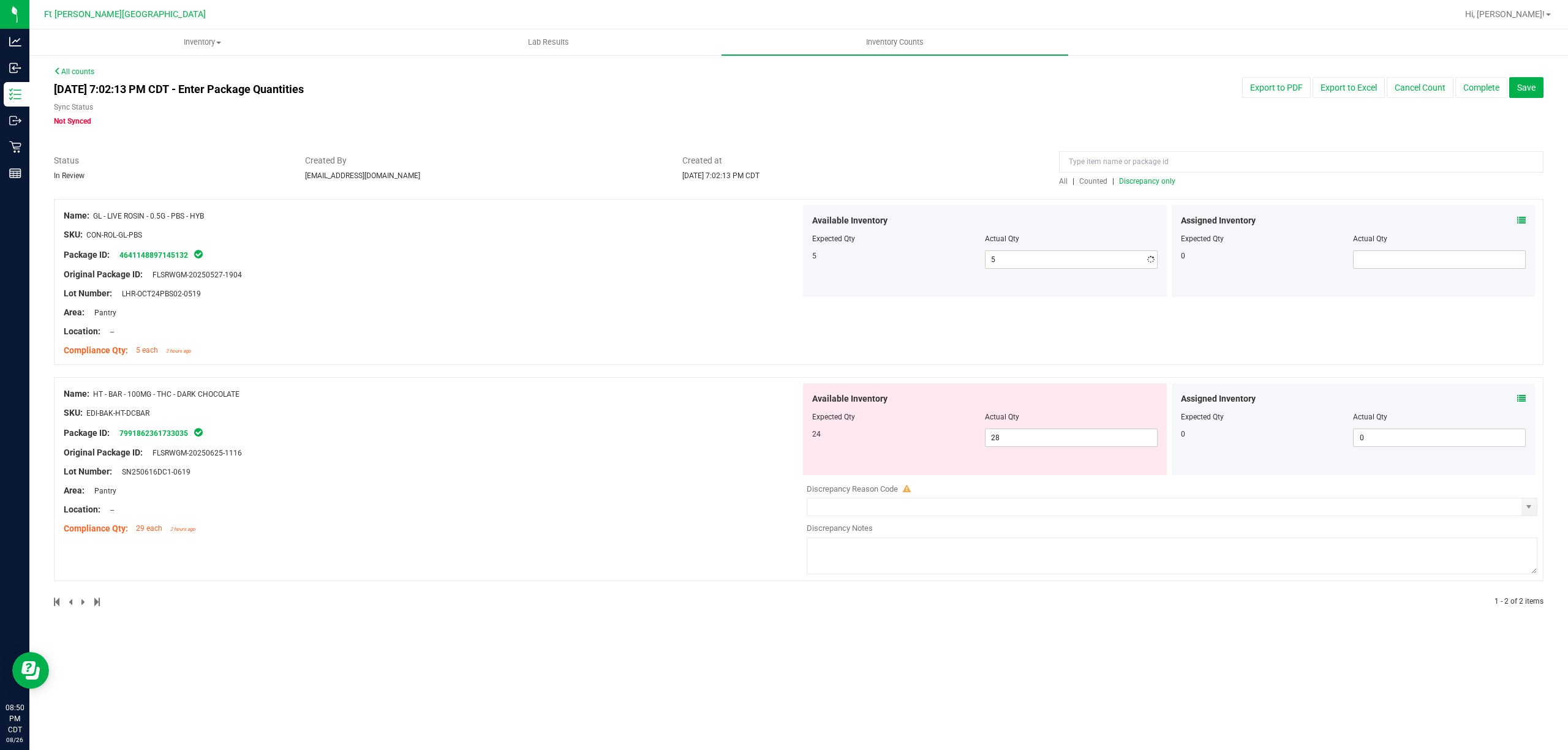
click at [632, 232] on div "SKU: CON-ROL-GL-PBS" at bounding box center [431, 234] width 737 height 13
click at [689, 182] on span "Counted" at bounding box center [1093, 181] width 28 height 9
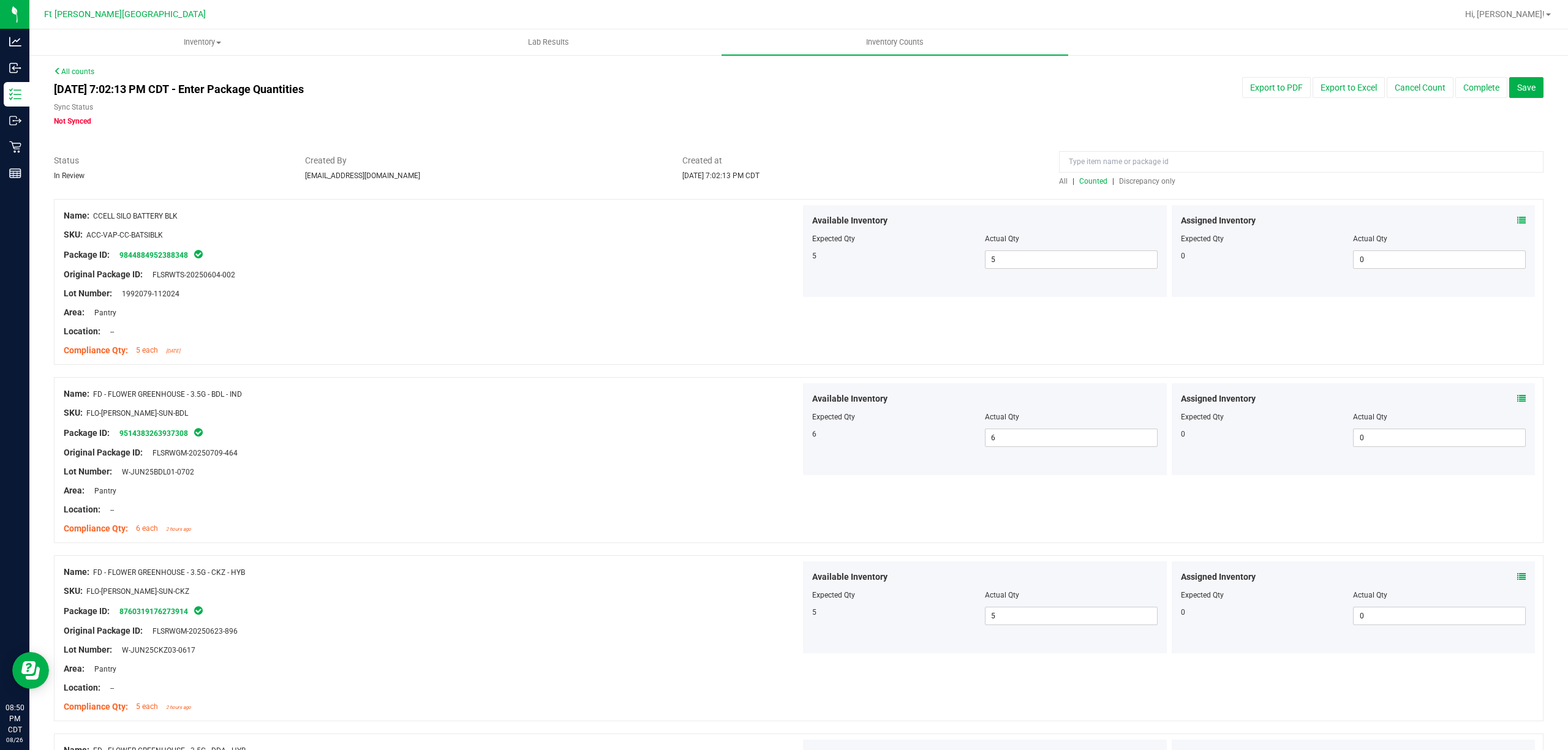
click at [689, 179] on span "Discrepancy only" at bounding box center [1147, 181] width 56 height 9
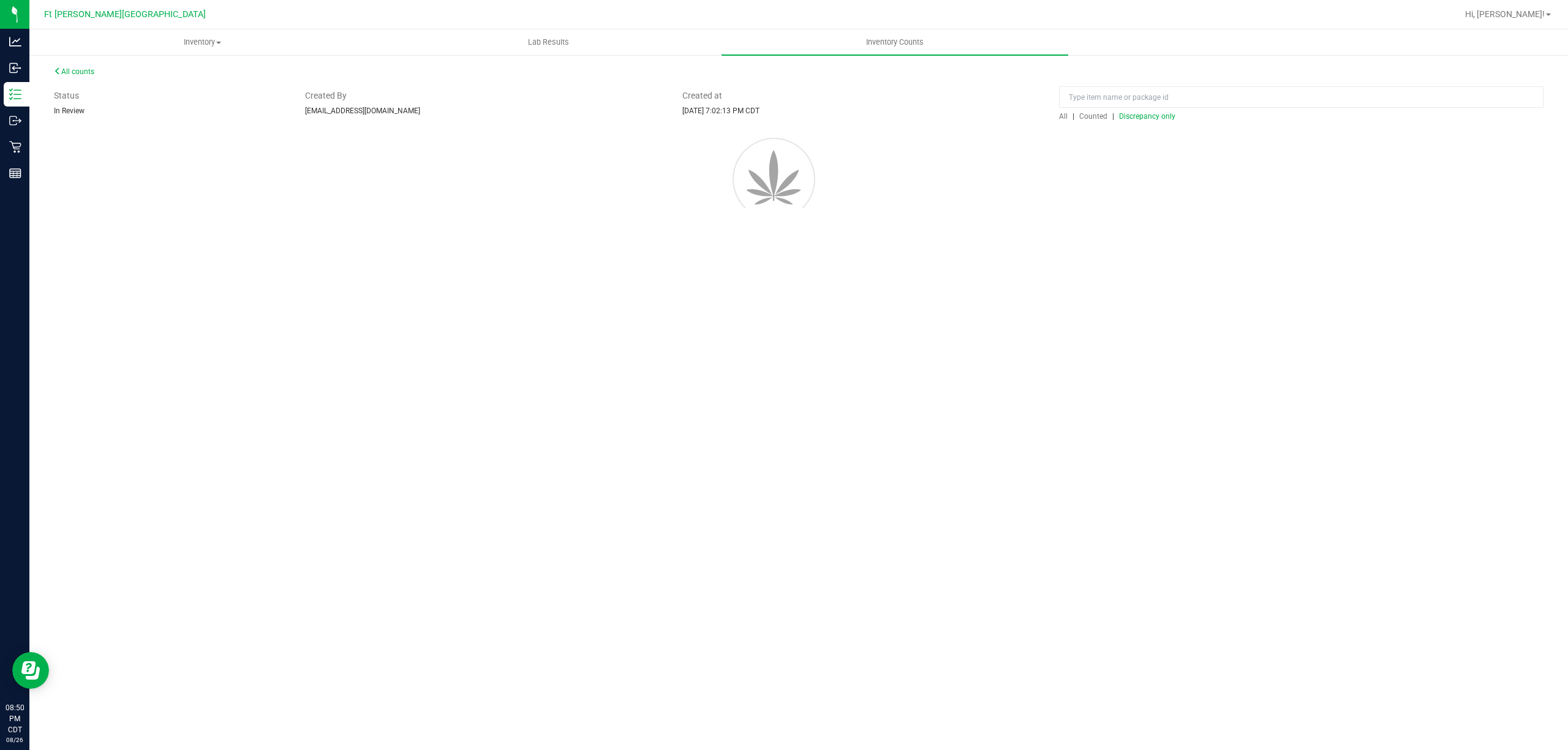
click at [689, 179] on div at bounding box center [798, 176] width 1526 height 110
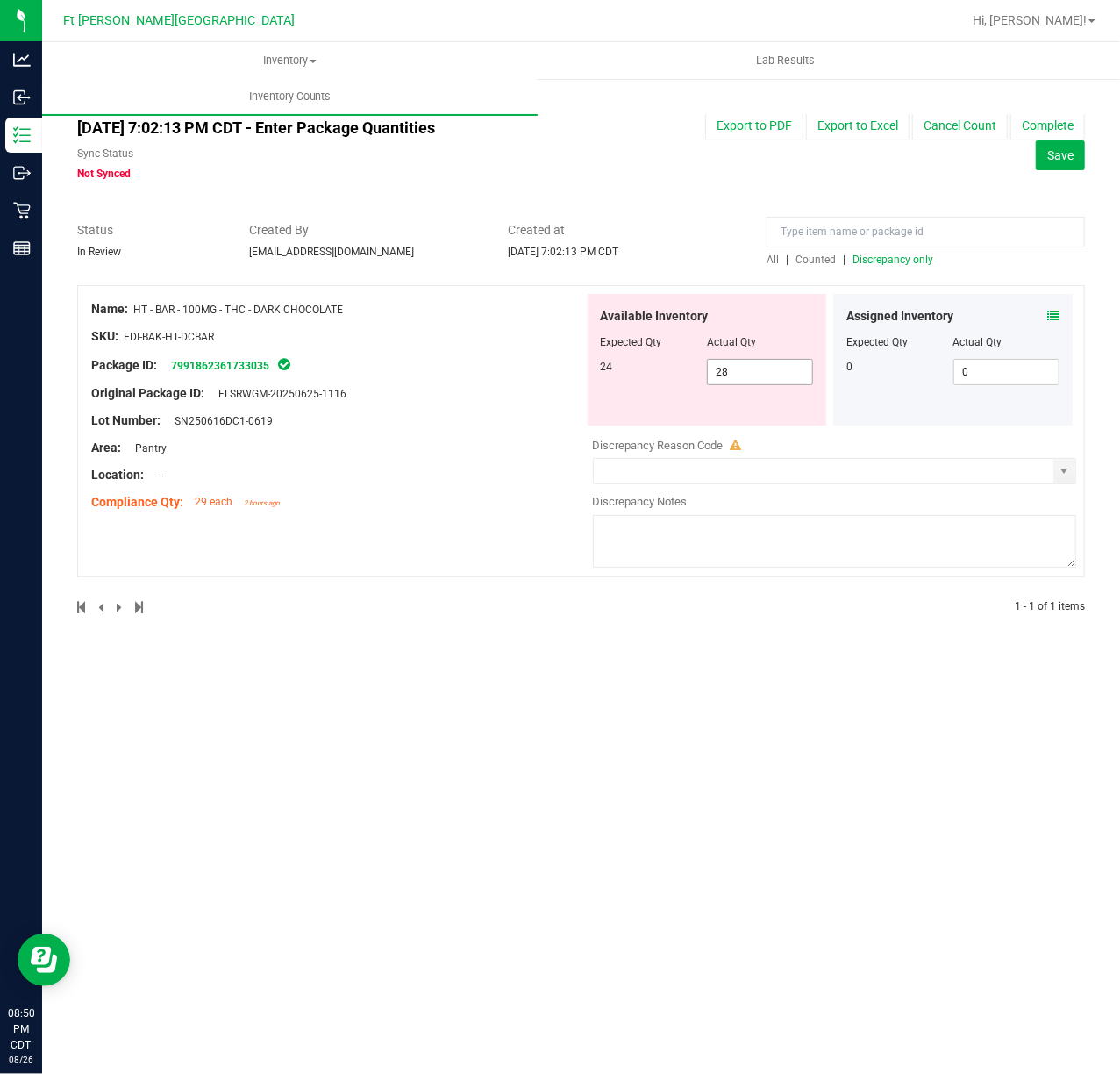
click at [778, 362] on span "28 28" at bounding box center [759, 372] width 106 height 27
click at [777, 362] on input "28" at bounding box center [759, 372] width 104 height 25
click at [777, 360] on input "28" at bounding box center [759, 372] width 104 height 25
click at [777, 359] on span "28 28" at bounding box center [759, 372] width 106 height 27
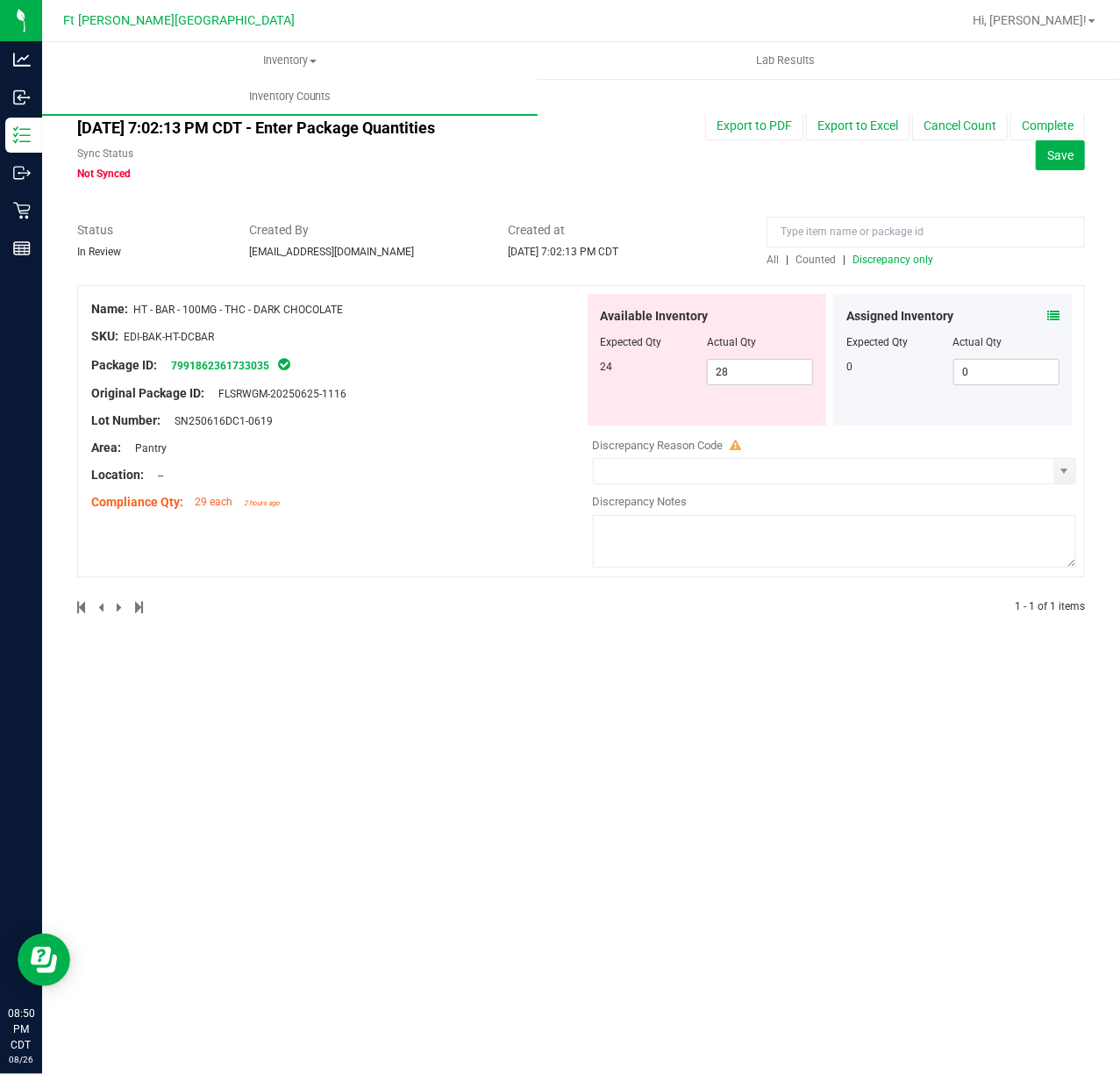
click at [986, 316] on icon at bounding box center [1053, 316] width 12 height 12
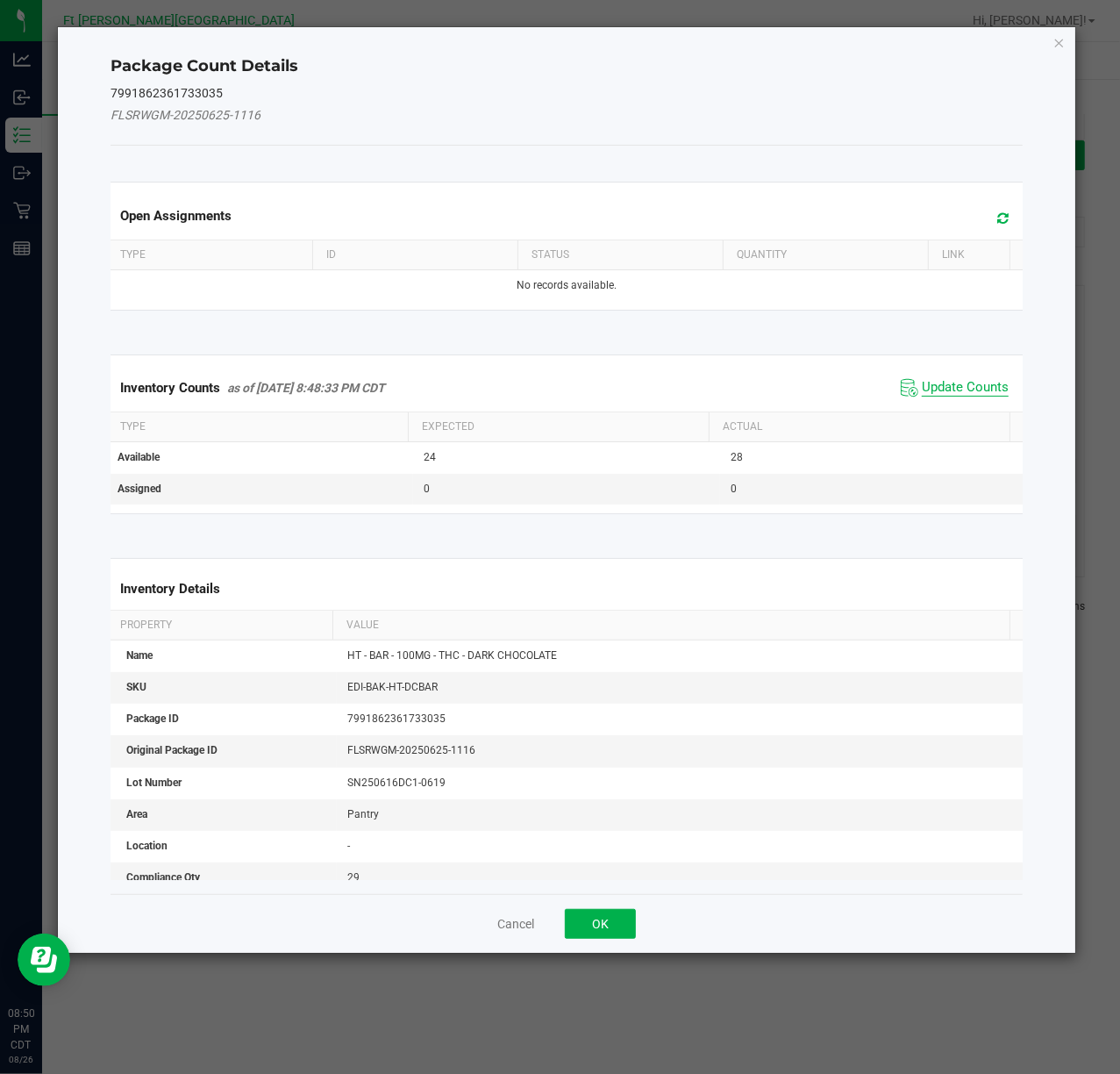
click at [922, 384] on span "Update Counts" at bounding box center [965, 387] width 87 height 17
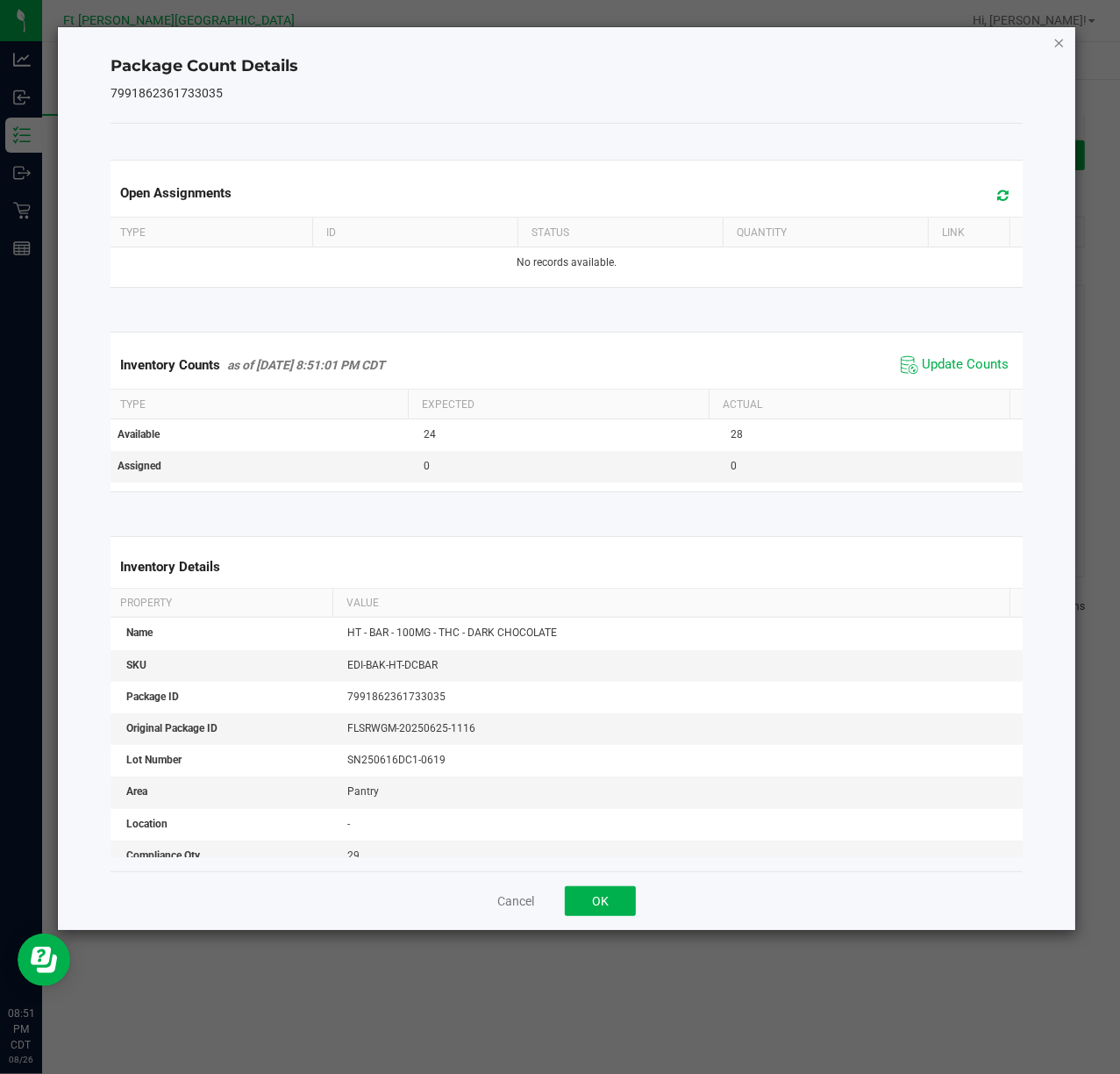
click at [986, 42] on icon "Close" at bounding box center [1059, 42] width 12 height 21
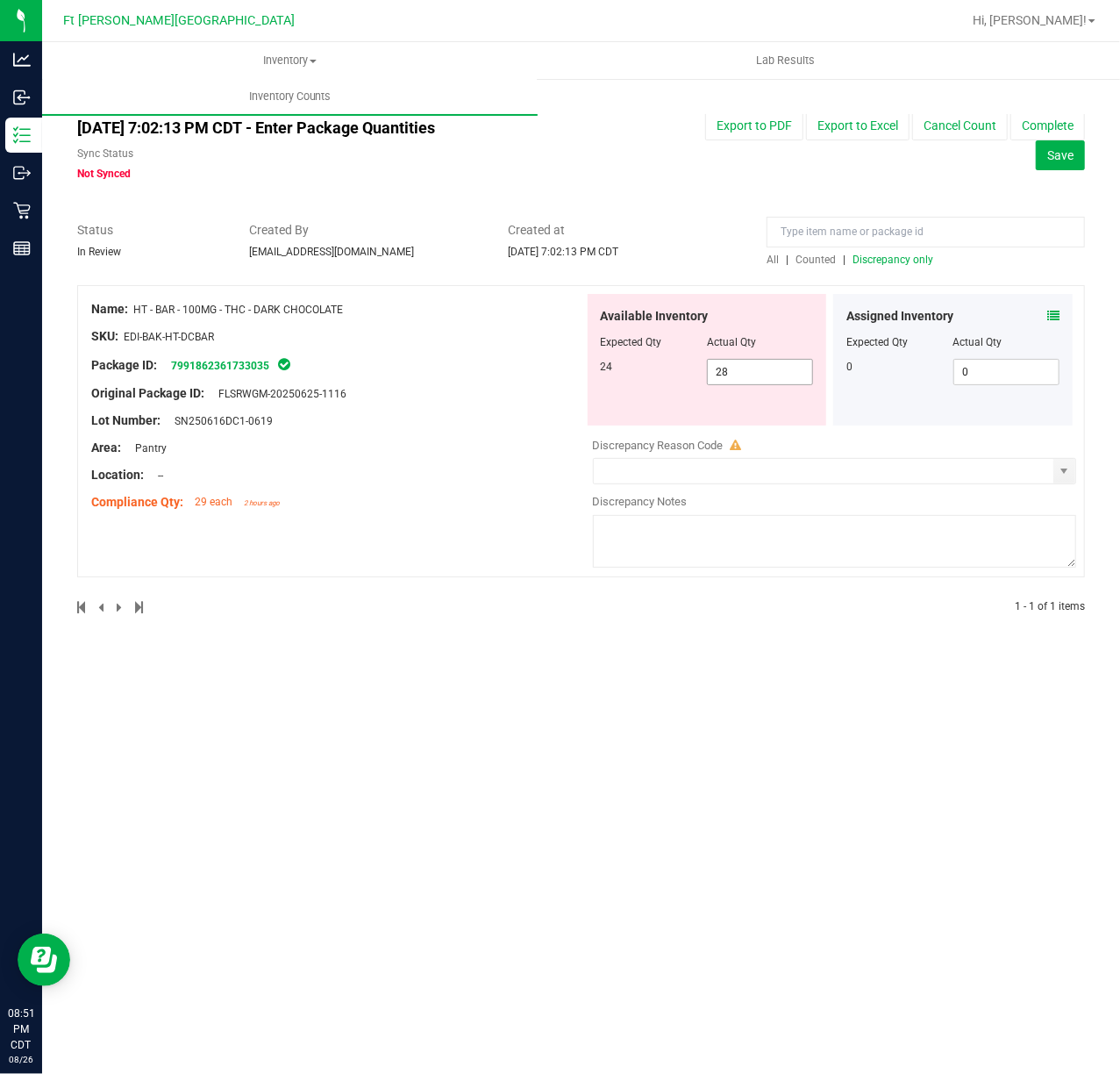
click at [765, 373] on span "28 28" at bounding box center [759, 372] width 106 height 27
click at [765, 373] on input "28" at bounding box center [759, 372] width 104 height 25
click at [765, 372] on input "28" at bounding box center [759, 372] width 104 height 25
click at [450, 678] on div "Inventory All packages All inventory Waste log Create inventory Lab Results Inv…" at bounding box center [581, 558] width 1078 height 1031
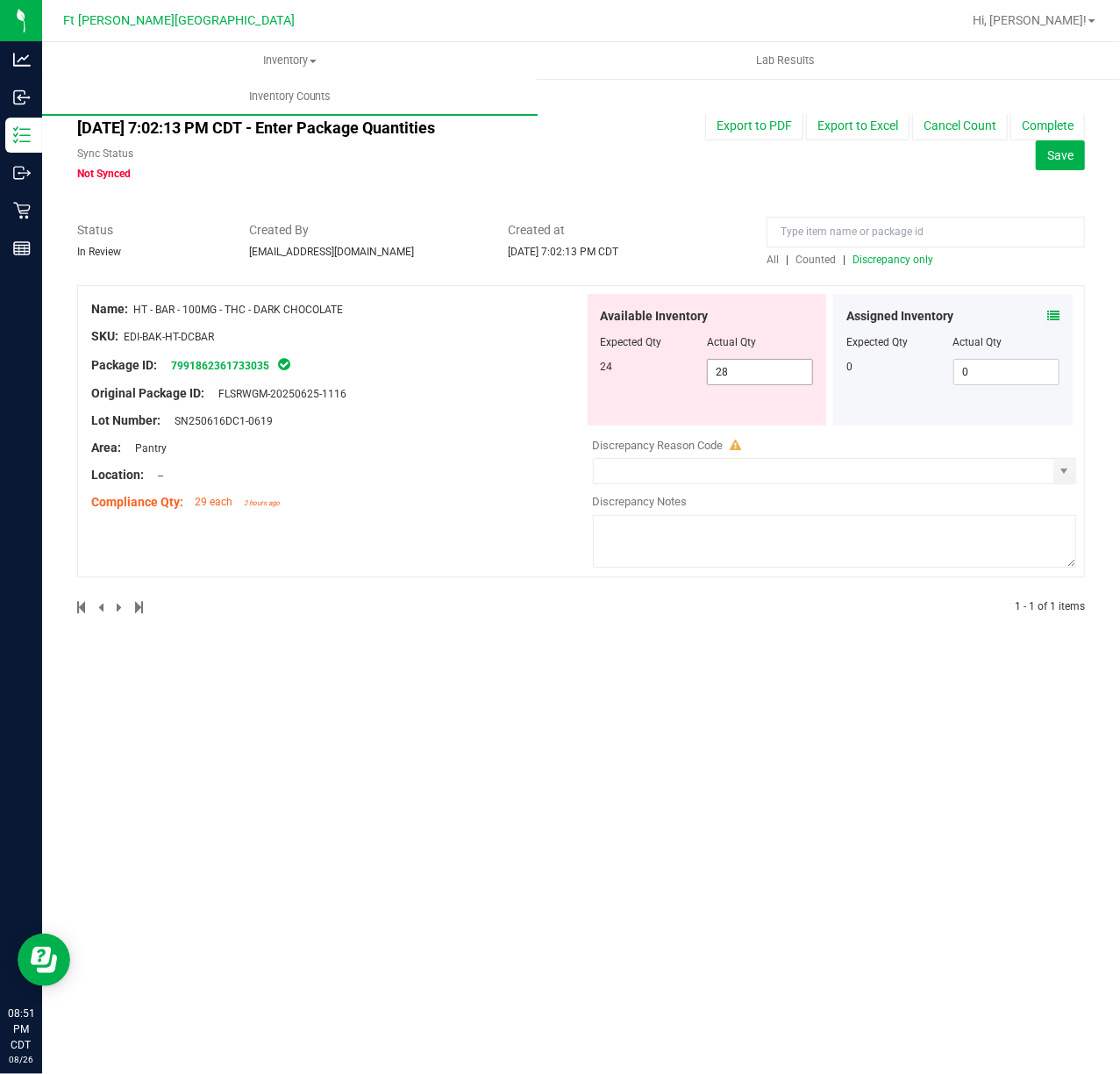
click at [753, 358] on div "Available Inventory Expected Qty Actual Qty 24 28 28" at bounding box center [707, 360] width 239 height 132
click at [752, 360] on span "28 28" at bounding box center [759, 372] width 106 height 27
click at [748, 368] on input "28" at bounding box center [759, 372] width 104 height 25
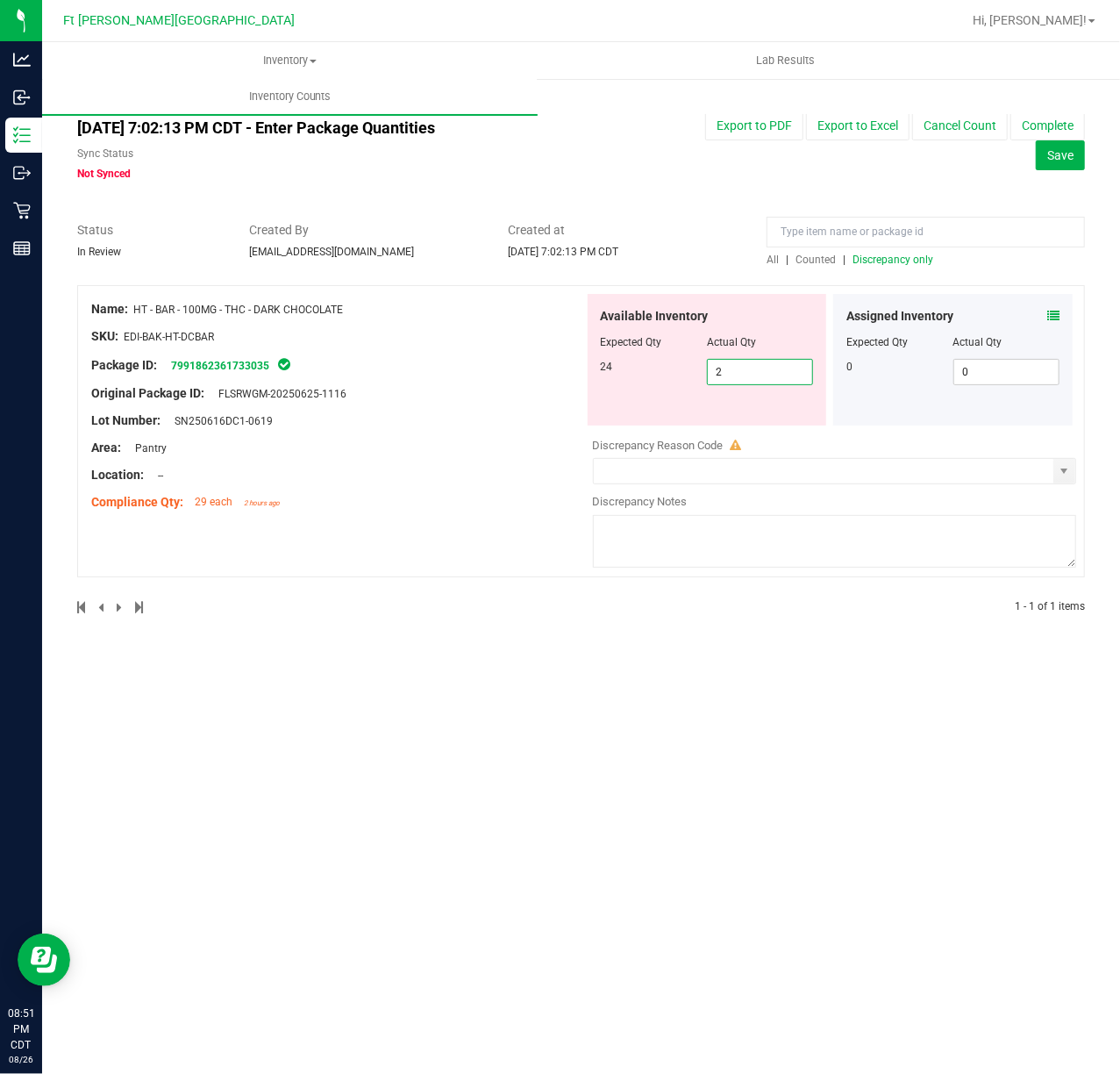
type input "24"
click at [481, 405] on div at bounding box center [337, 406] width 493 height 9
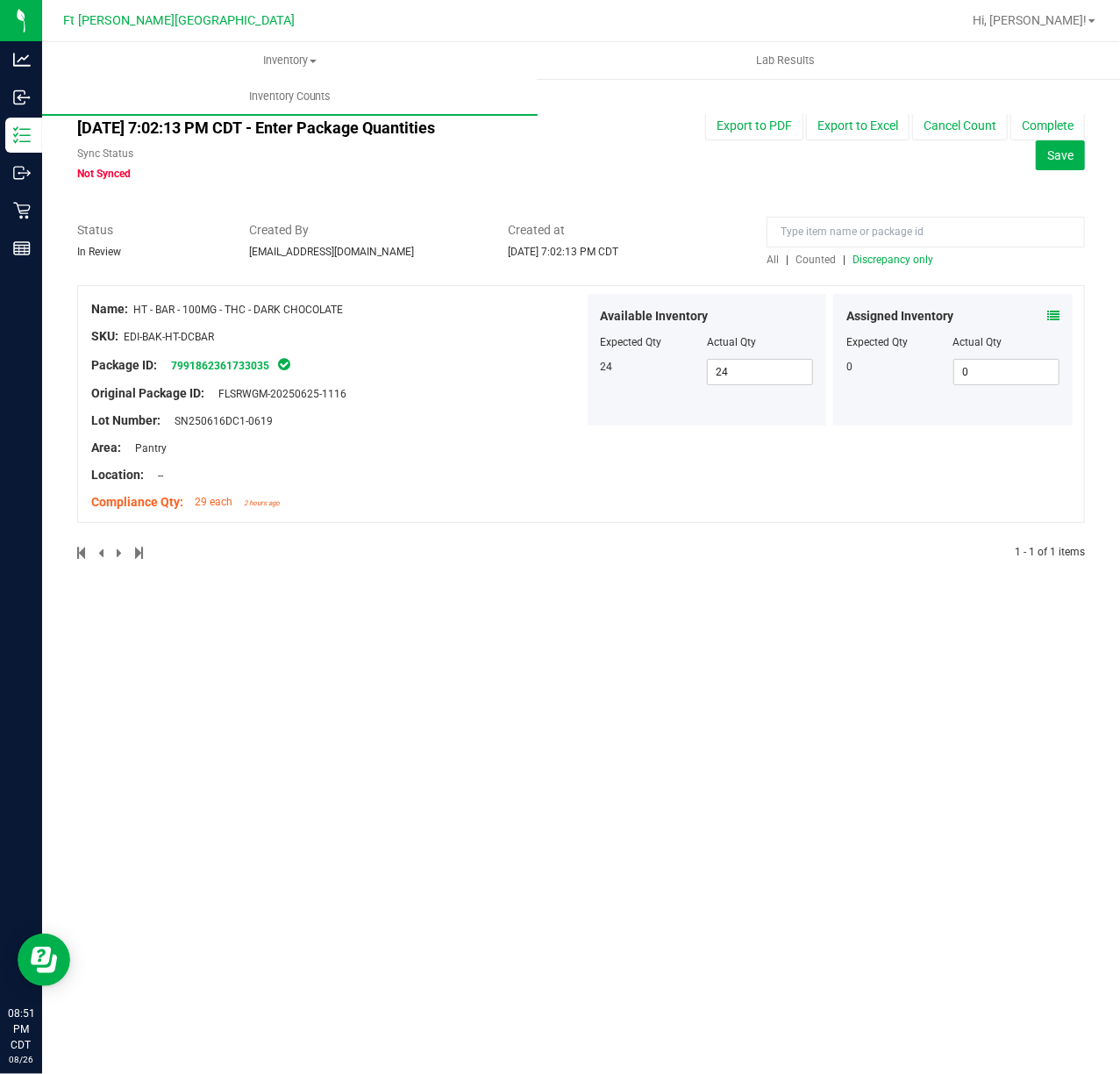
click at [821, 259] on span "Counted" at bounding box center [816, 259] width 40 height 12
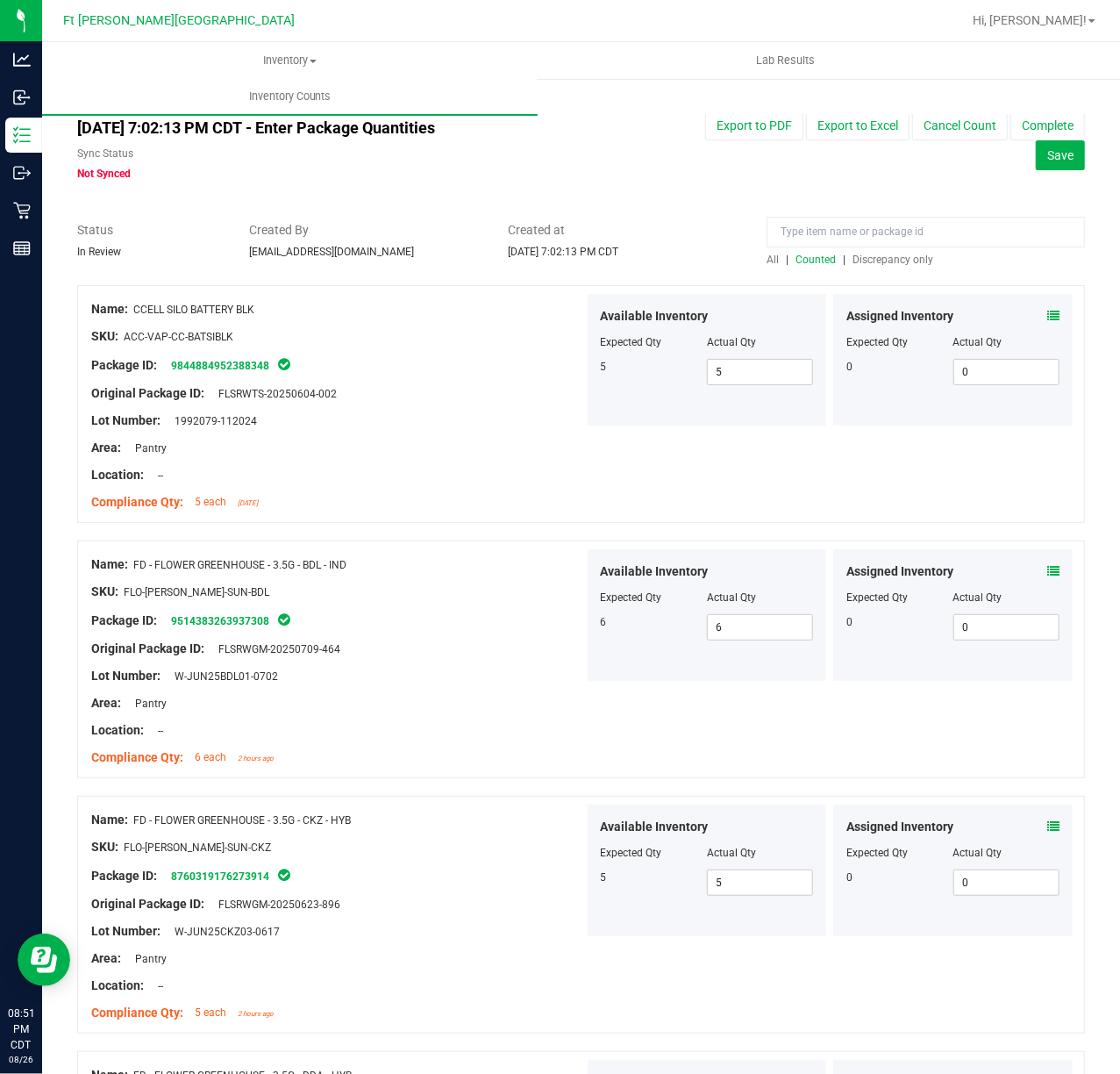
click at [858, 258] on span "Discrepancy only" at bounding box center [892, 259] width 80 height 12
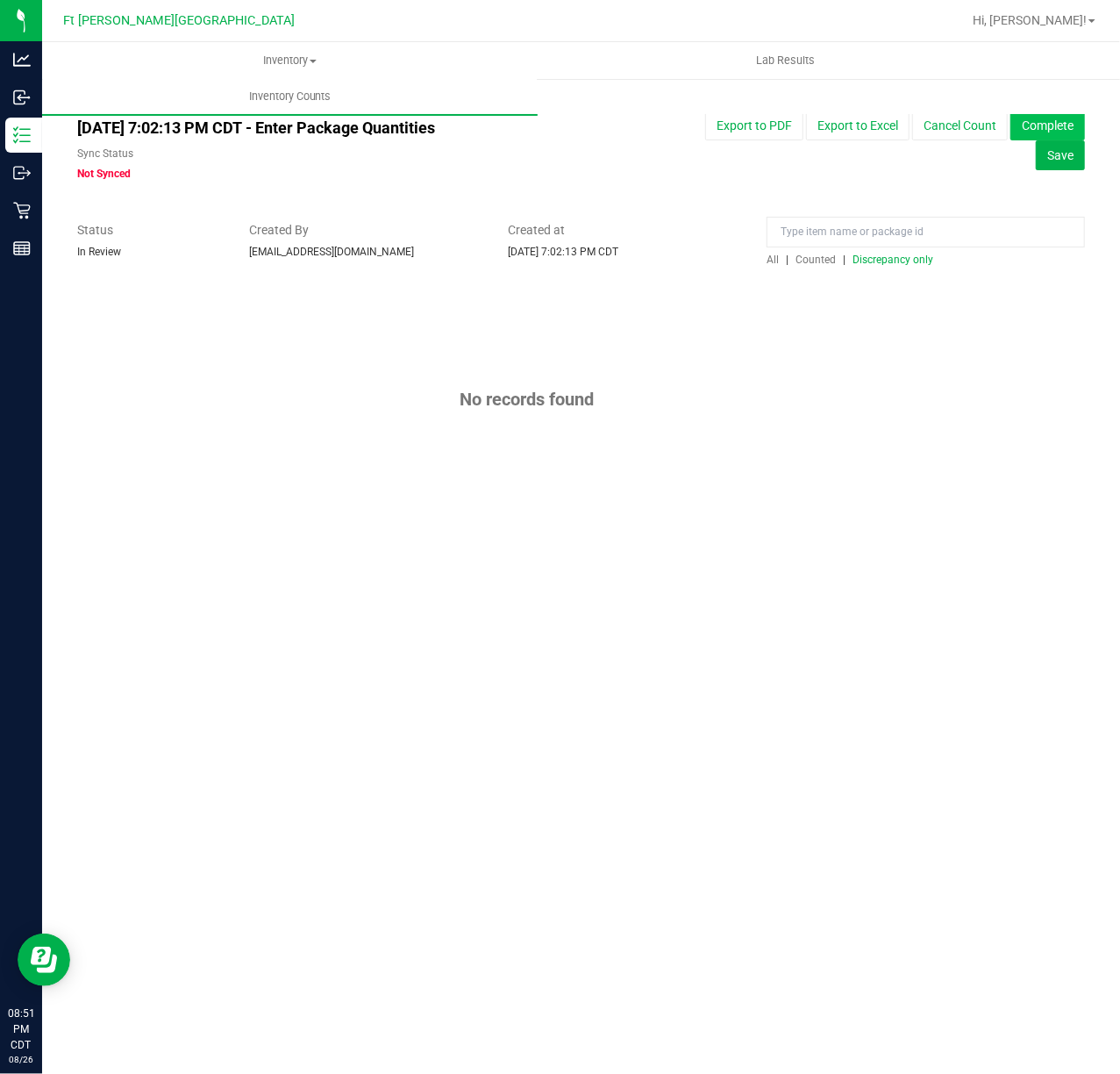
click at [986, 126] on button "Complete" at bounding box center [1047, 125] width 75 height 30
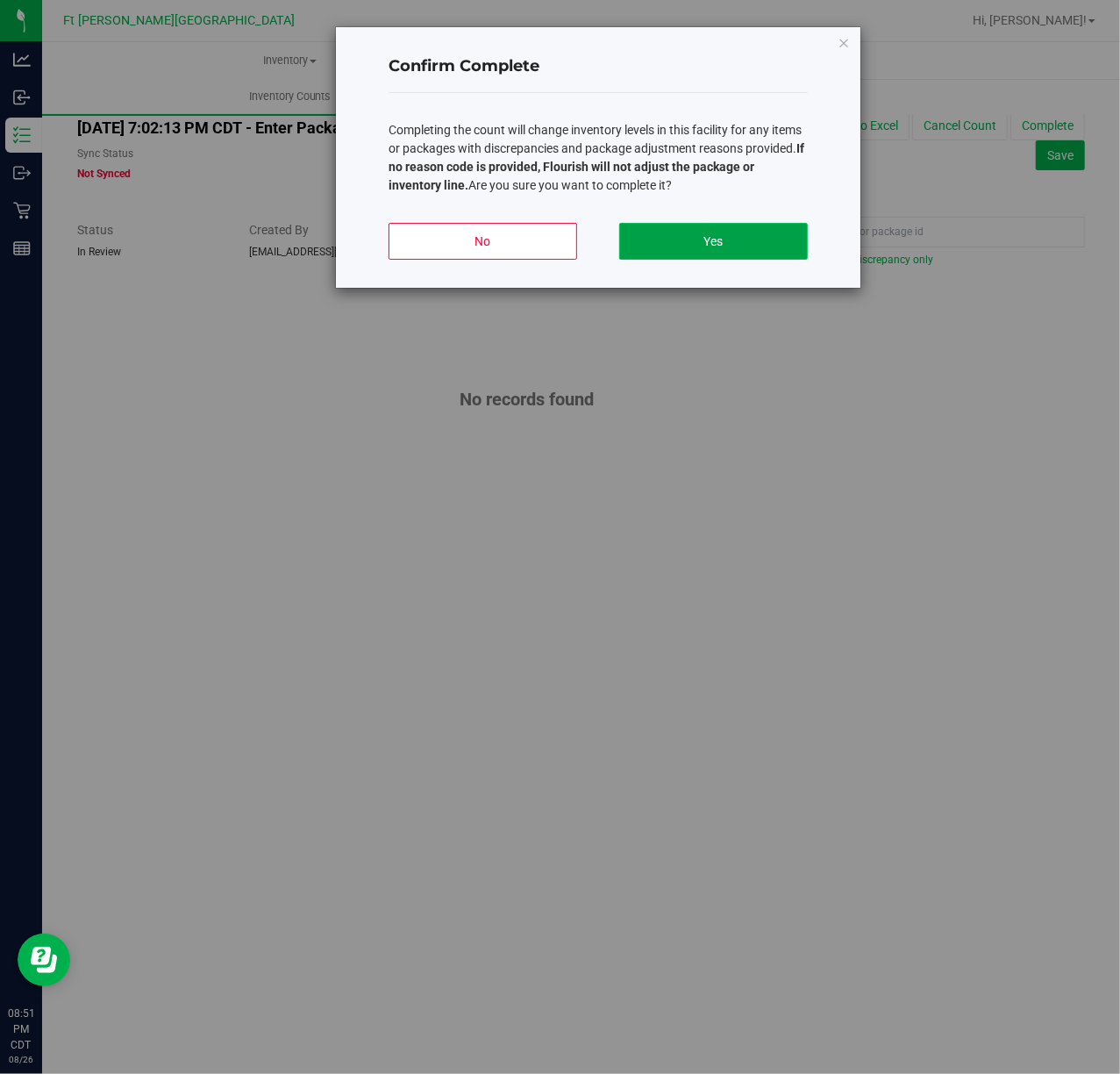
click at [738, 246] on button "Yes" at bounding box center [713, 241] width 188 height 37
